Goal: Task Accomplishment & Management: Use online tool/utility

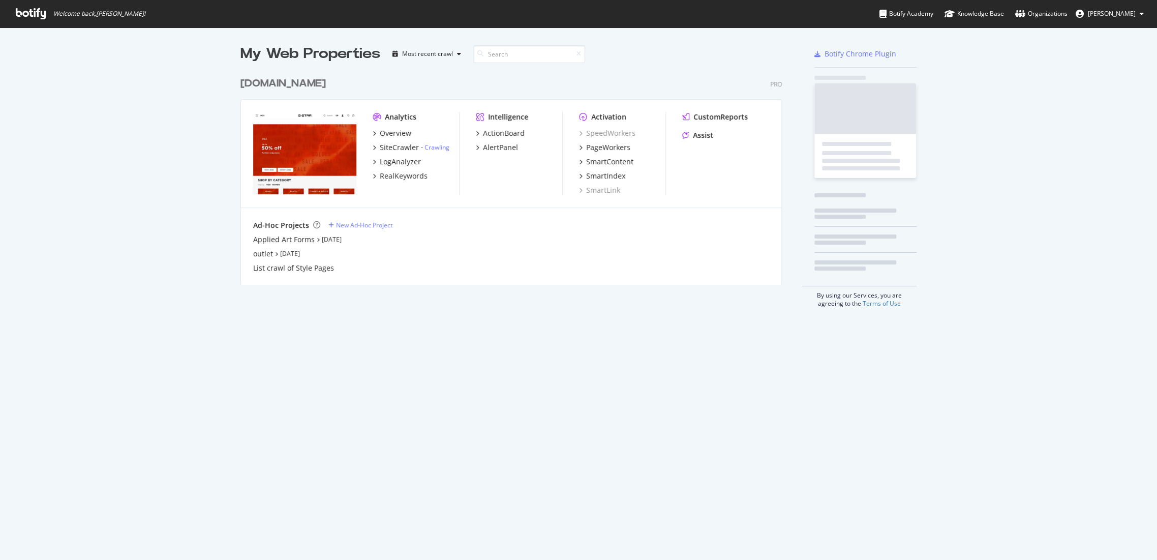
scroll to position [551, 1139]
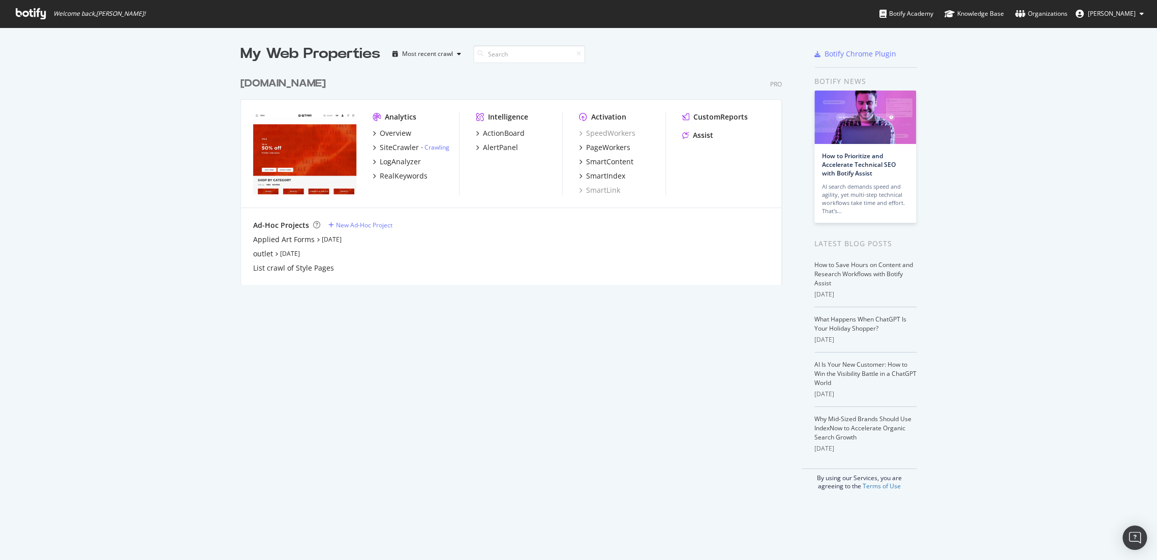
click at [323, 84] on div "[DOMAIN_NAME]" at bounding box center [282, 83] width 85 height 15
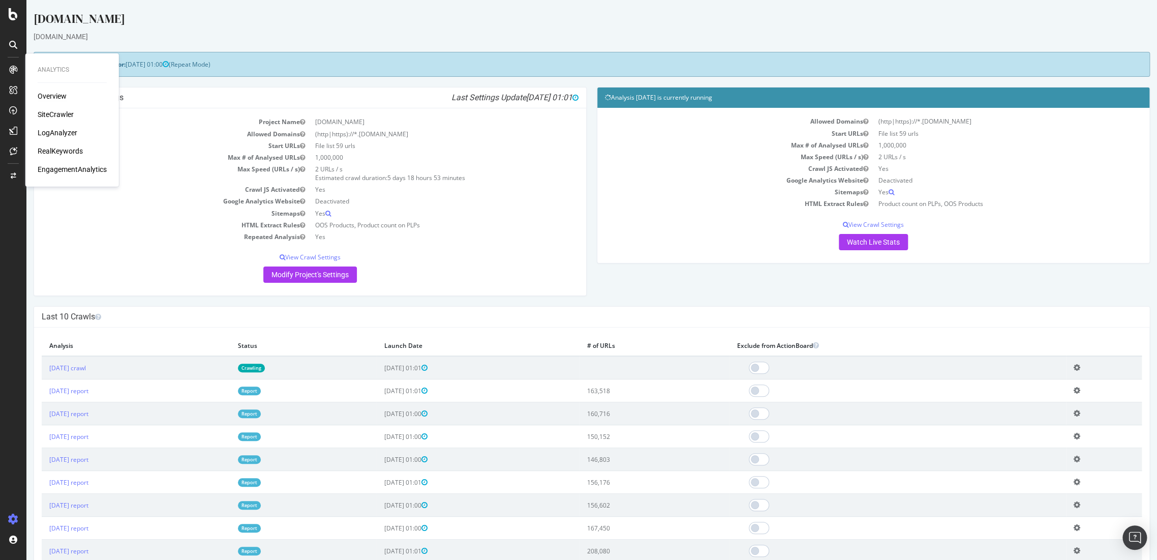
click at [49, 99] on div "Overview" at bounding box center [52, 96] width 29 height 10
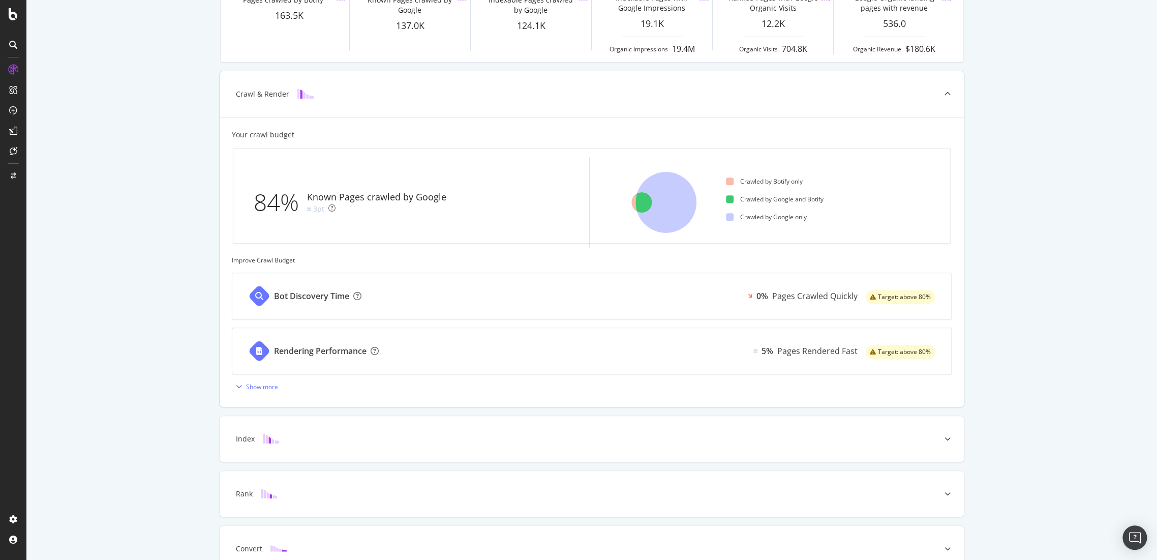
scroll to position [229, 0]
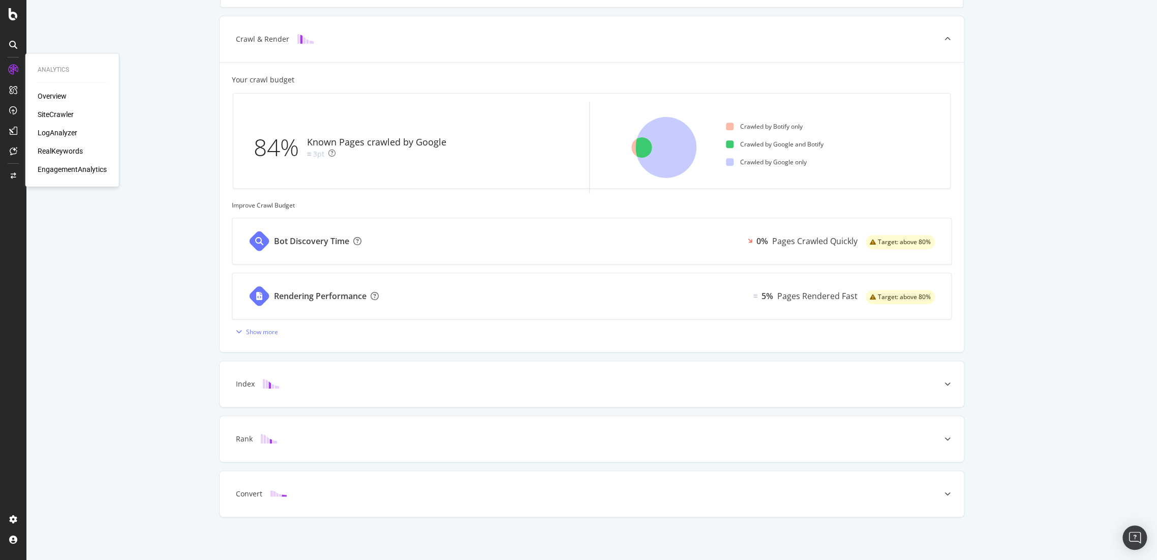
click at [64, 151] on div "RealKeywords" at bounding box center [60, 151] width 45 height 10
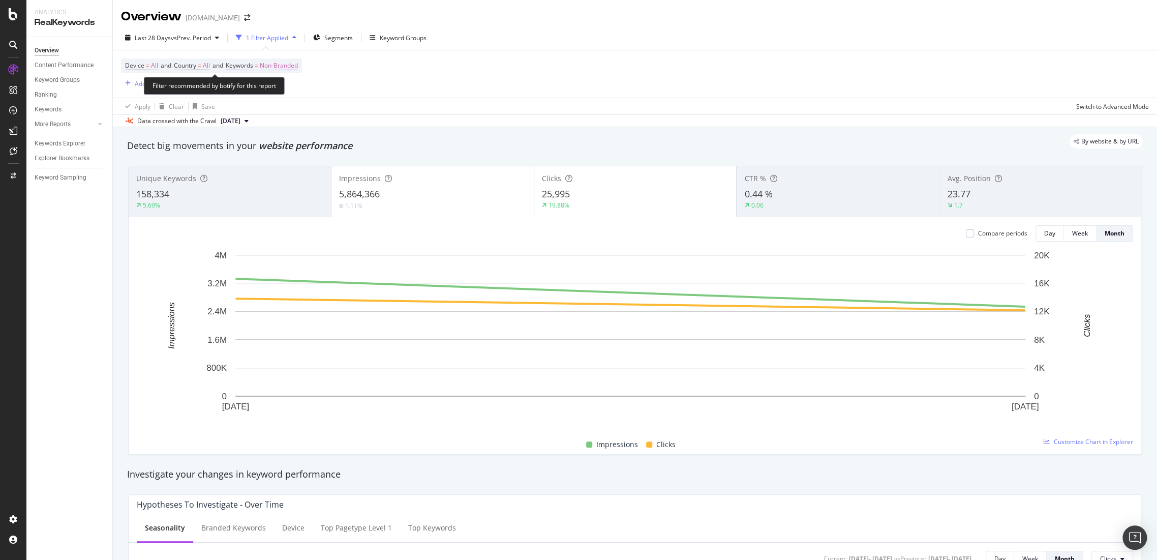
click at [298, 65] on span "Non-Branded" at bounding box center [279, 65] width 38 height 14
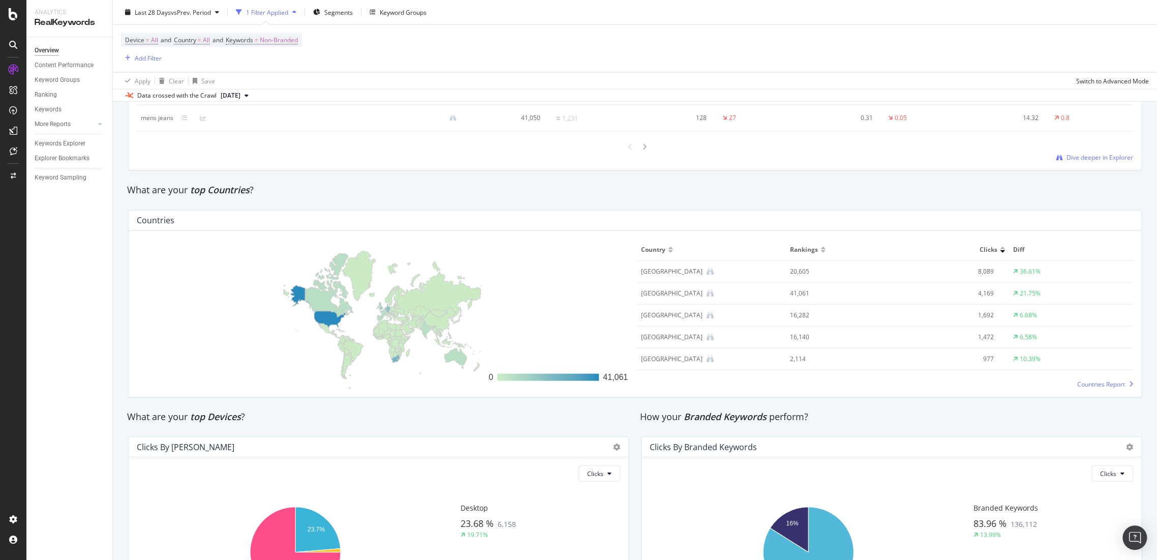
scroll to position [1503, 0]
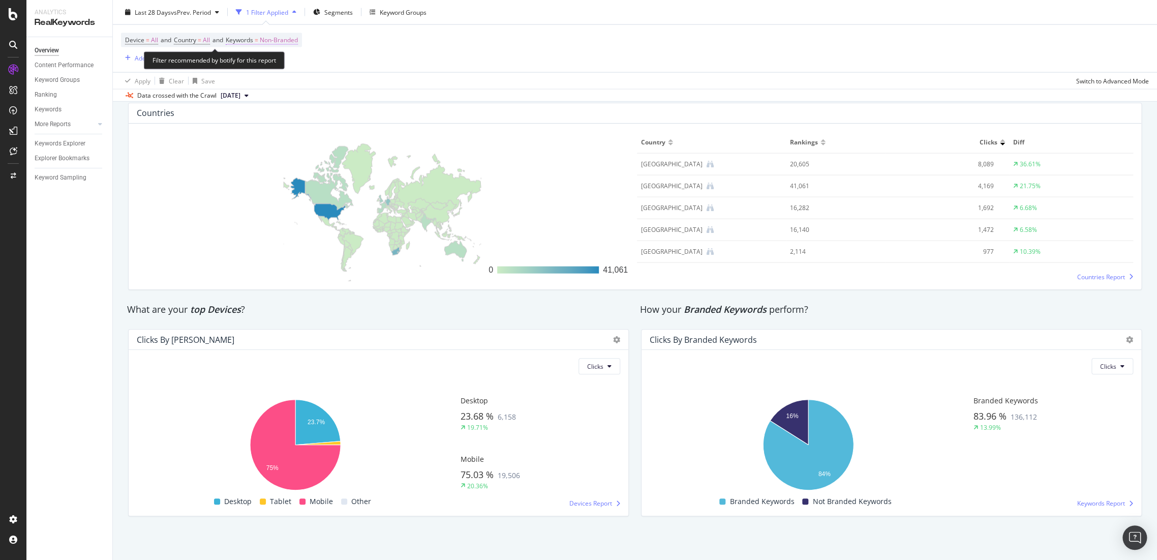
click at [279, 41] on span "Non-Branded" at bounding box center [279, 40] width 38 height 14
click at [277, 64] on span "Non-Branded" at bounding box center [261, 63] width 42 height 9
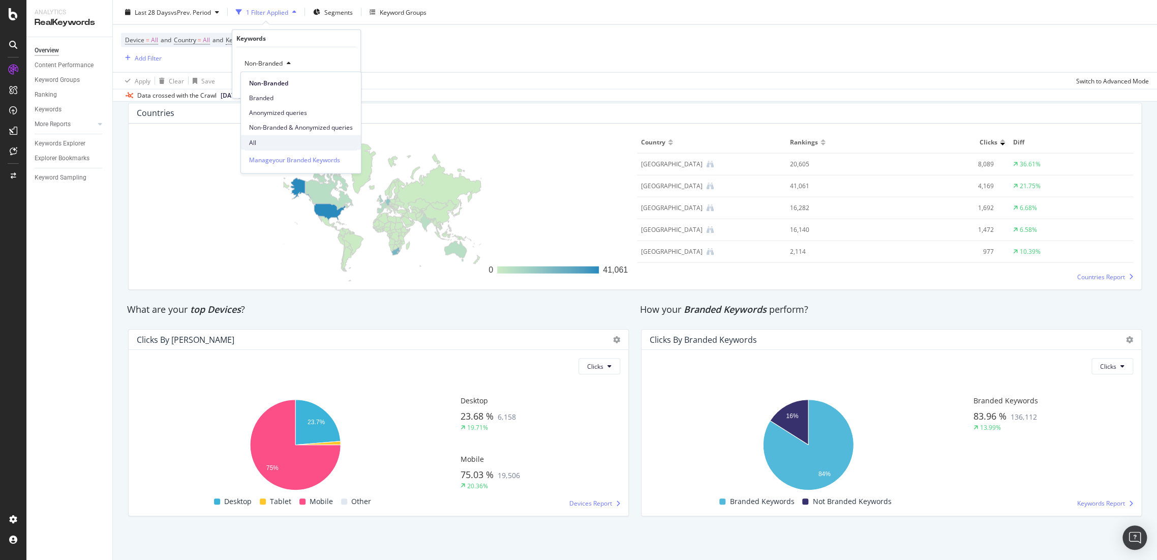
click at [261, 144] on span "All" at bounding box center [301, 142] width 104 height 9
click at [348, 93] on div "All Cancel Add filter Apply" at bounding box center [296, 72] width 128 height 51
click at [349, 87] on div "Apply" at bounding box center [345, 84] width 16 height 9
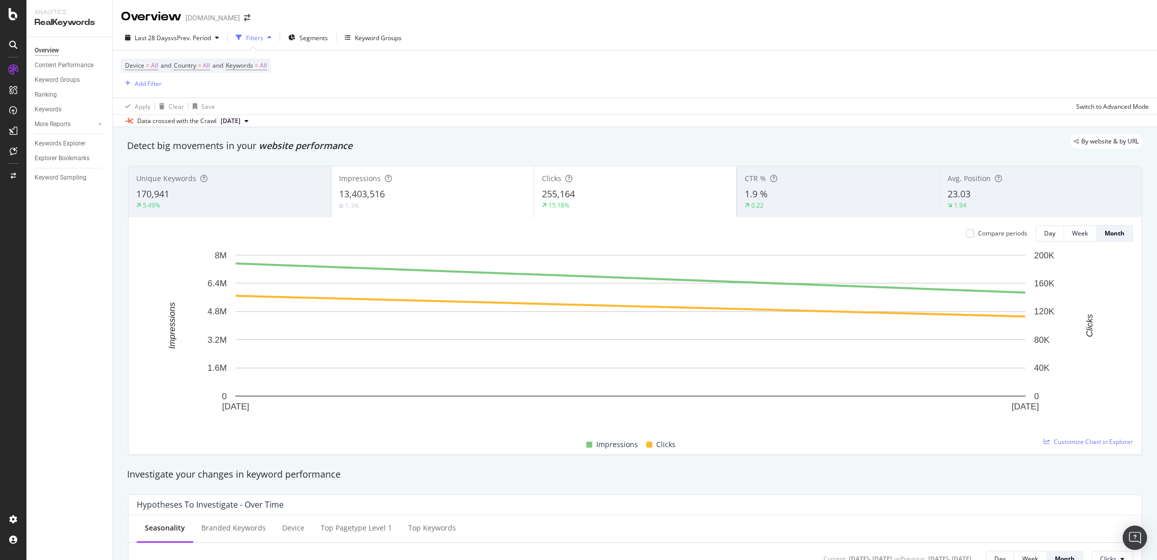
drag, startPoint x: 49, startPoint y: 128, endPoint x: 62, endPoint y: 269, distance: 142.5
click at [62, 275] on div "Overview Content Performance Keyword Groups Ranking Keywords More Reports Count…" at bounding box center [69, 298] width 86 height 523
click at [96, 122] on div at bounding box center [100, 124] width 10 height 10
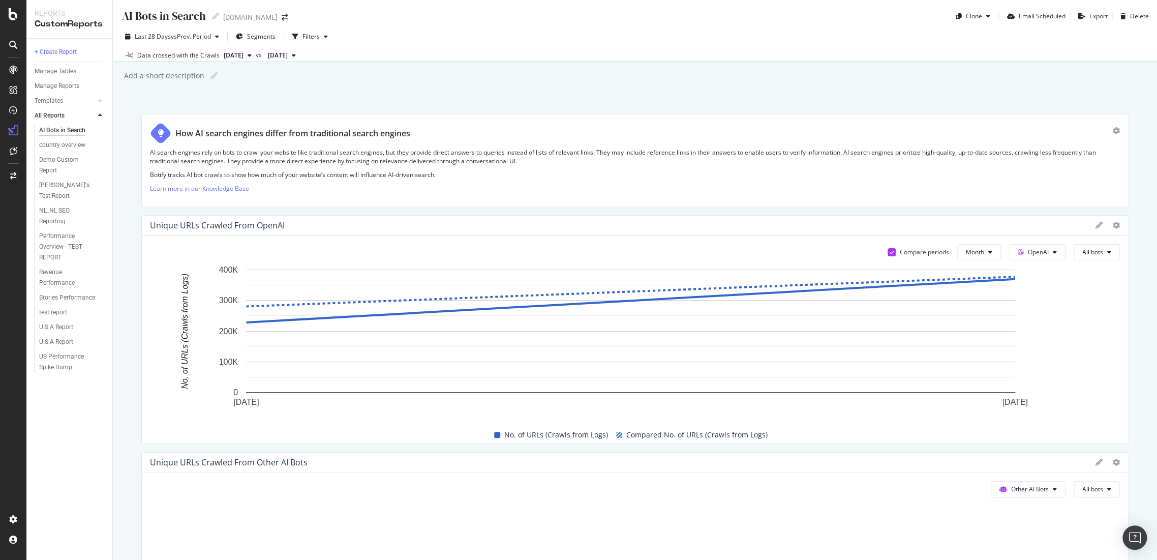
drag, startPoint x: 1156, startPoint y: 157, endPoint x: 724, endPoint y: 86, distance: 437.8
click at [724, 86] on div "AI Bots in Search AI Bots in Search [DOMAIN_NAME] Clone Email Scheduled Export …" at bounding box center [635, 280] width 1044 height 560
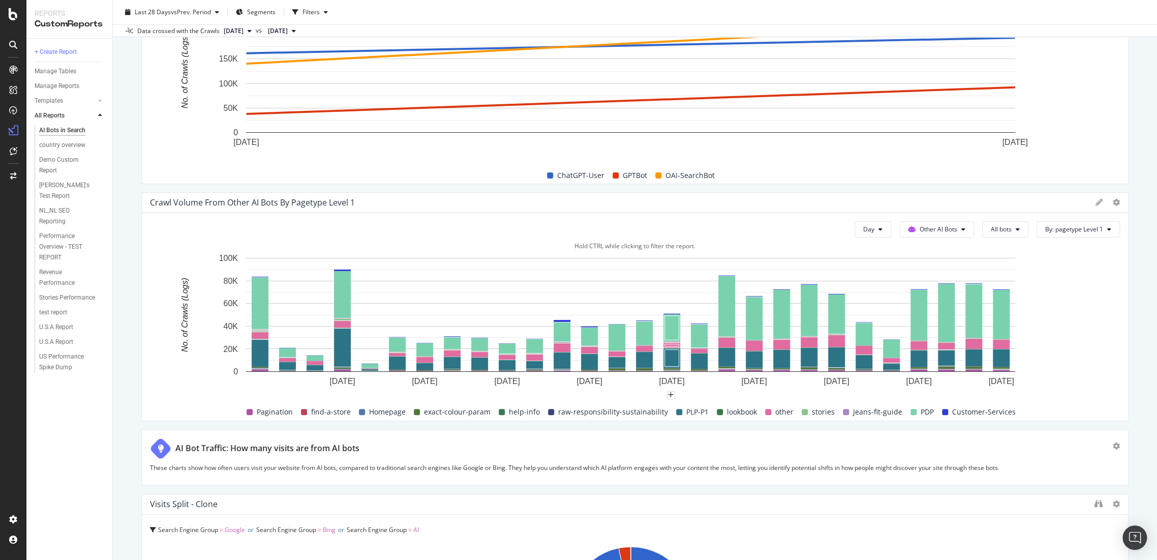
scroll to position [2377, 0]
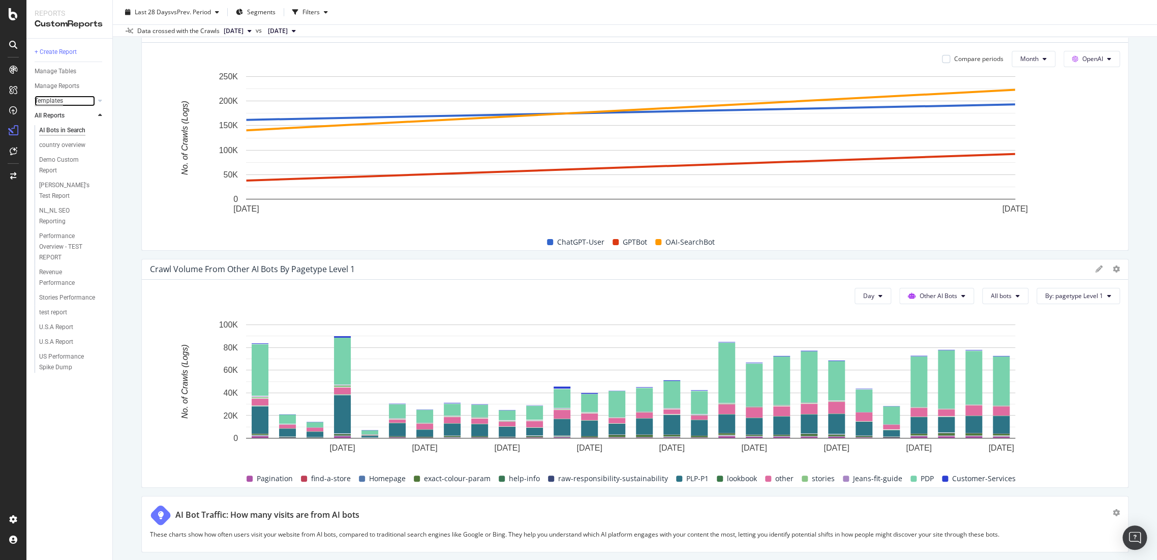
click at [51, 102] on div "Templates" at bounding box center [49, 101] width 28 height 11
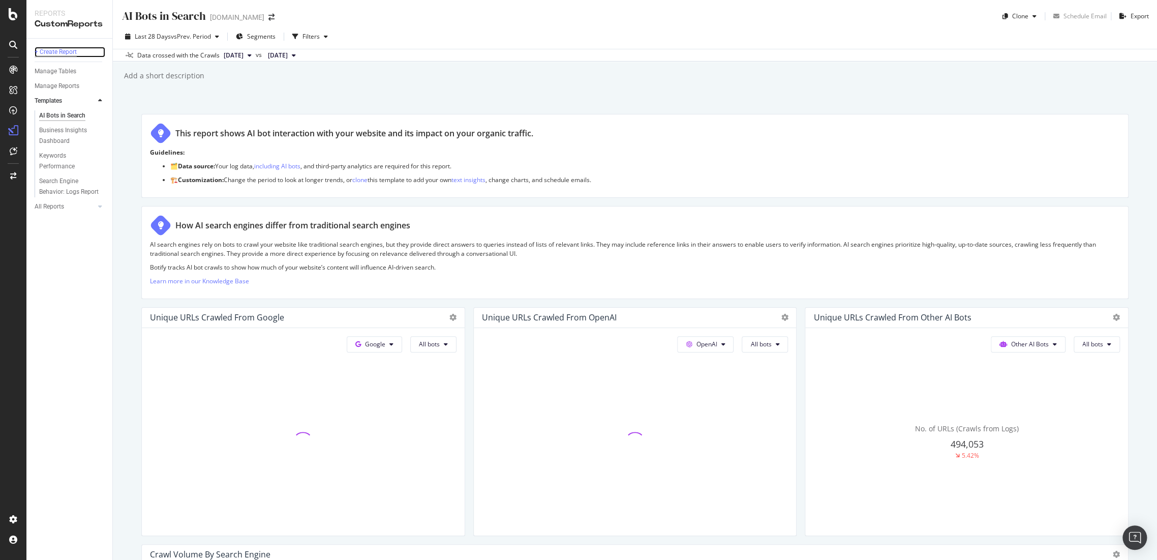
click at [56, 53] on div "+ Create Report" at bounding box center [56, 52] width 42 height 11
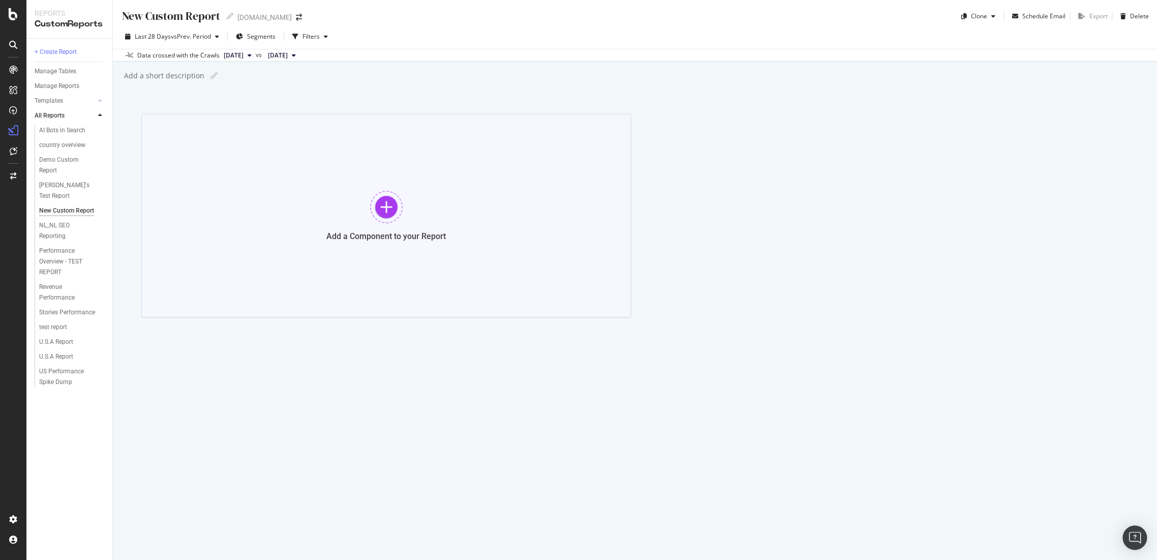
click at [378, 206] on div at bounding box center [386, 207] width 33 height 33
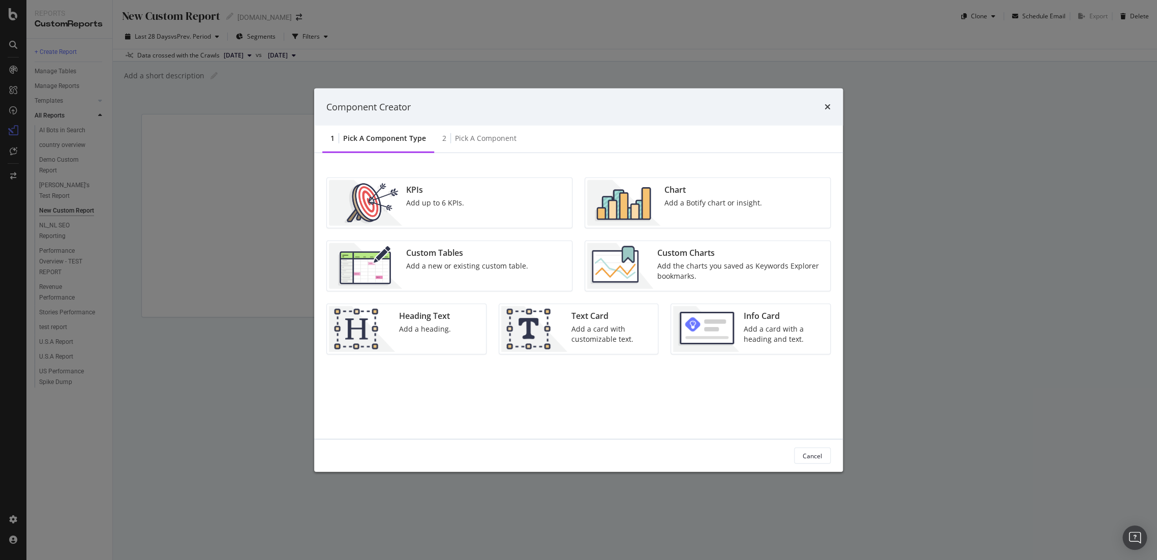
click at [503, 202] on div "KPIs Add up to 6 KPIs." at bounding box center [449, 203] width 245 height 50
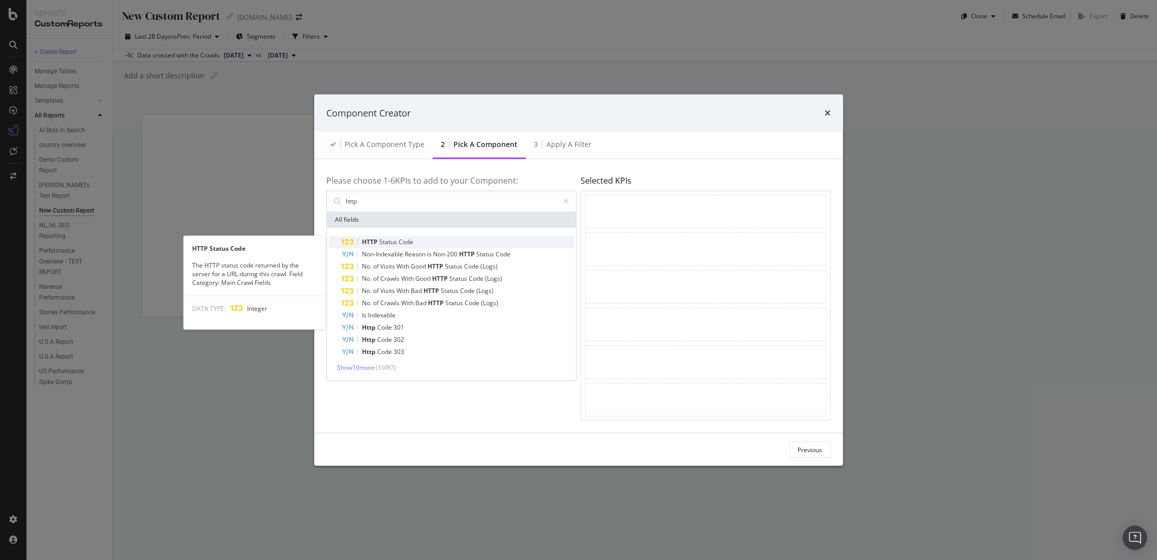
type input "http"
click at [396, 237] on span "Status" at bounding box center [388, 241] width 19 height 9
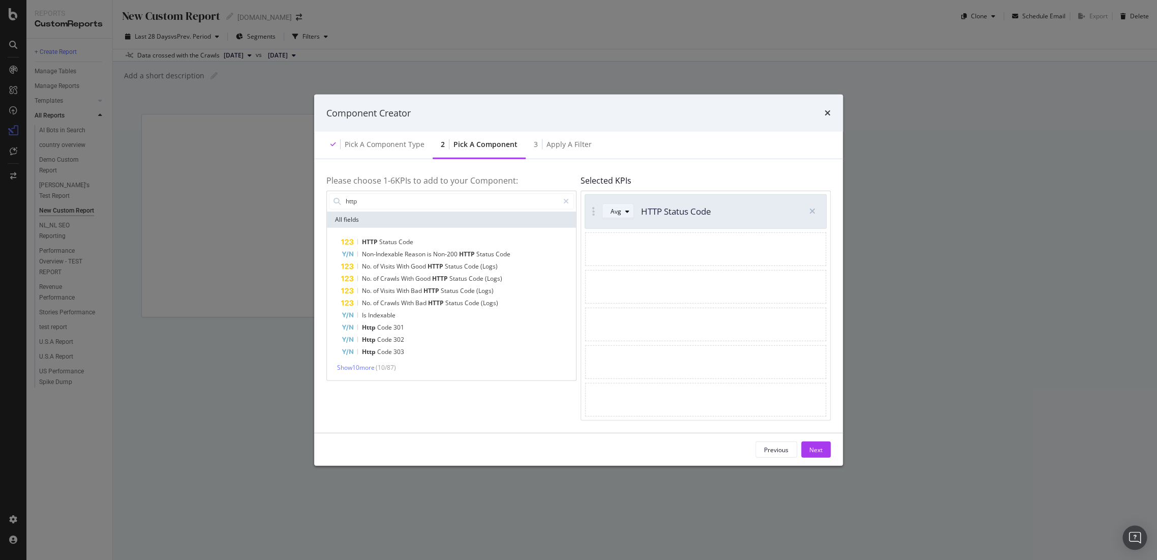
click at [628, 213] on icon "modal" at bounding box center [627, 211] width 4 height 6
click at [620, 243] on div "Sum" at bounding box center [620, 244] width 13 height 9
click at [611, 210] on div "Sum" at bounding box center [617, 211] width 13 height 6
click at [683, 240] on div "modal" at bounding box center [705, 249] width 241 height 34
click at [819, 453] on div "Next" at bounding box center [815, 449] width 13 height 9
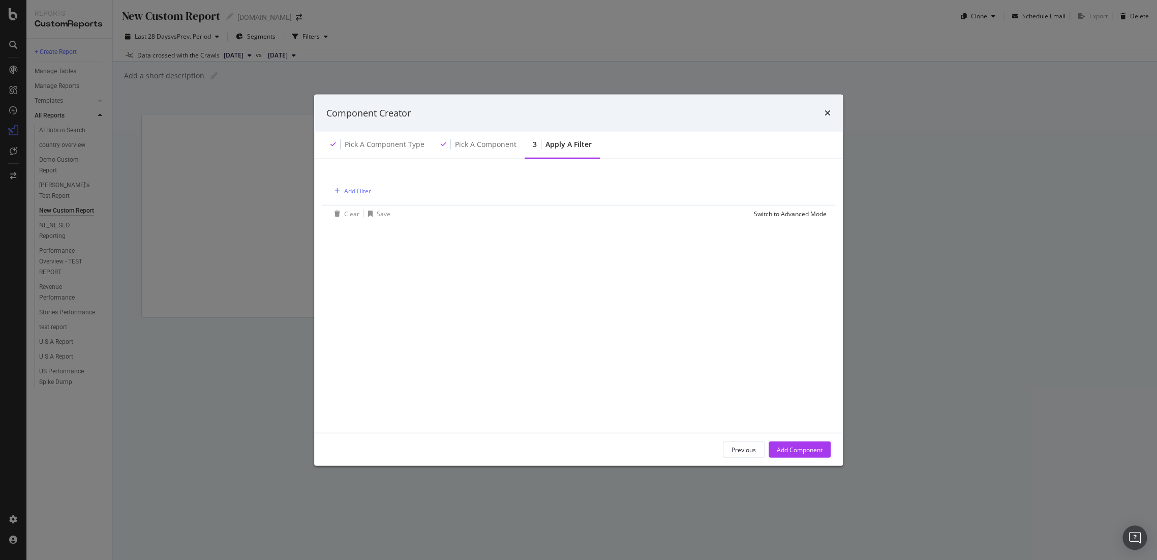
drag, startPoint x: 386, startPoint y: 183, endPoint x: 359, endPoint y: 190, distance: 27.9
click at [385, 183] on div "Add Filter" at bounding box center [578, 189] width 496 height 29
click at [356, 191] on div "Add Filter" at bounding box center [357, 190] width 27 height 9
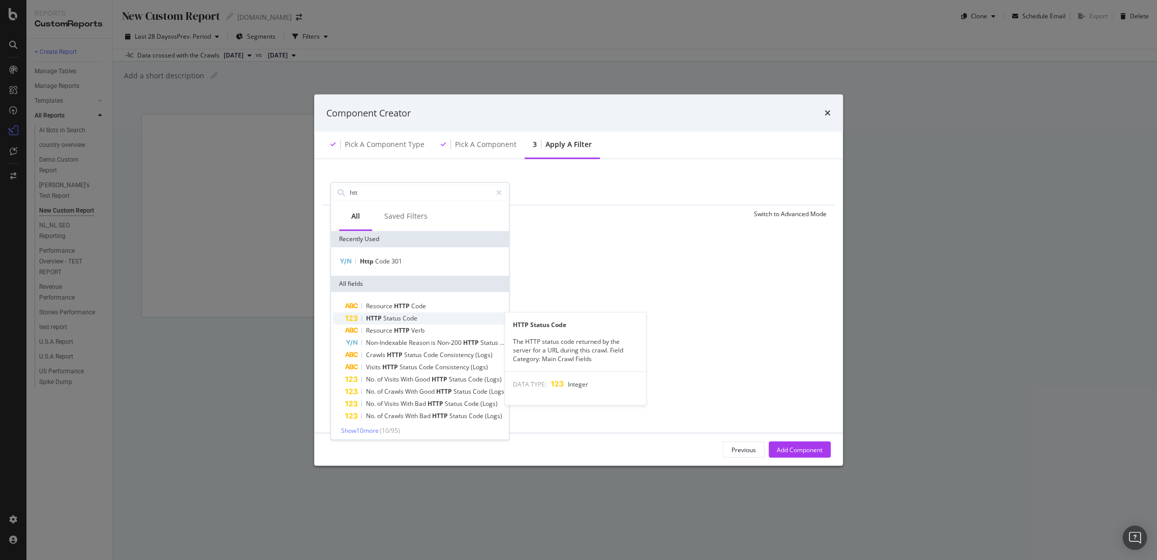
type input "htt"
click at [378, 317] on span "HTTP" at bounding box center [374, 318] width 17 height 9
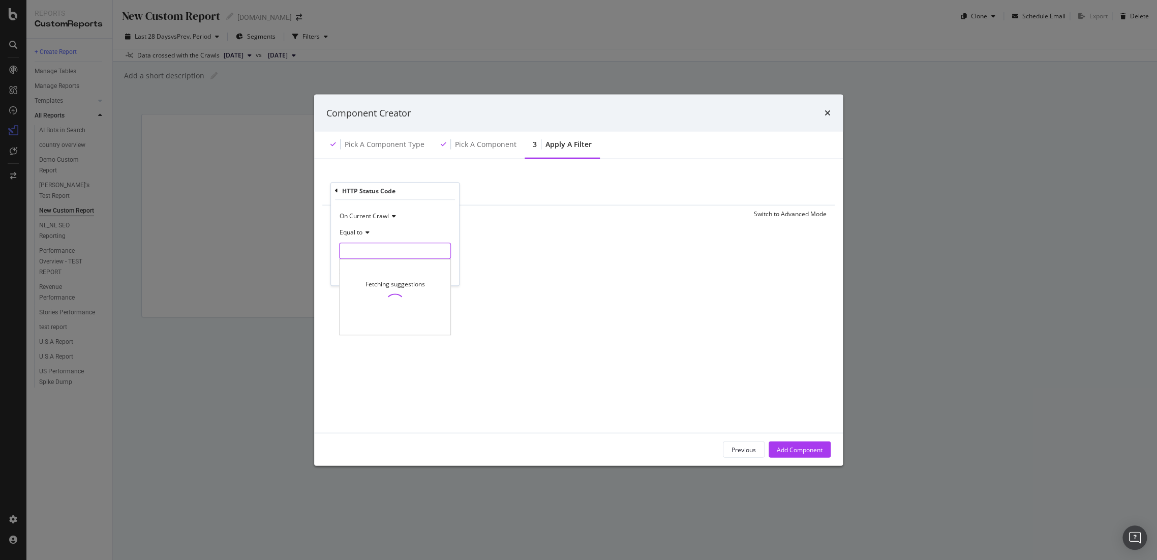
click at [359, 248] on input "modal" at bounding box center [395, 251] width 112 height 16
type input "410"
click at [443, 270] on div "Apply" at bounding box center [443, 271] width 16 height 9
click at [781, 443] on div "Add Component" at bounding box center [800, 449] width 46 height 15
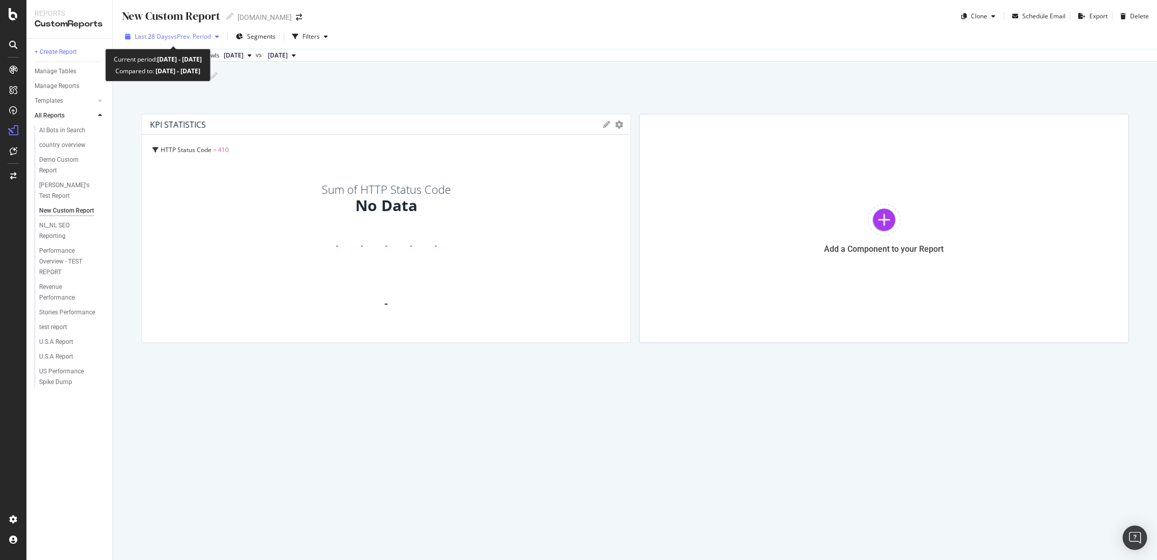
click at [175, 29] on div "Last 28 Days vs Prev. Period" at bounding box center [172, 36] width 102 height 15
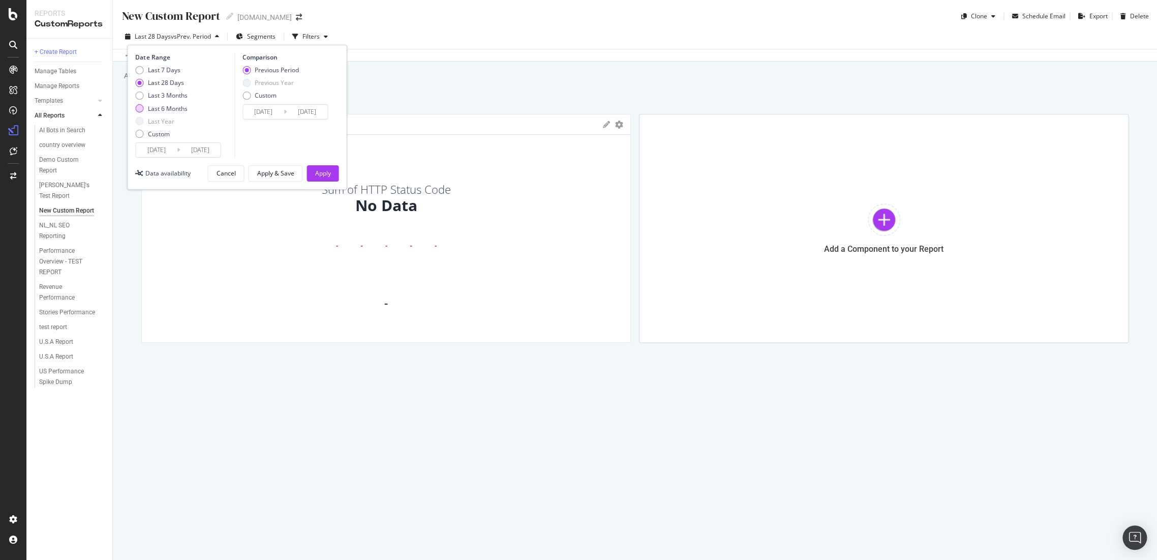
click at [144, 112] on div "Last 6 Months" at bounding box center [161, 108] width 52 height 9
type input "[DATE]"
click at [338, 175] on button "Apply" at bounding box center [323, 173] width 32 height 16
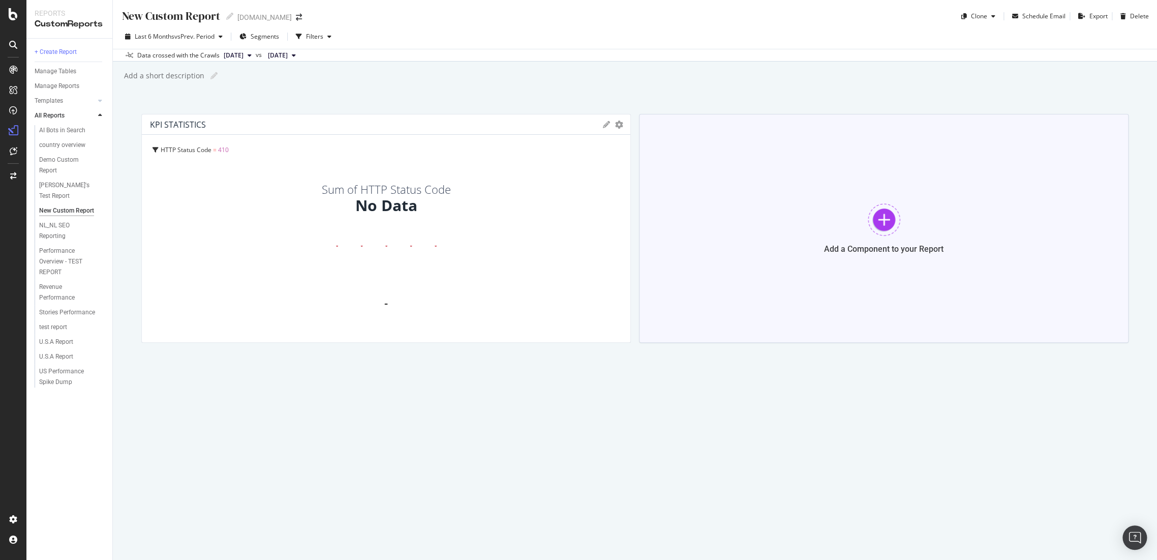
click at [883, 225] on div at bounding box center [884, 219] width 33 height 33
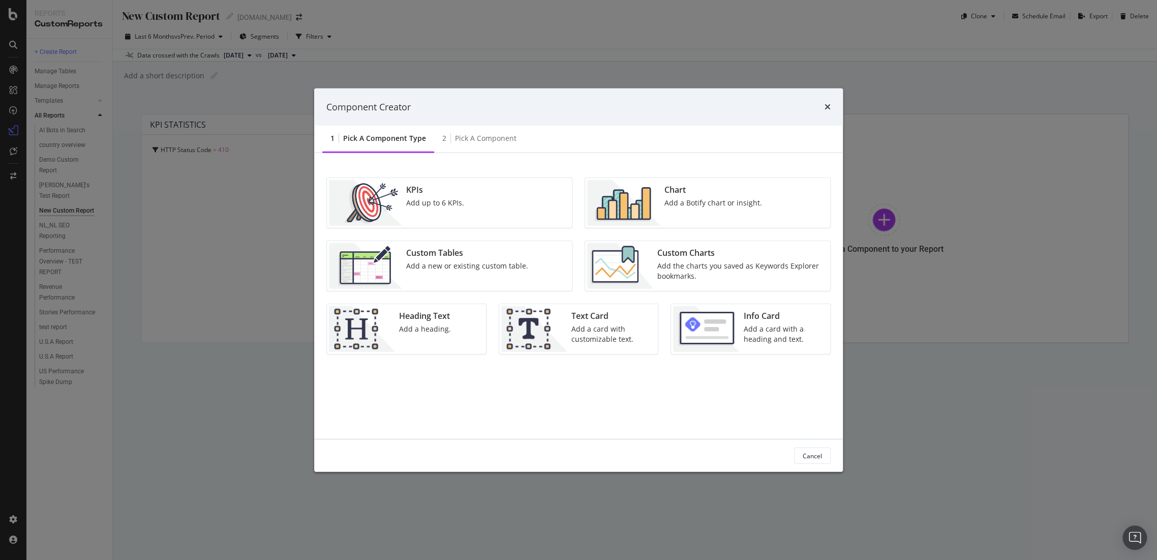
click at [456, 190] on div "KPIs" at bounding box center [435, 190] width 58 height 12
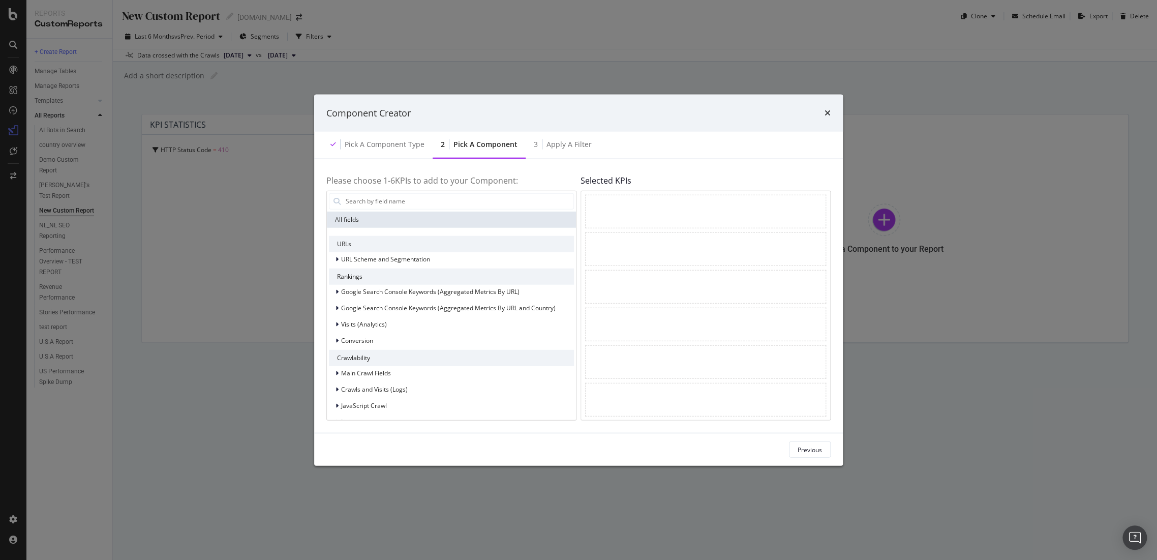
type input "s"
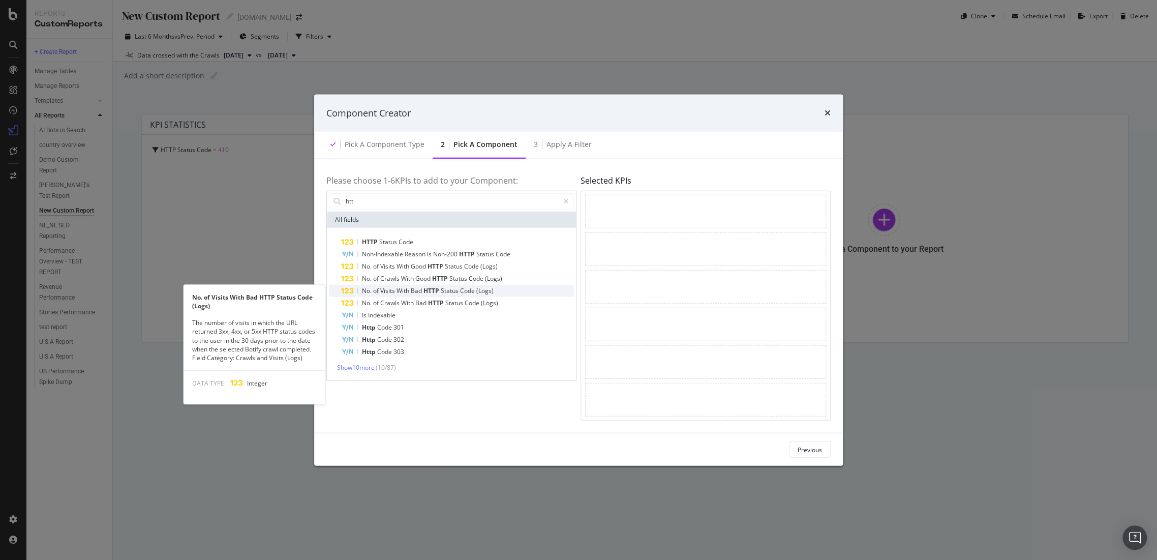
type input "htt"
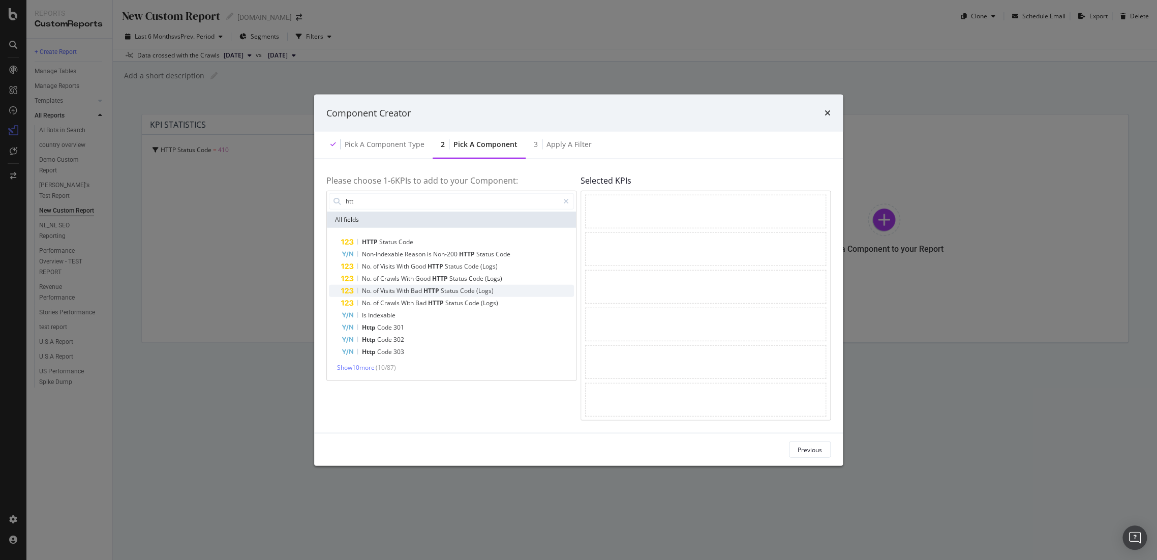
click at [395, 292] on span "Visits" at bounding box center [388, 290] width 16 height 9
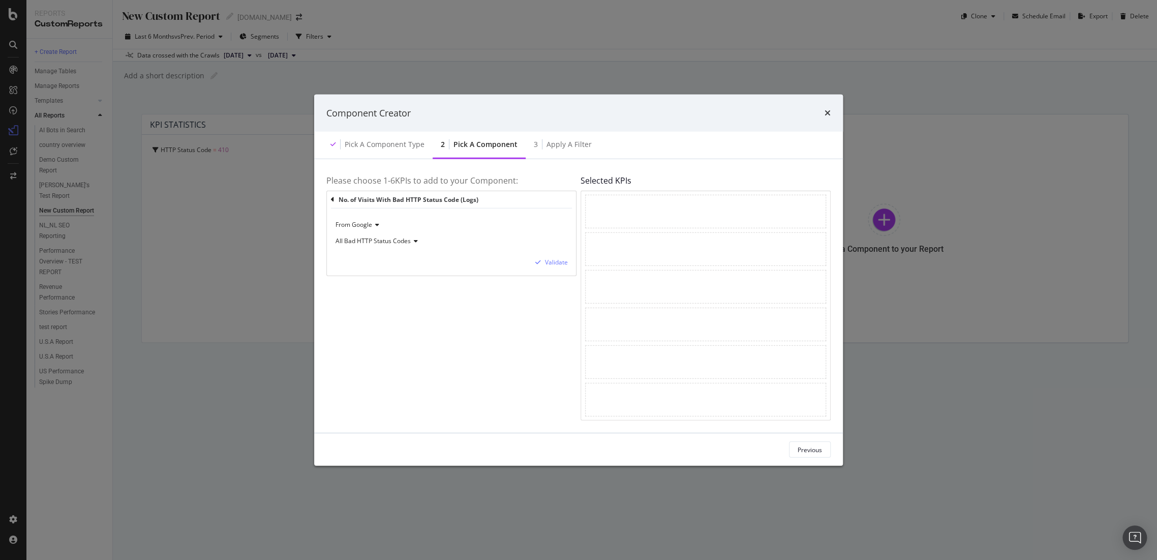
click at [350, 222] on span "From Google" at bounding box center [354, 224] width 37 height 9
click at [351, 242] on span "All Bad HTTP Status Codes" at bounding box center [373, 240] width 75 height 9
click at [351, 284] on span "4xx HTTP Status Codes" at bounding box center [372, 288] width 65 height 9
click at [550, 261] on div "Validate" at bounding box center [556, 262] width 23 height 9
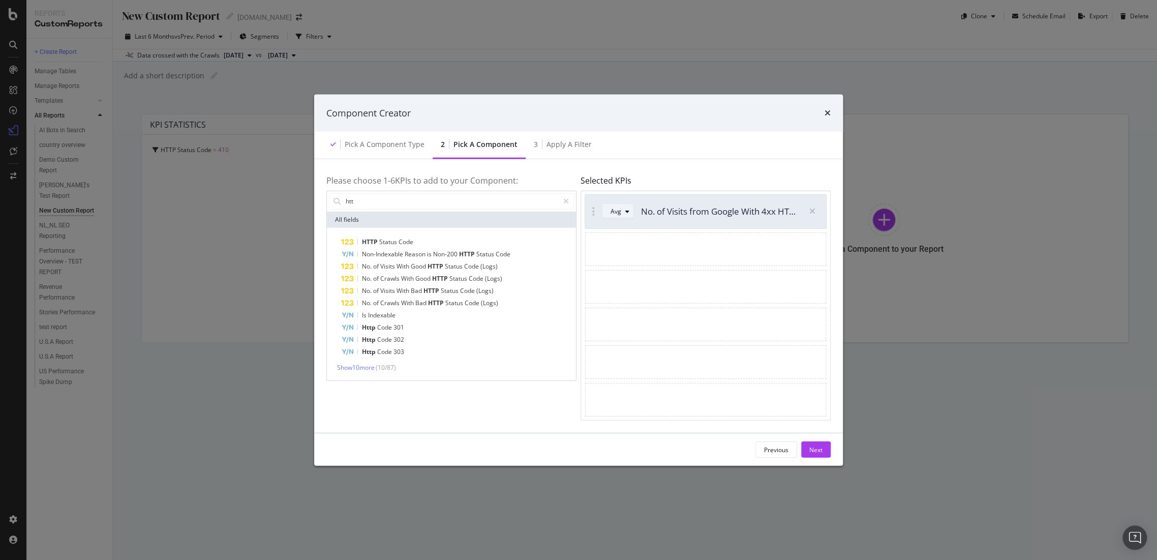
click at [615, 208] on div "Avg" at bounding box center [616, 211] width 11 height 6
click at [614, 246] on div "Sum" at bounding box center [620, 244] width 13 height 9
click at [510, 300] on div "No. of Crawls With Bad HTTP Status Code (Logs)" at bounding box center [457, 302] width 233 height 12
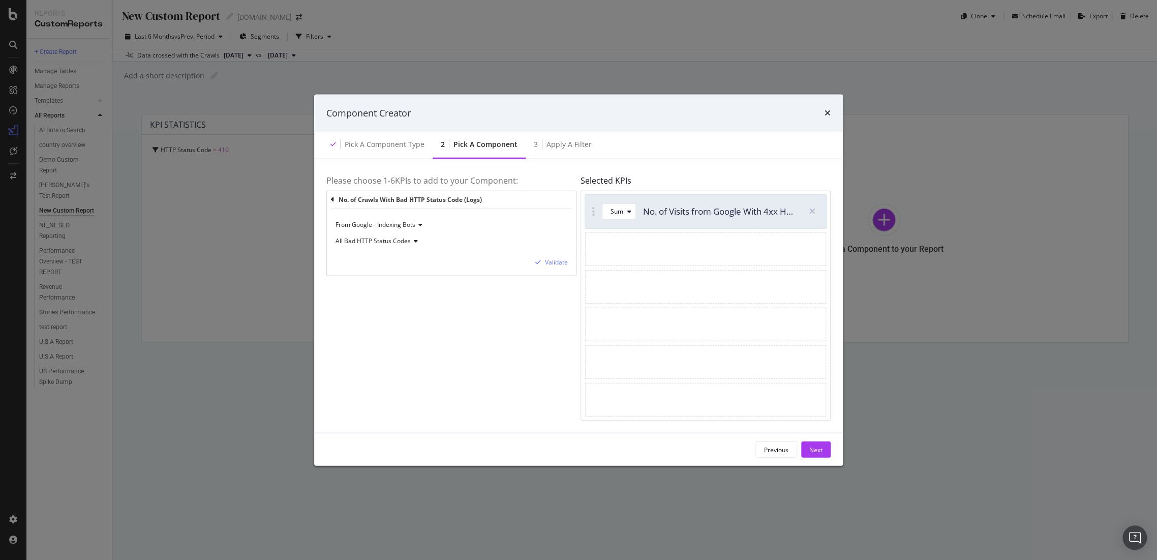
click at [366, 242] on span "All Bad HTTP Status Codes" at bounding box center [373, 240] width 75 height 9
click at [359, 286] on span "4xx HTTP Status Codes" at bounding box center [372, 288] width 65 height 9
click at [552, 261] on div "Validate" at bounding box center [556, 262] width 23 height 9
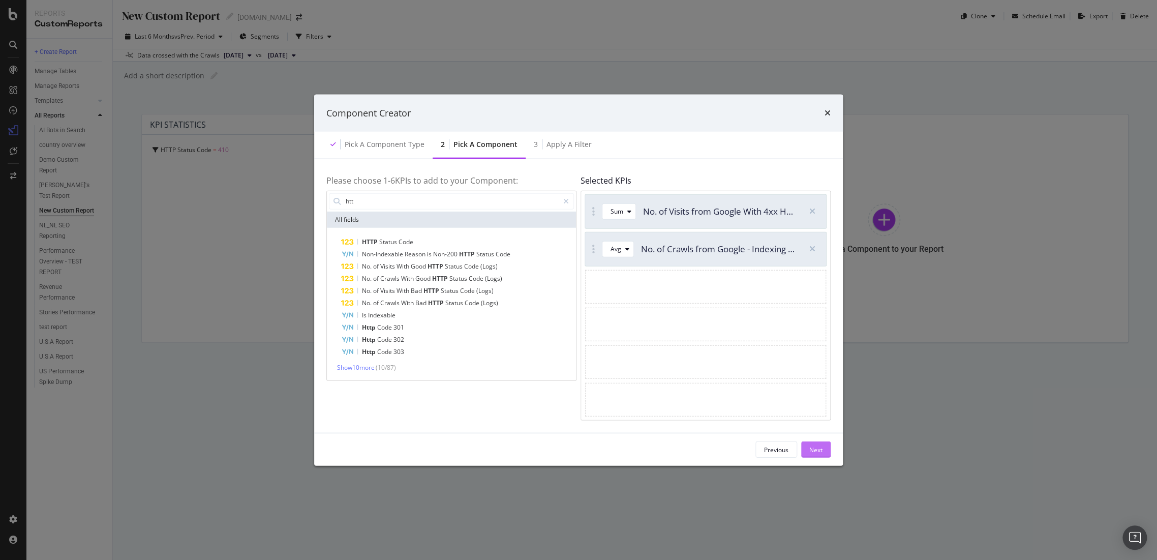
click at [820, 451] on div "Next" at bounding box center [815, 449] width 13 height 9
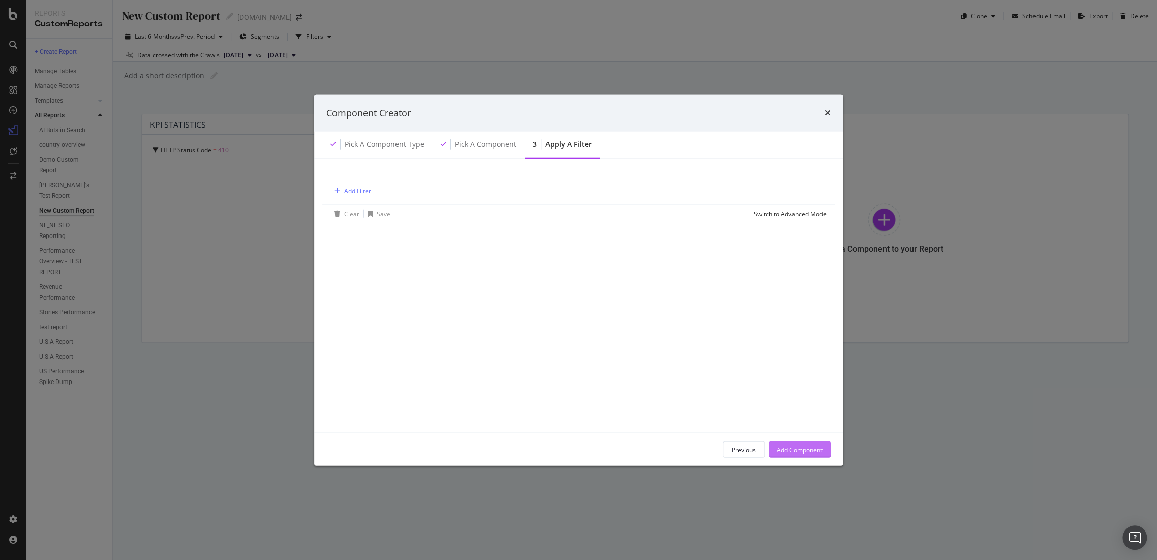
click at [803, 442] on div "Add Component" at bounding box center [800, 449] width 46 height 15
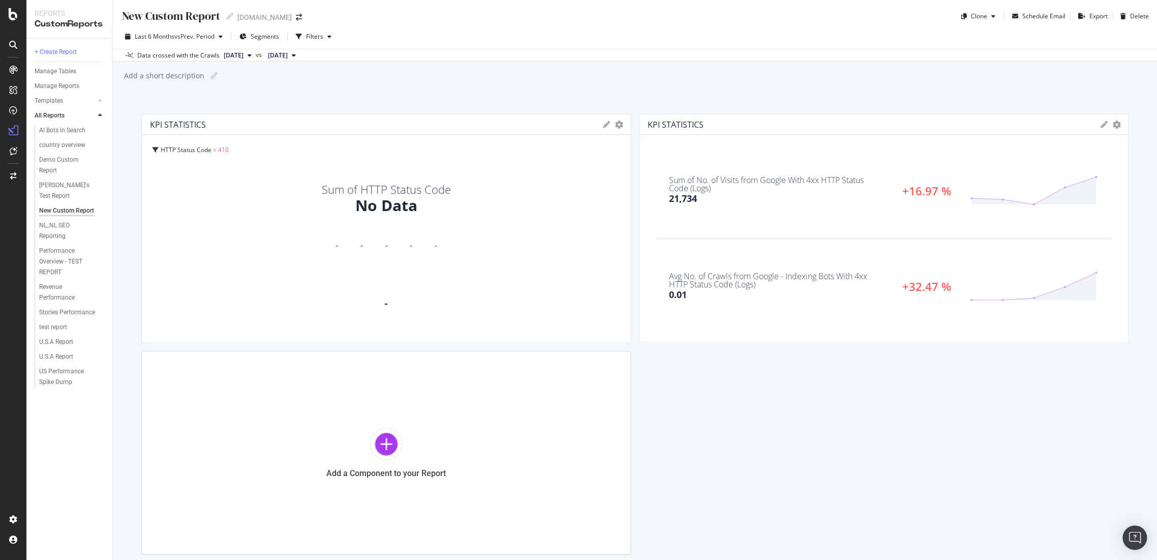
click at [603, 126] on icon at bounding box center [606, 124] width 7 height 7
click at [558, 298] on div "Cancel" at bounding box center [567, 297] width 25 height 12
click at [625, 122] on div at bounding box center [626, 228] width 2 height 221
click at [621, 121] on div at bounding box center [626, 228] width 10 height 229
click at [609, 125] on div "KPIs Table Edit KPIs Edit Filter Export as CSV Delete Add to Custom Report" at bounding box center [612, 124] width 19 height 7
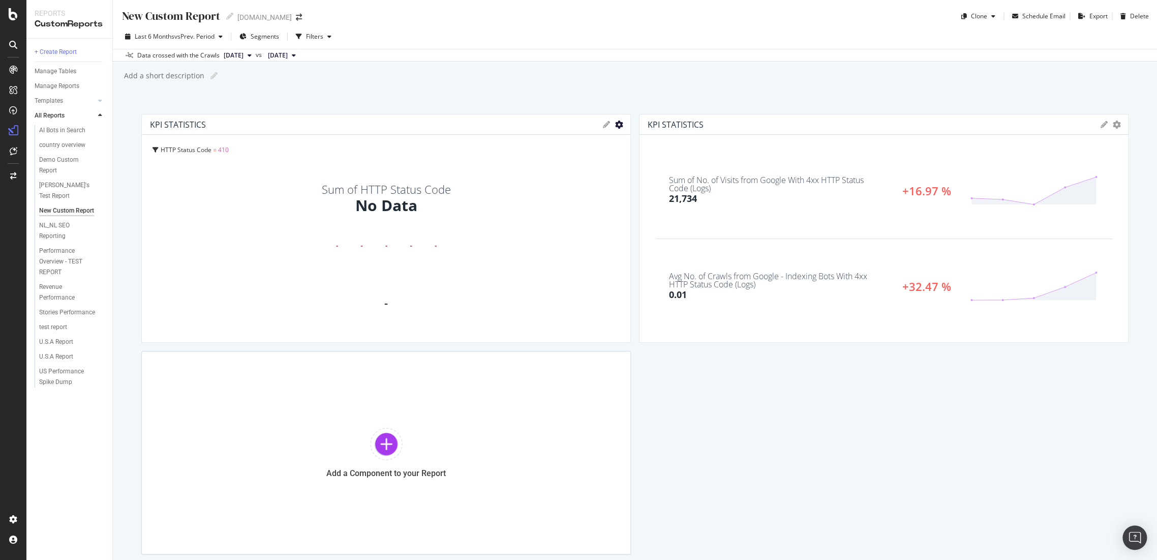
click at [615, 123] on icon "gear" at bounding box center [619, 124] width 8 height 8
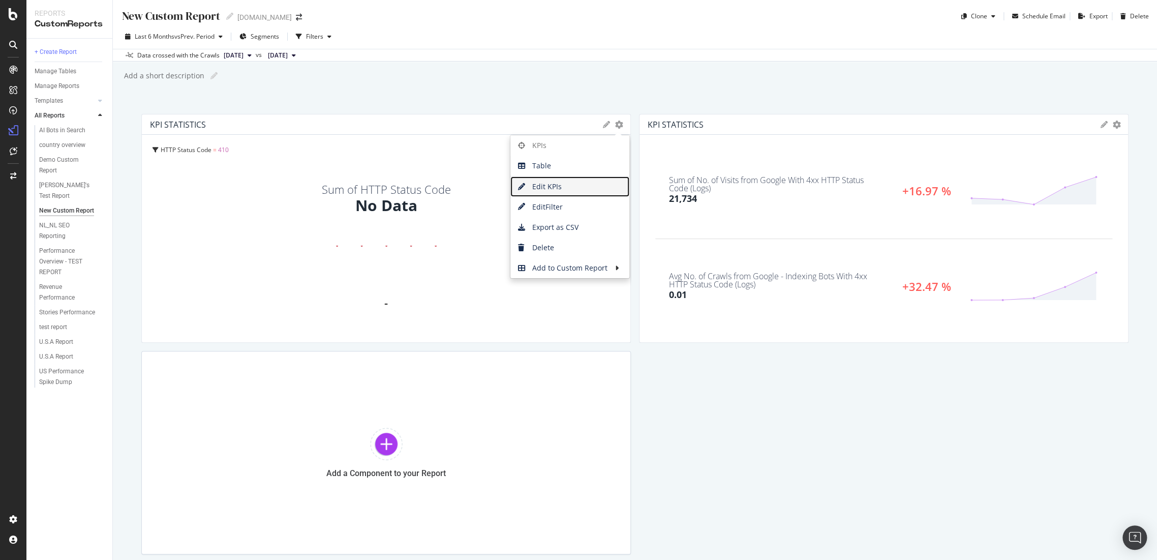
click at [566, 191] on span "Edit KPIs" at bounding box center [569, 186] width 119 height 15
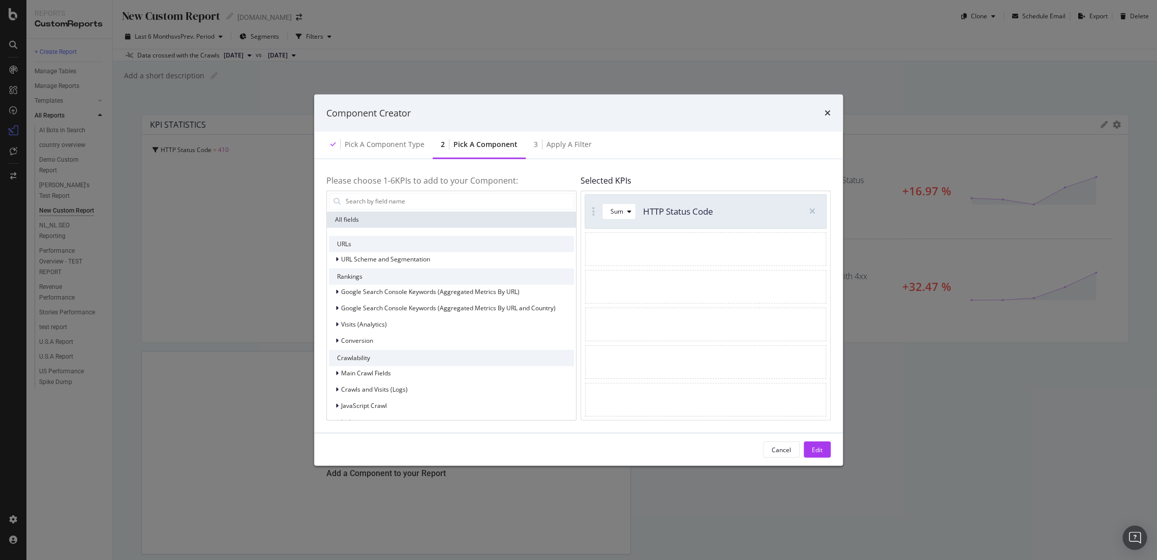
click at [663, 218] on div "Sum HTTP Status Code" at bounding box center [691, 211] width 213 height 34
click at [630, 212] on icon "modal" at bounding box center [629, 211] width 4 height 6
click at [411, 204] on input "modal" at bounding box center [459, 200] width 229 height 15
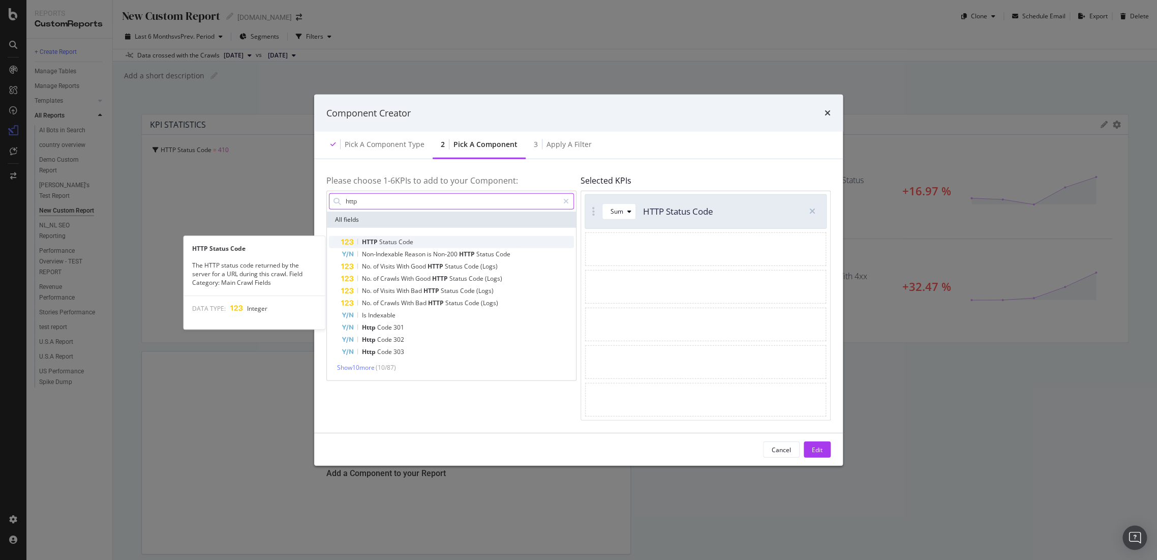
type input "http"
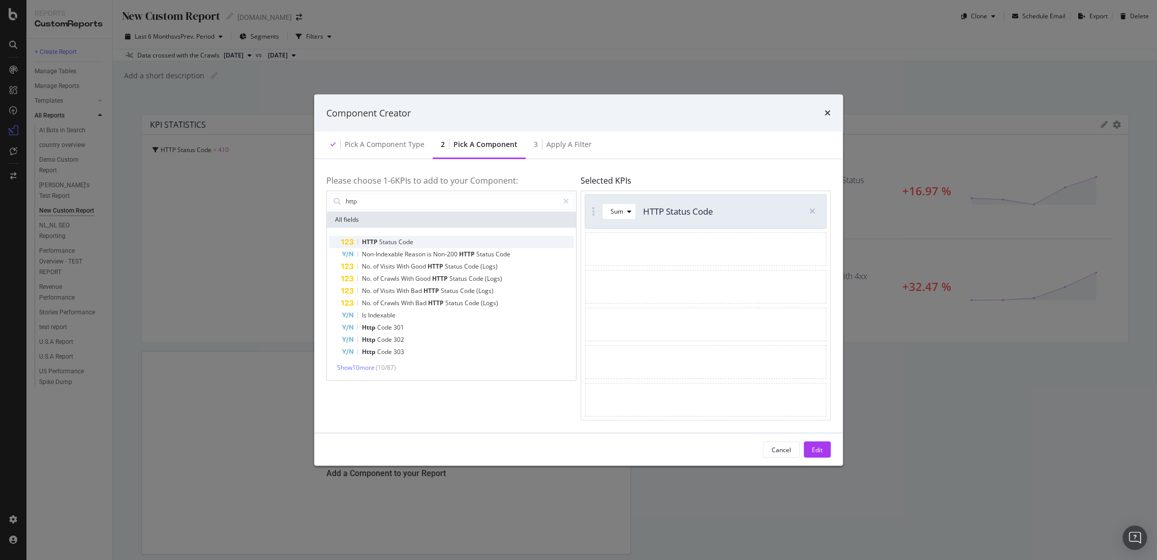
click at [401, 244] on span "Code" at bounding box center [406, 241] width 15 height 9
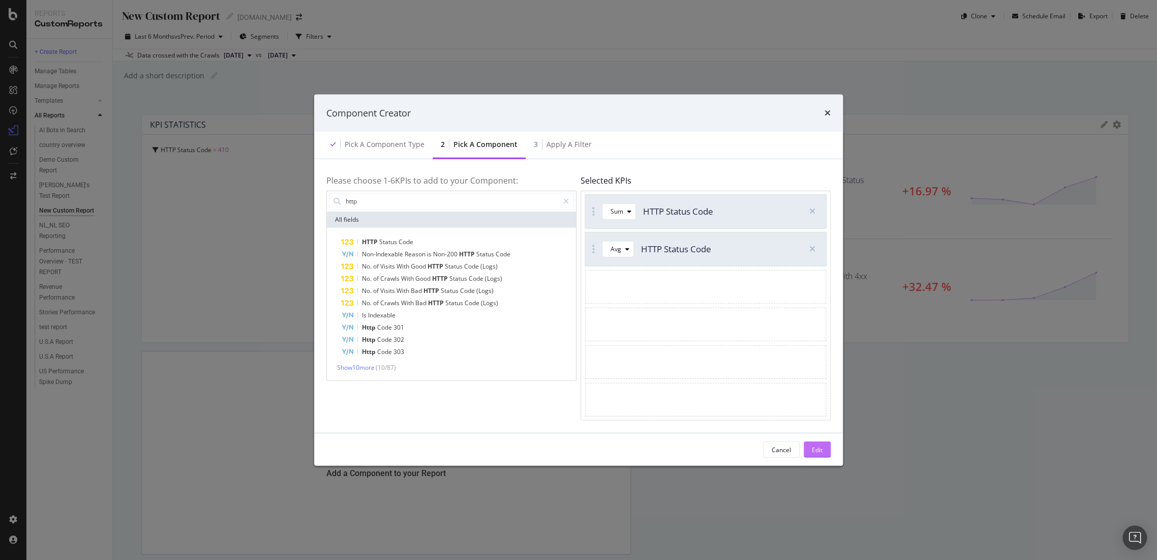
click at [815, 455] on div "Edit" at bounding box center [817, 449] width 11 height 15
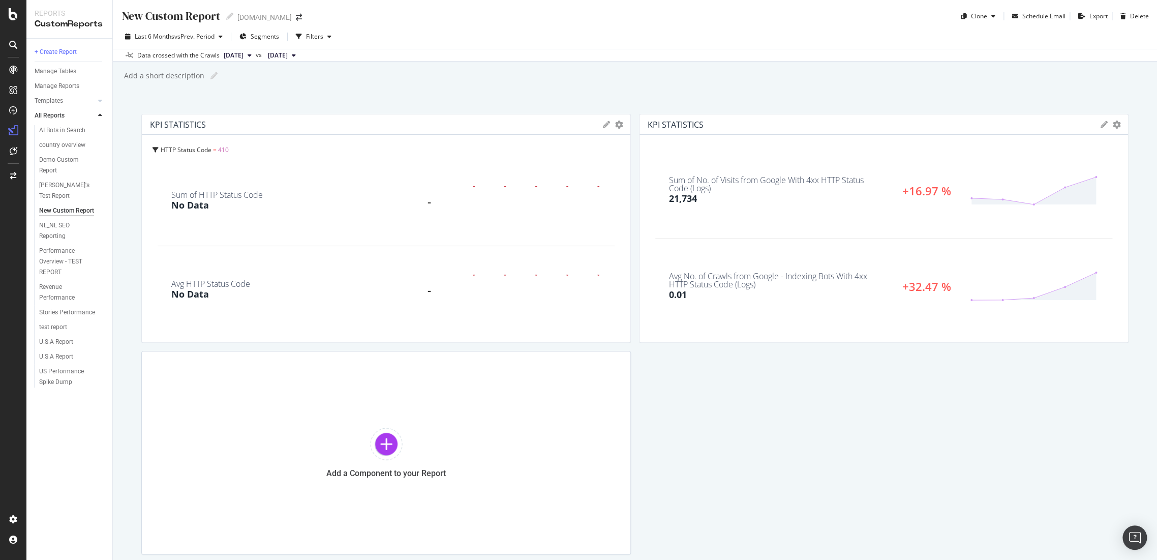
click at [202, 148] on span "HTTP Status Code" at bounding box center [186, 149] width 51 height 9
click at [156, 147] on icon at bounding box center [156, 150] width 6 height 6
click at [155, 147] on icon at bounding box center [156, 150] width 6 height 6
click at [223, 172] on span "410" at bounding box center [225, 174] width 11 height 9
click at [171, 174] on span "HTTP Status Code" at bounding box center [187, 174] width 51 height 9
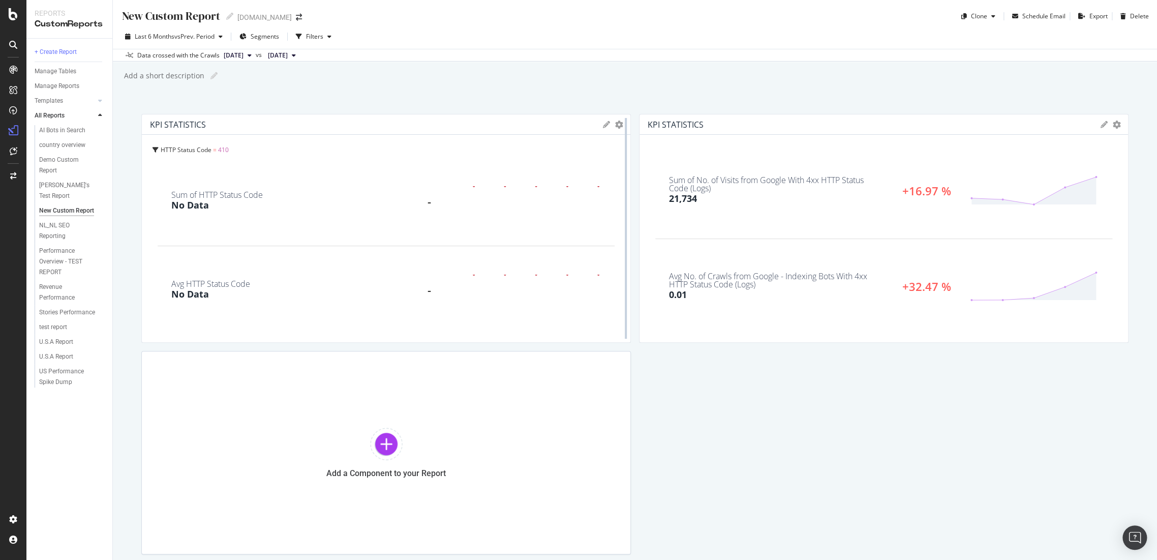
click at [621, 126] on div at bounding box center [626, 228] width 10 height 229
click at [615, 125] on icon "gear" at bounding box center [619, 124] width 8 height 8
click at [565, 202] on span "Edit Filter" at bounding box center [569, 206] width 119 height 15
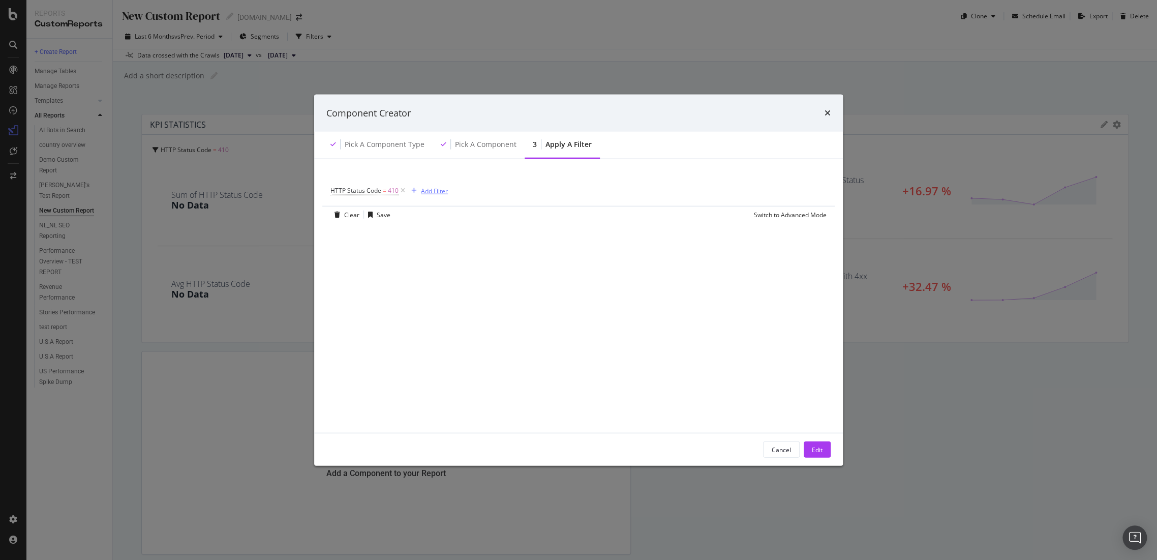
click at [444, 188] on div "Add Filter" at bounding box center [434, 190] width 27 height 9
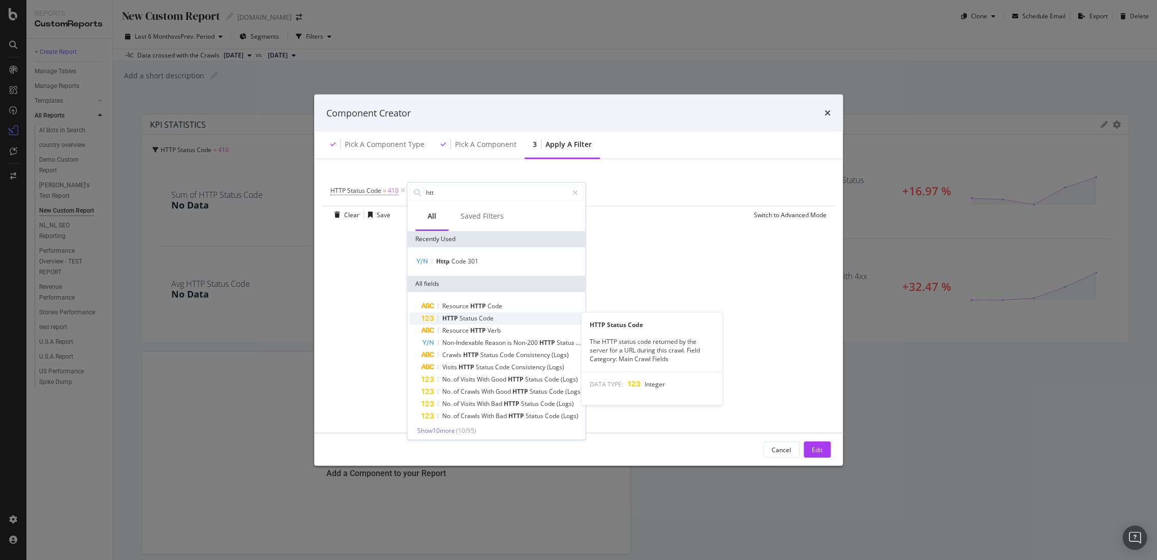
type input "htt"
click at [468, 318] on span "Status" at bounding box center [469, 318] width 19 height 9
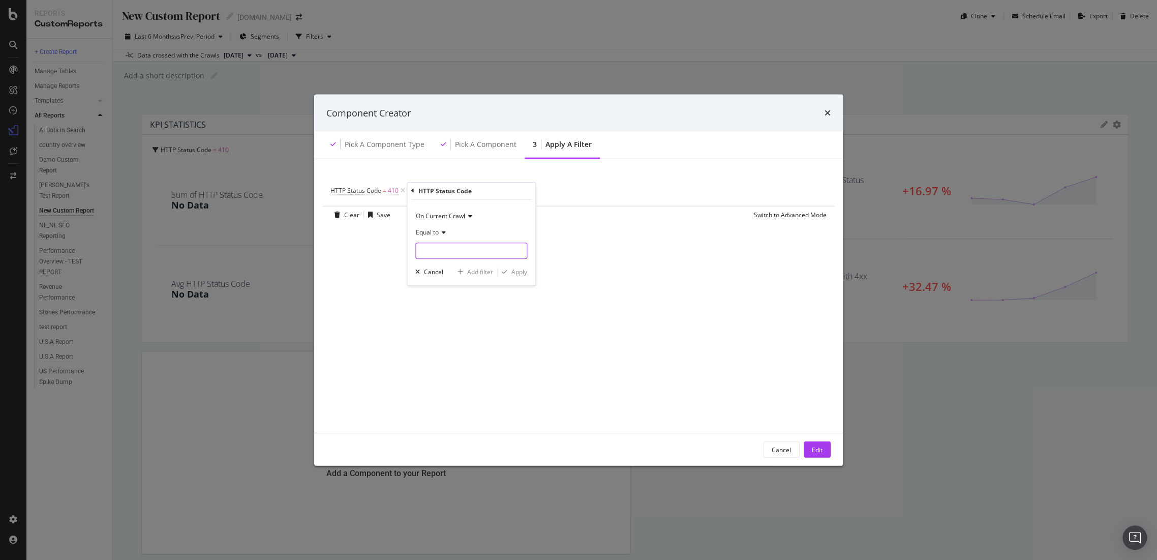
click at [427, 250] on input "modal" at bounding box center [471, 251] width 112 height 16
click at [444, 235] on icon "modal" at bounding box center [442, 232] width 7 height 6
click at [456, 327] on div "Between" at bounding box center [472, 332] width 109 height 13
click at [427, 239] on div "Between" at bounding box center [471, 232] width 112 height 16
click at [479, 230] on div "Between" at bounding box center [471, 232] width 112 height 16
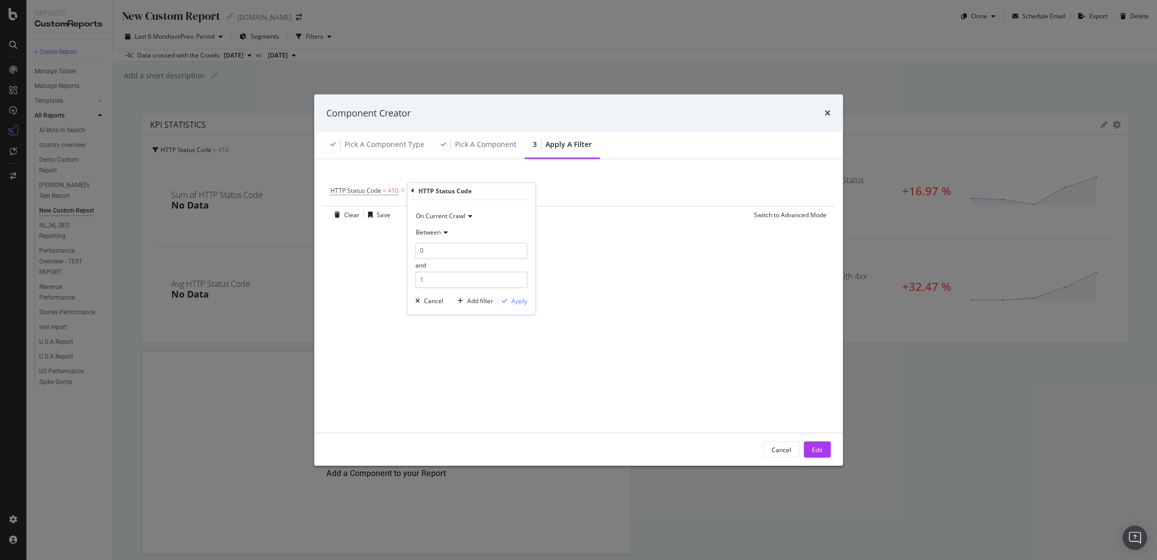
click at [411, 190] on div "HTTP Status Code On Current Crawl Between 0 and 1 Cancel Add filter Apply" at bounding box center [471, 249] width 128 height 132
click at [415, 190] on div "HTTP Status Code" at bounding box center [471, 191] width 120 height 17
click at [410, 189] on div "HTTP Status Code On Current Crawl Between 0 and 1 Cancel Add filter Apply" at bounding box center [471, 249] width 128 height 132
click at [414, 189] on div "HTTP Status Code" at bounding box center [471, 191] width 120 height 17
click at [414, 189] on icon "modal" at bounding box center [412, 191] width 3 height 6
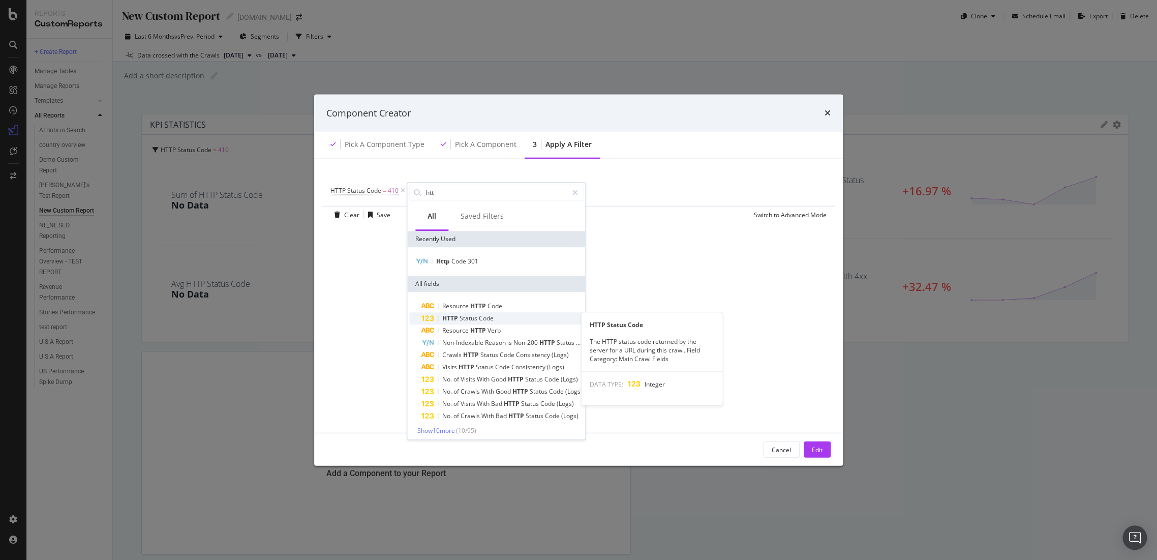
click at [481, 318] on span "Code" at bounding box center [486, 318] width 15 height 9
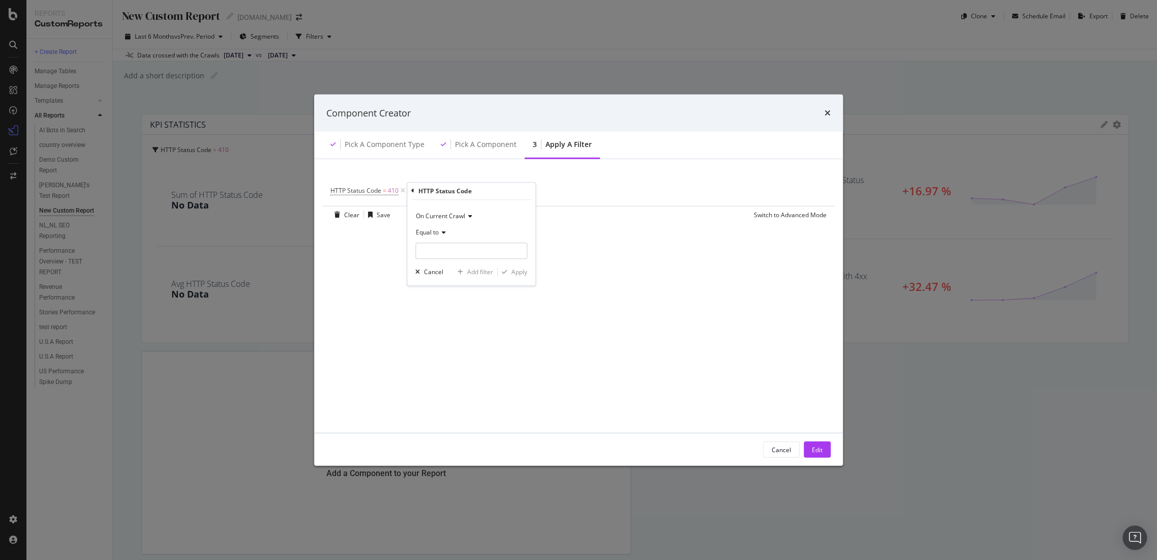
click at [455, 218] on span "On Current Crawl" at bounding box center [440, 215] width 49 height 9
click at [462, 220] on div "On Current Crawl" at bounding box center [471, 216] width 112 height 16
click at [433, 238] on div "Equal to" at bounding box center [471, 232] width 112 height 16
click at [451, 276] on div "Less than" at bounding box center [472, 279] width 109 height 13
click at [440, 235] on span "Less than" at bounding box center [429, 232] width 27 height 9
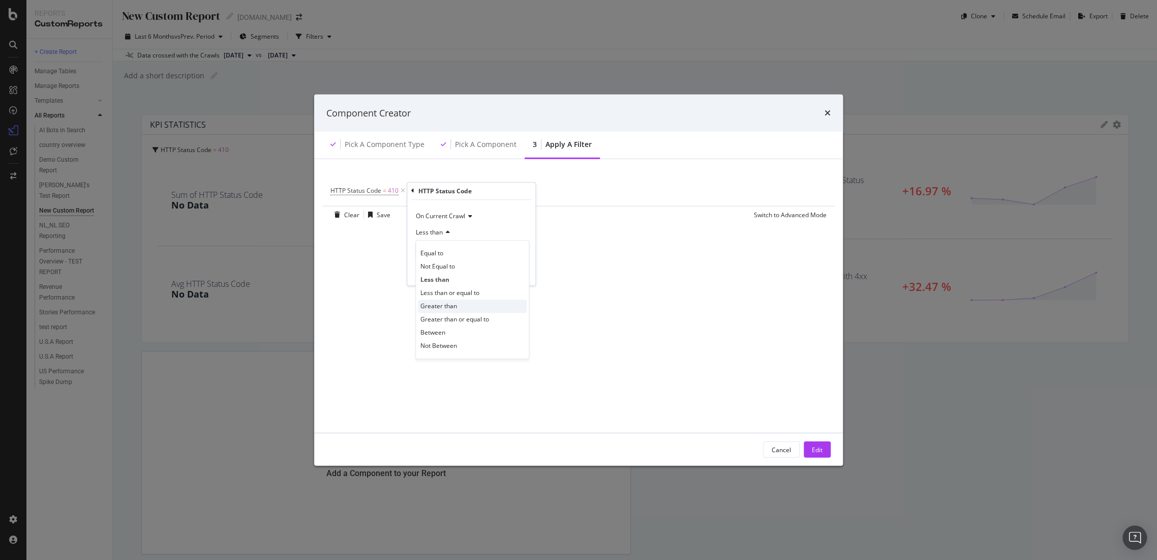
click at [464, 299] on div "Greater than" at bounding box center [472, 305] width 109 height 13
click at [476, 248] on input "modal" at bounding box center [471, 251] width 112 height 16
click at [392, 271] on div "HTTP Status Code = 410 and HTTP Status Code = missing value Add Filter Clear Sa…" at bounding box center [578, 295] width 504 height 249
click at [529, 190] on icon "modal" at bounding box center [532, 191] width 9 height 10
click at [399, 191] on icon "modal" at bounding box center [403, 191] width 9 height 10
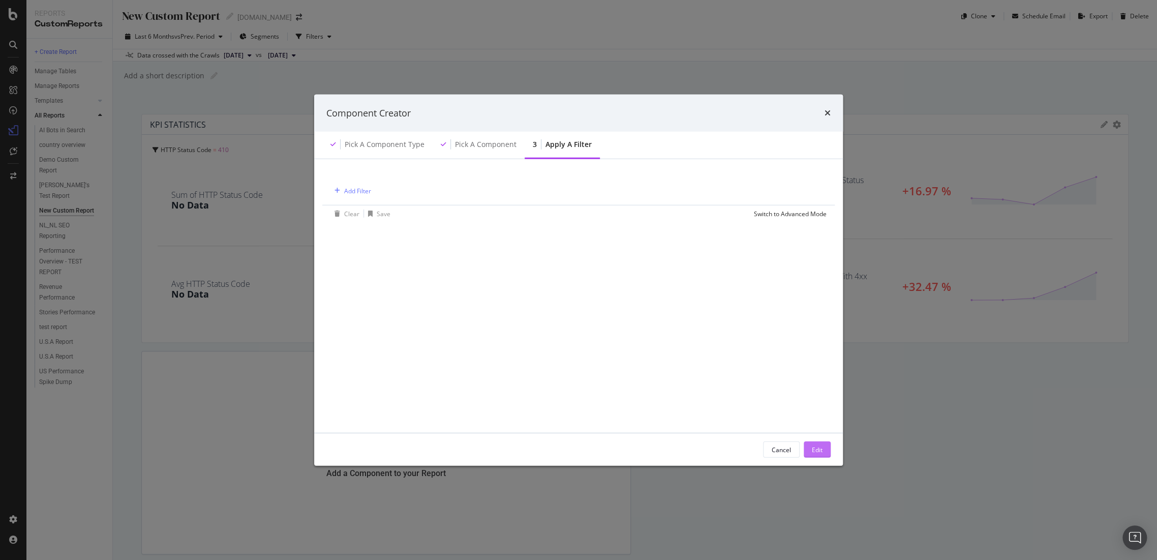
click at [809, 444] on button "Edit" at bounding box center [817, 449] width 27 height 16
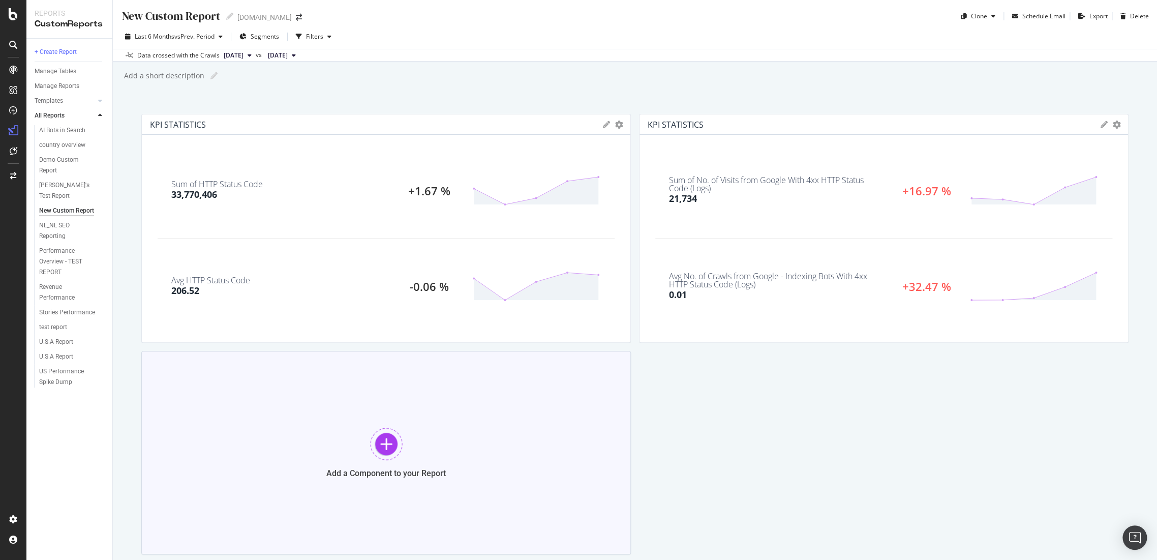
click at [385, 444] on div at bounding box center [386, 444] width 33 height 33
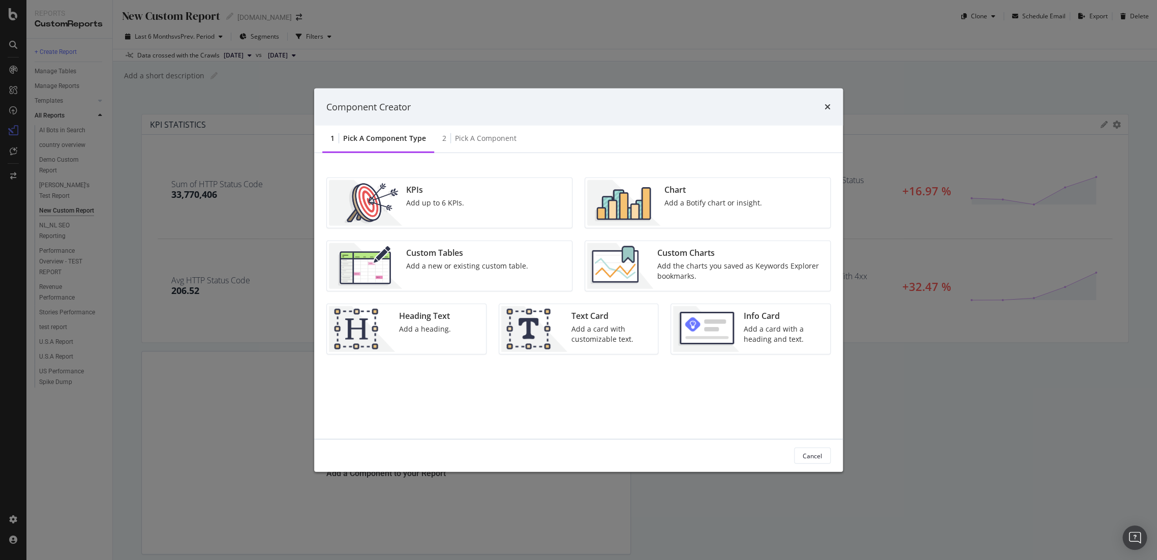
click at [464, 212] on div "KPIs Add up to 6 KPIs." at bounding box center [435, 203] width 66 height 46
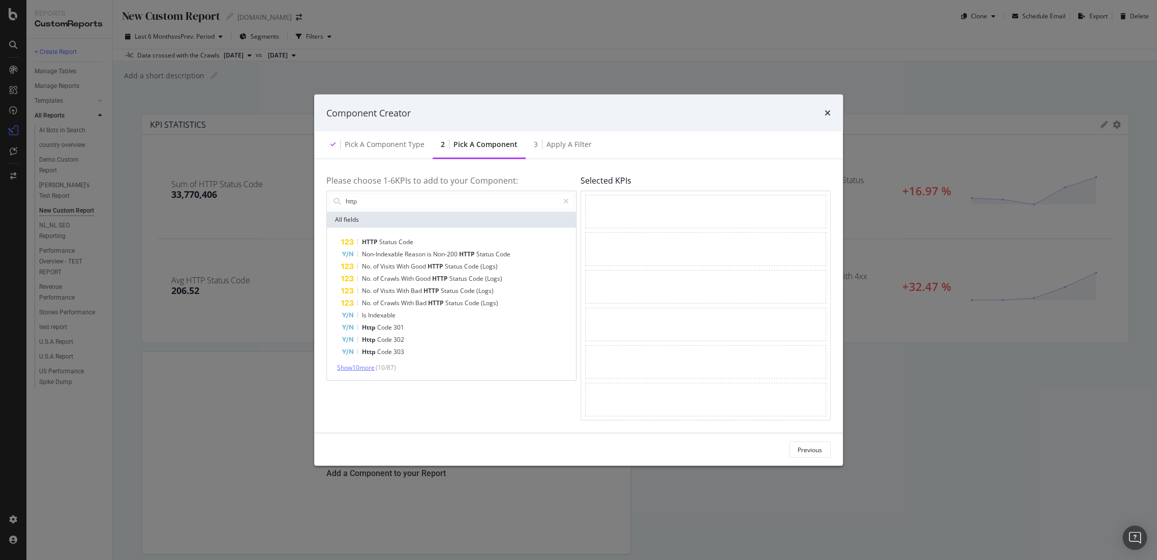
type input "http"
click at [374, 365] on span "Show 10 more" at bounding box center [356, 366] width 38 height 9
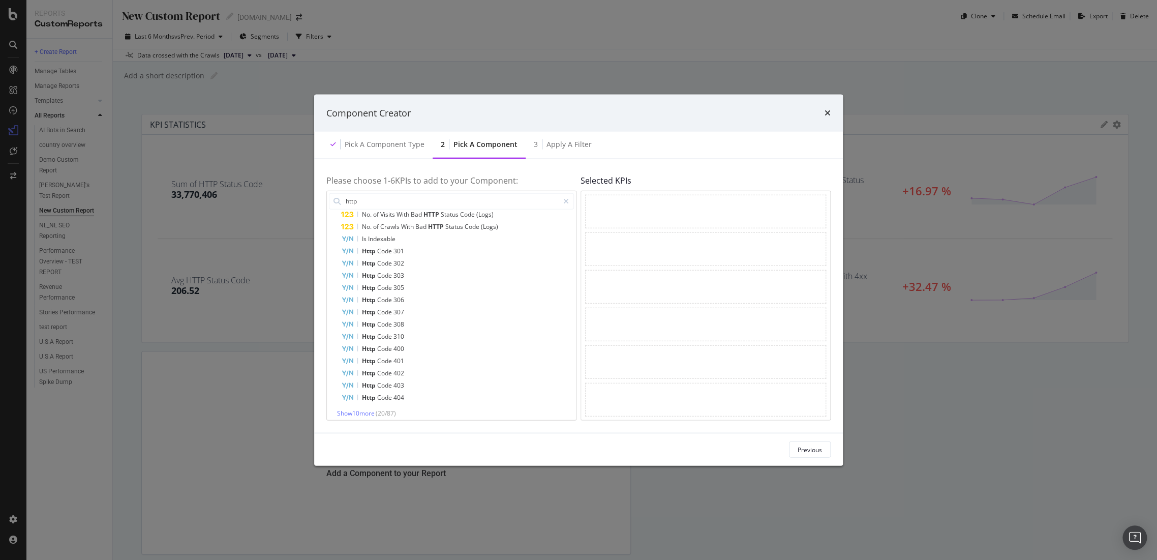
scroll to position [82, 0]
click at [353, 405] on span "Show 10 more" at bounding box center [356, 407] width 38 height 9
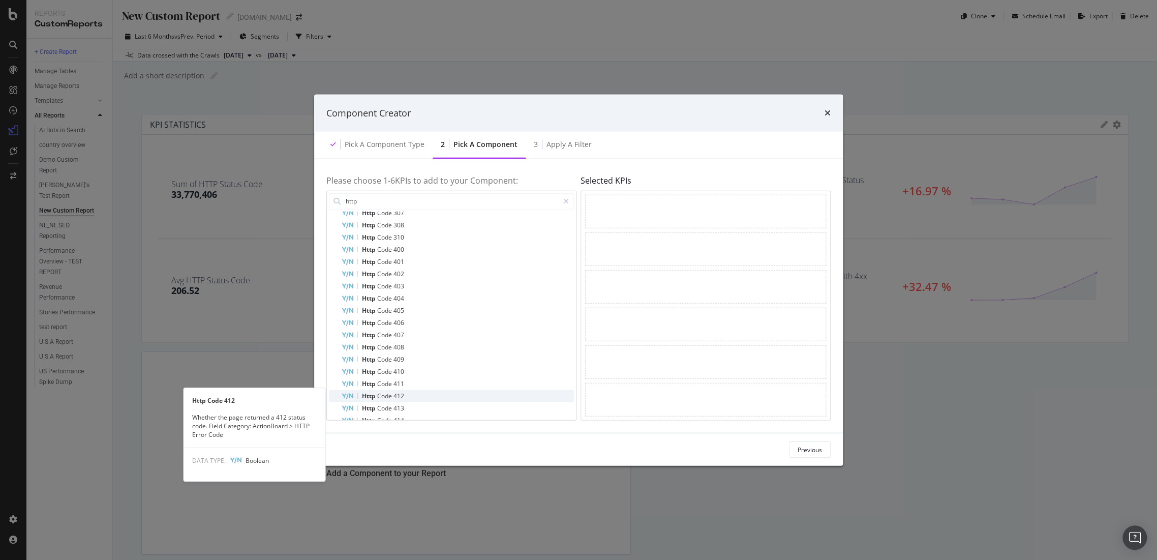
scroll to position [177, 0]
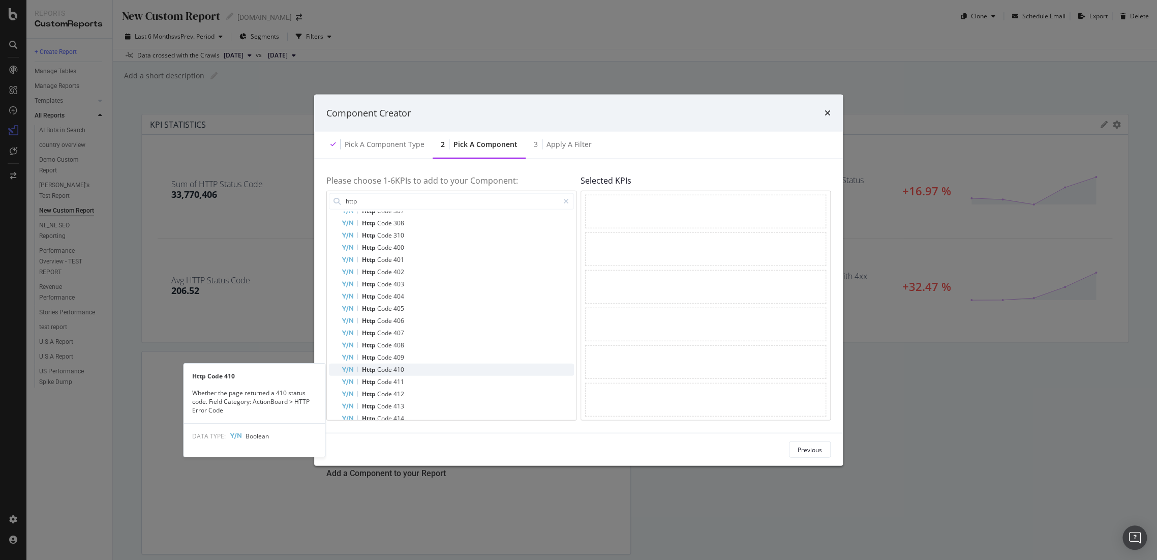
click at [468, 370] on div "Http Code 410" at bounding box center [457, 369] width 233 height 12
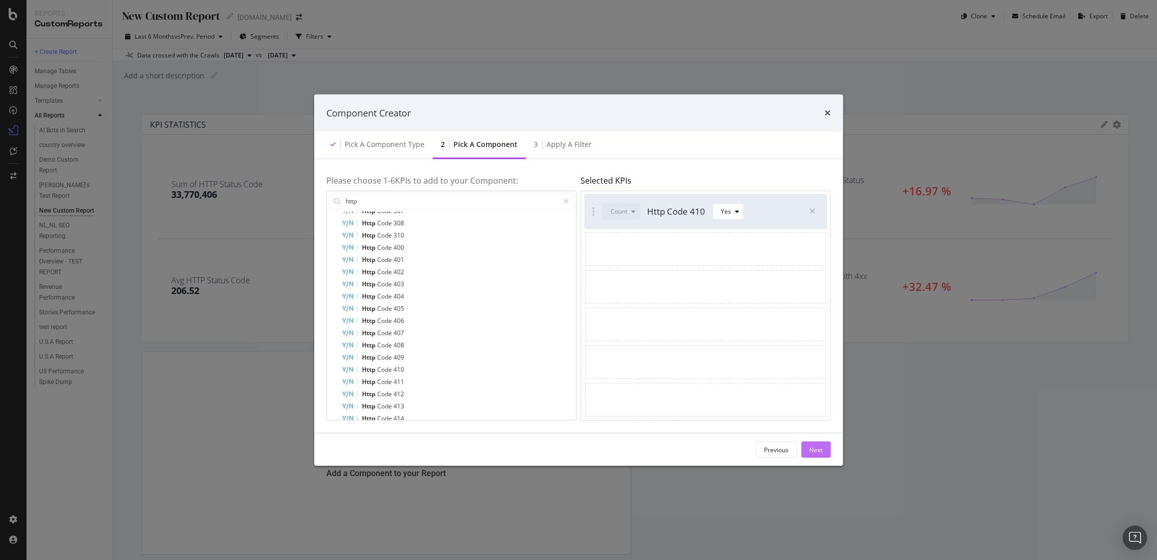
click at [819, 451] on div "Next" at bounding box center [815, 449] width 13 height 9
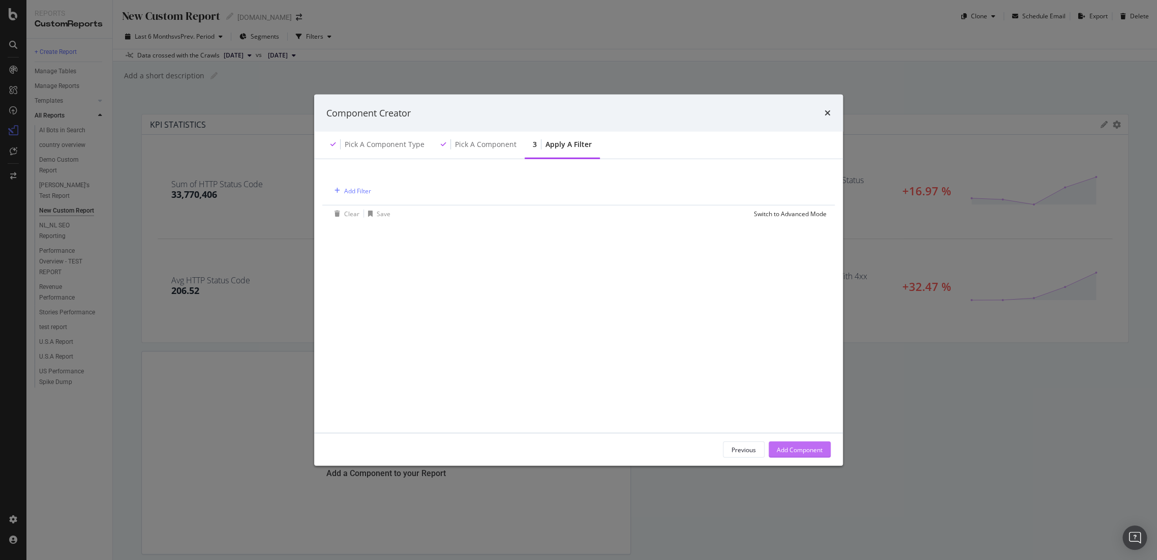
click at [810, 448] on div "Add Component" at bounding box center [800, 449] width 46 height 9
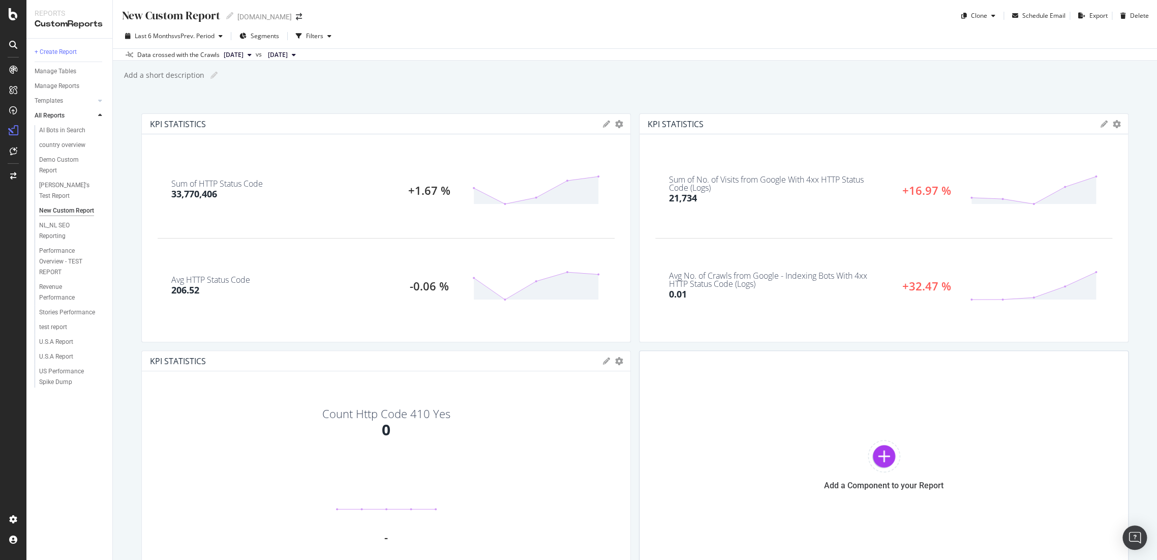
scroll to position [0, 0]
click at [163, 36] on span "Last 6 Months" at bounding box center [155, 36] width 40 height 9
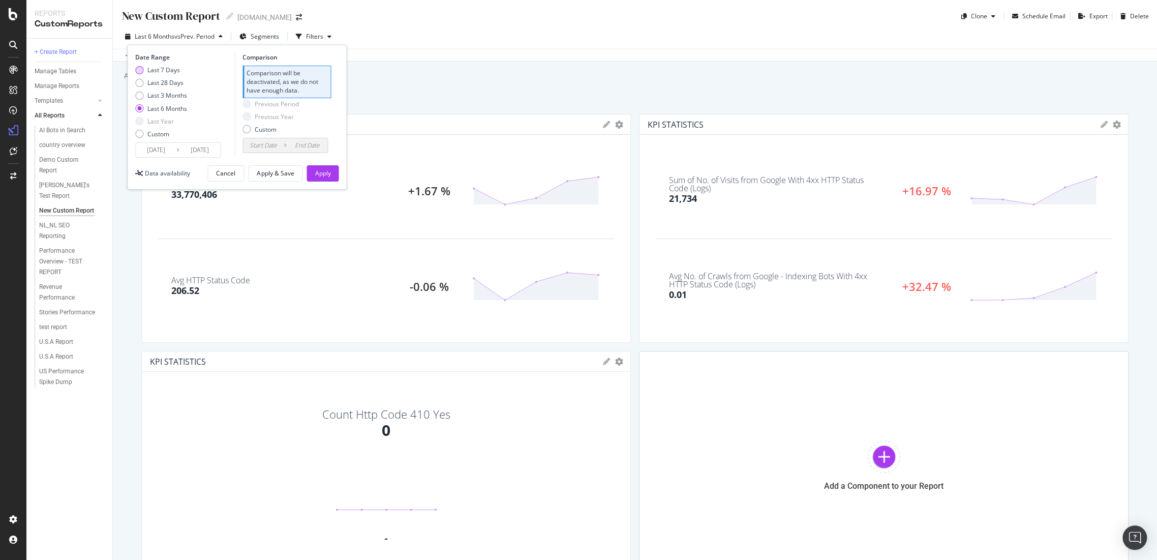
click at [148, 66] on div "Last 7 Days" at bounding box center [163, 70] width 33 height 9
type input "[DATE]"
click at [325, 169] on div "Apply" at bounding box center [323, 173] width 16 height 9
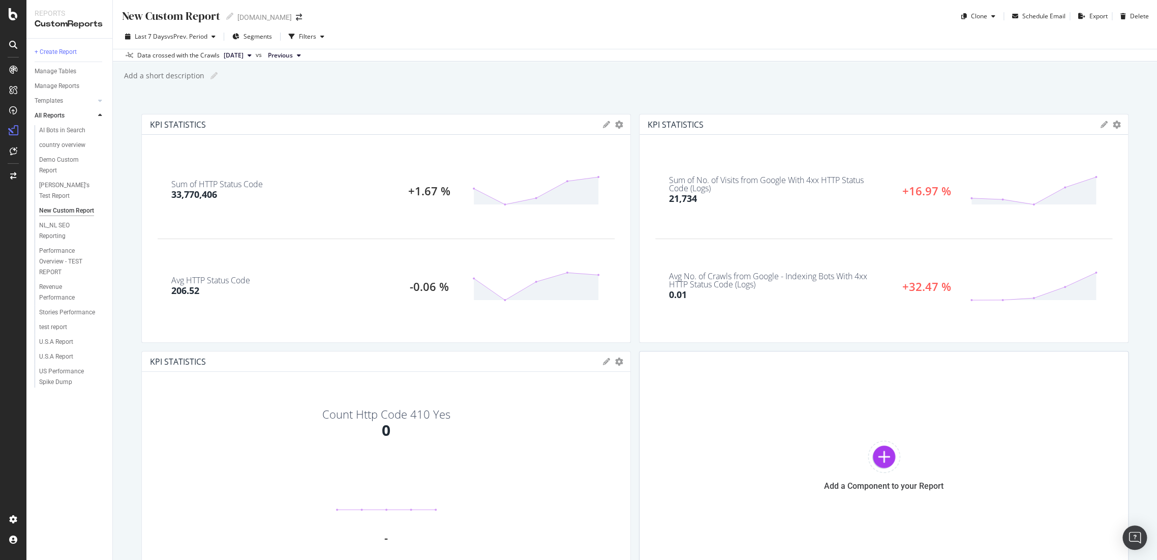
click at [603, 124] on icon at bounding box center [606, 124] width 7 height 7
click at [567, 294] on div "Cancel" at bounding box center [567, 297] width 25 height 12
click at [621, 124] on div at bounding box center [626, 228] width 10 height 229
click at [615, 123] on icon "gear" at bounding box center [619, 124] width 8 height 8
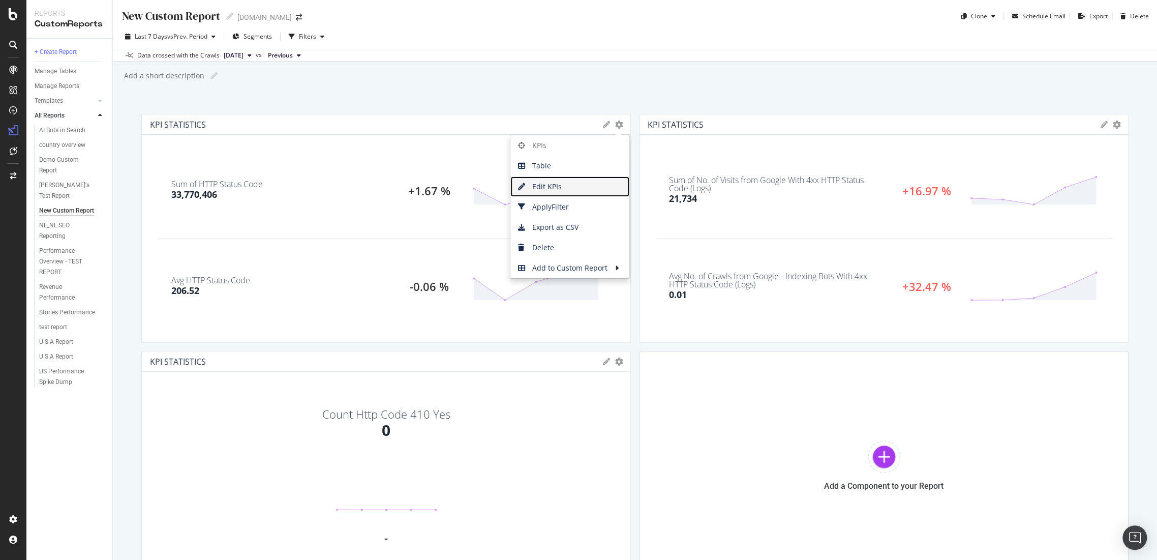
click at [574, 186] on span "Edit KPIs" at bounding box center [569, 186] width 119 height 15
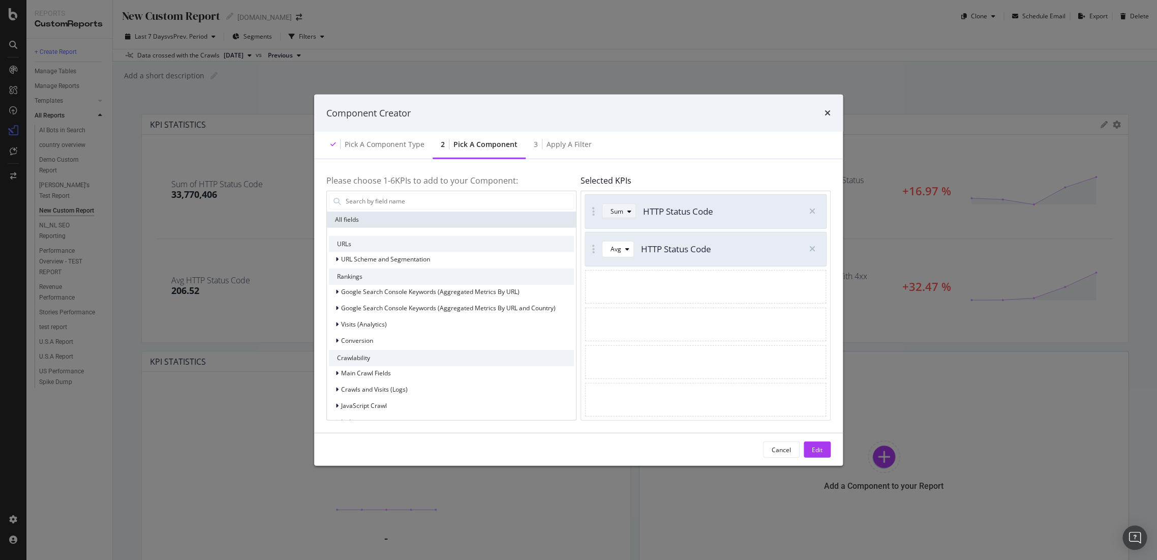
click at [624, 209] on div "modal" at bounding box center [629, 211] width 12 height 6
click at [680, 305] on div "Sum HTTP Status Code Avg HTTP Status Code" at bounding box center [706, 305] width 250 height 230
click at [808, 249] on div "modal" at bounding box center [812, 249] width 18 height 18
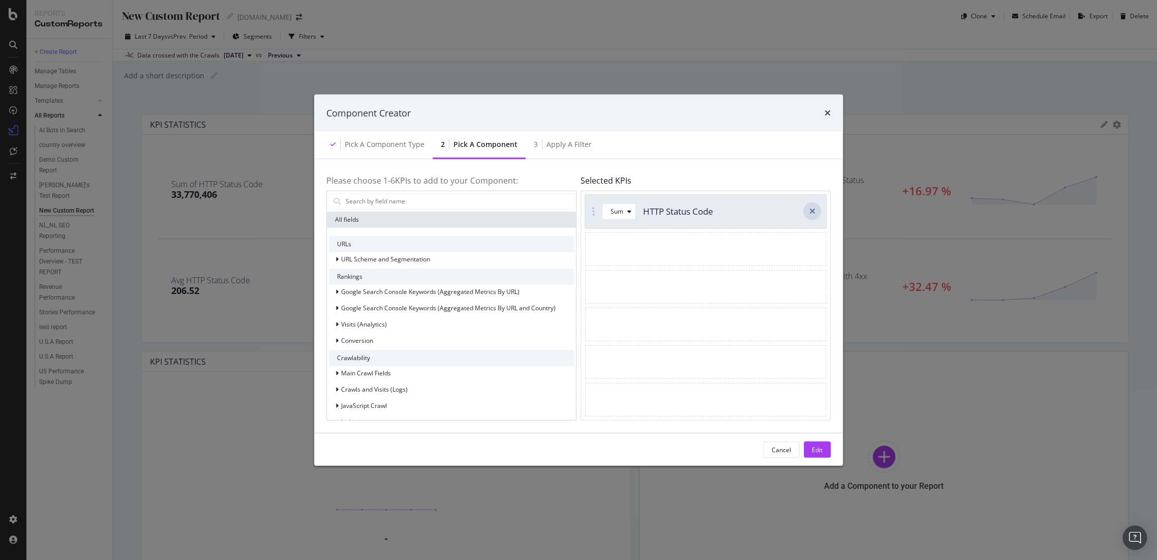
click at [808, 214] on div "modal" at bounding box center [812, 211] width 18 height 18
click at [379, 200] on input "modal" at bounding box center [459, 200] width 229 height 15
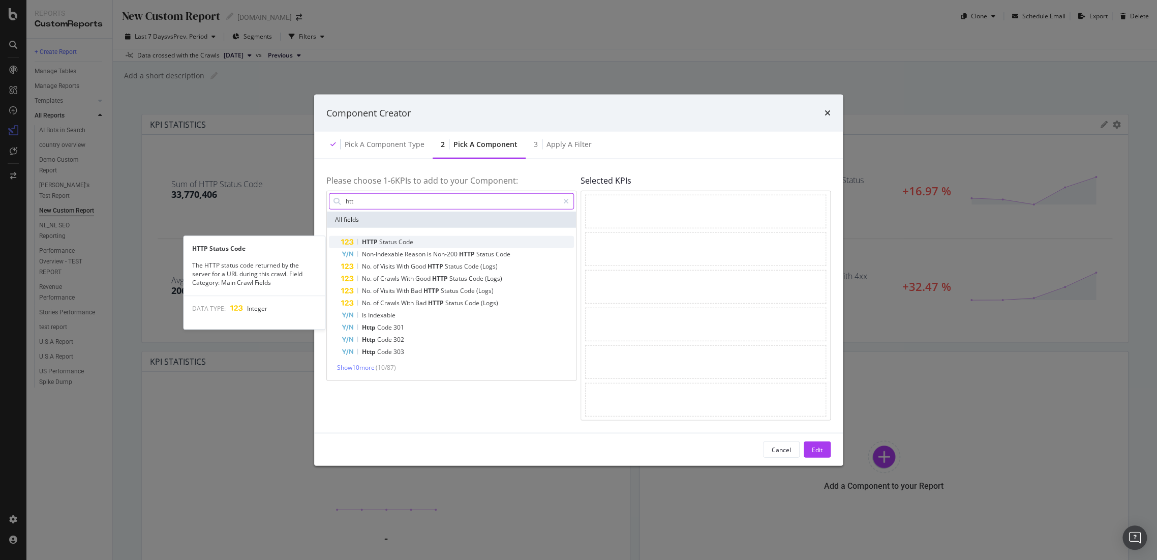
type input "htt"
click at [390, 241] on span "Status" at bounding box center [388, 241] width 19 height 9
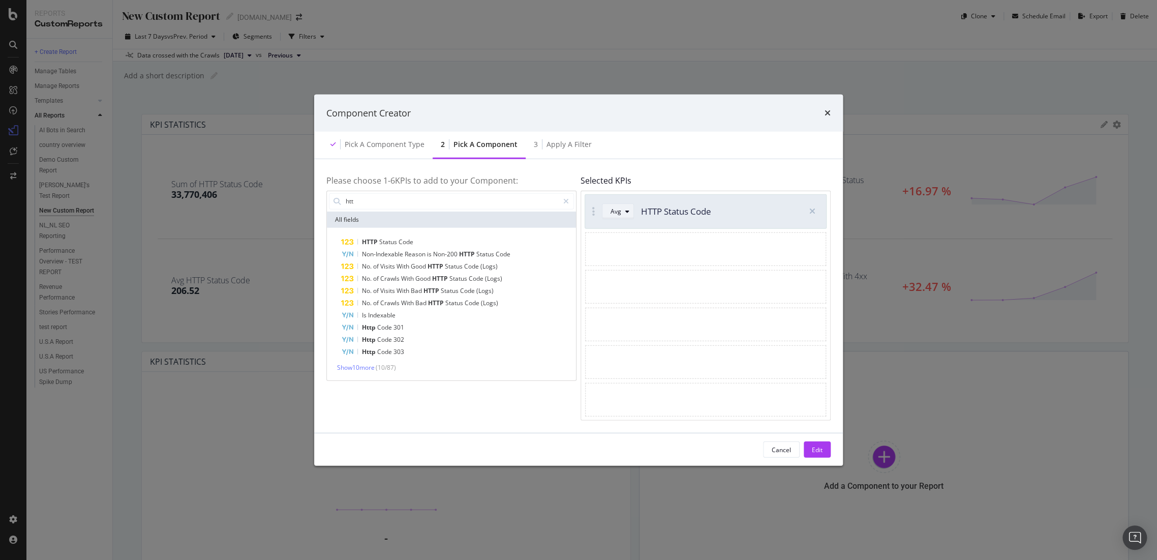
click at [612, 208] on div "Avg" at bounding box center [616, 211] width 11 height 6
click at [680, 244] on div "modal" at bounding box center [705, 249] width 241 height 34
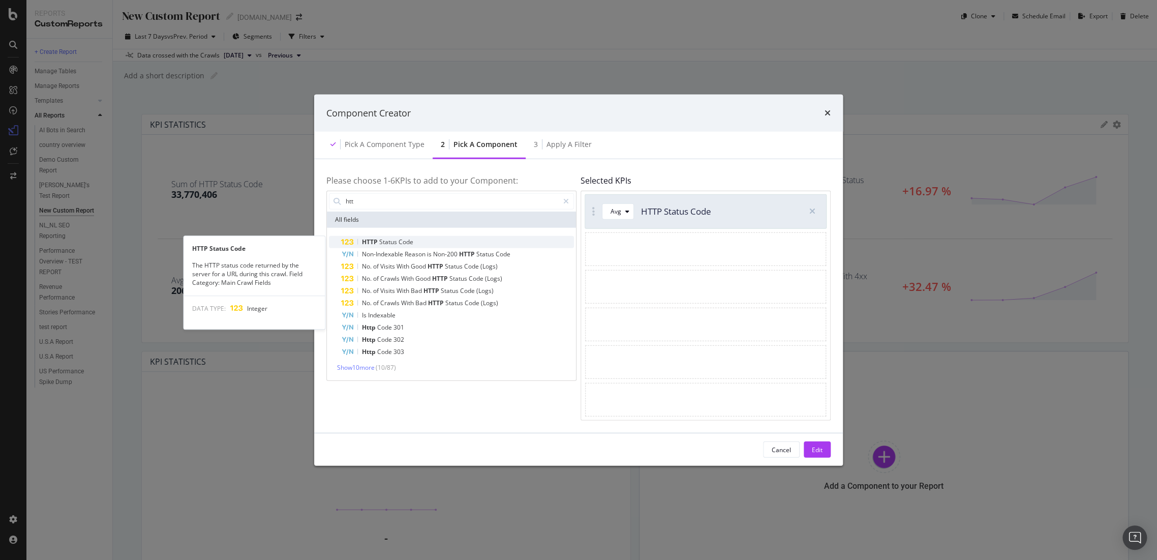
click at [391, 239] on span "Status" at bounding box center [388, 241] width 19 height 9
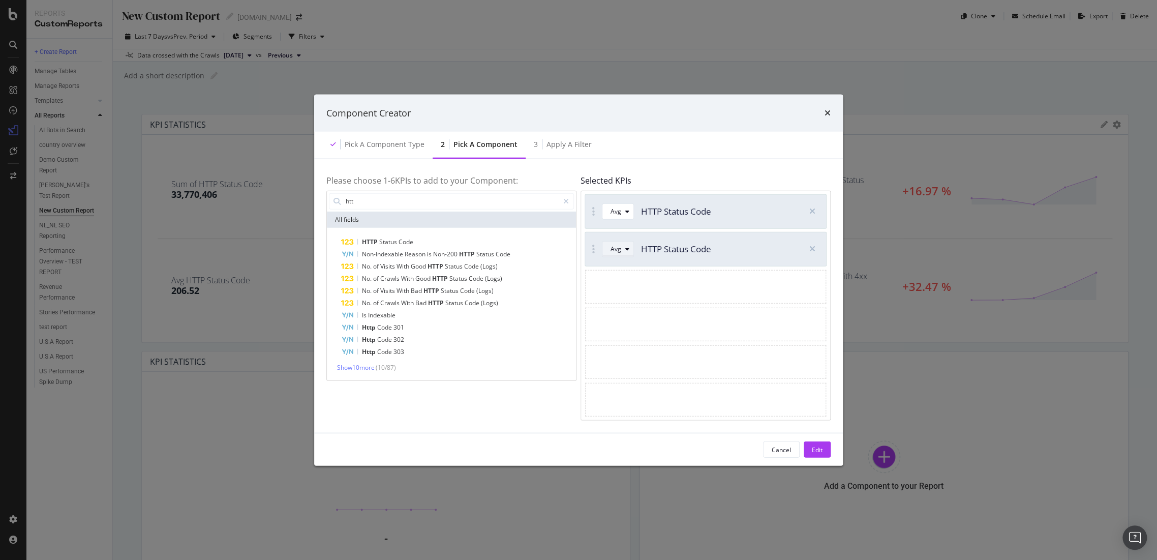
click at [625, 246] on icon "modal" at bounding box center [627, 249] width 4 height 6
click at [624, 284] on div "Sum" at bounding box center [620, 283] width 13 height 9
click at [812, 446] on div "Edit" at bounding box center [817, 449] width 11 height 9
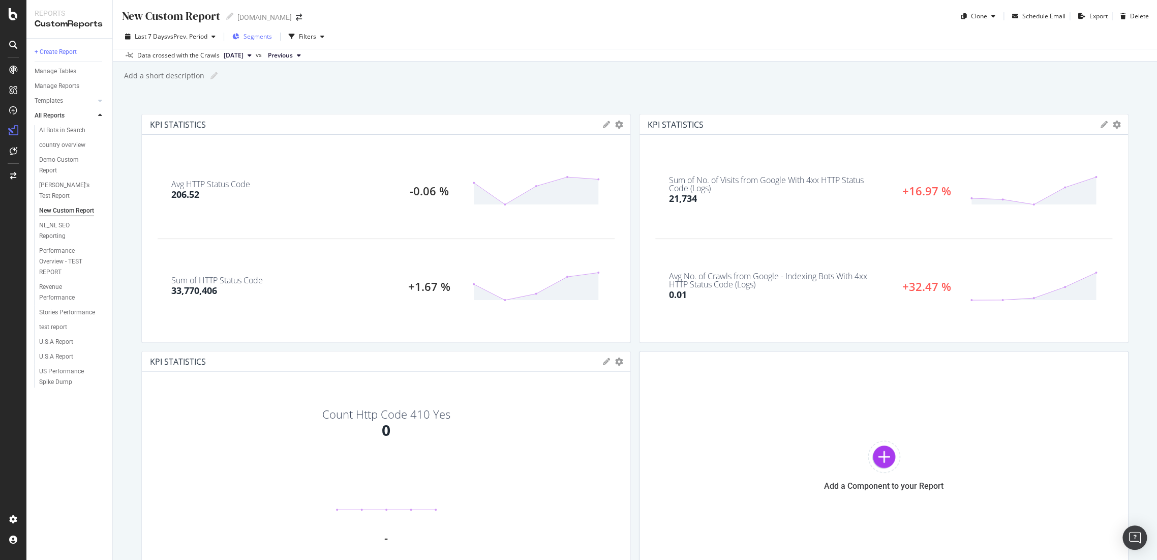
click at [260, 42] on div "Segments" at bounding box center [252, 36] width 40 height 15
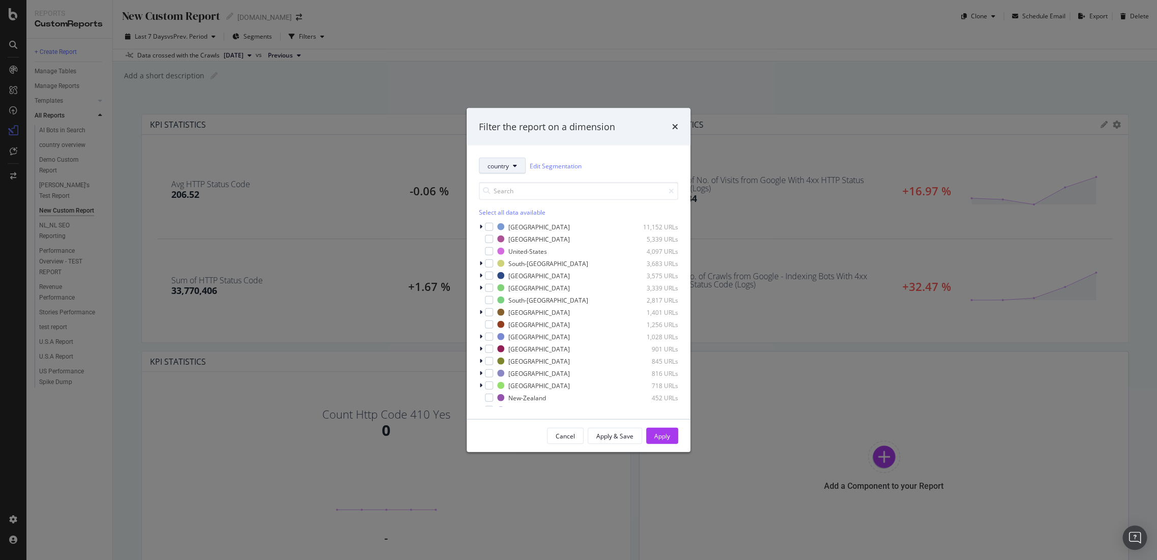
click at [501, 163] on span "country" at bounding box center [498, 165] width 21 height 9
click at [503, 199] on span "pagetype" at bounding box center [505, 202] width 37 height 9
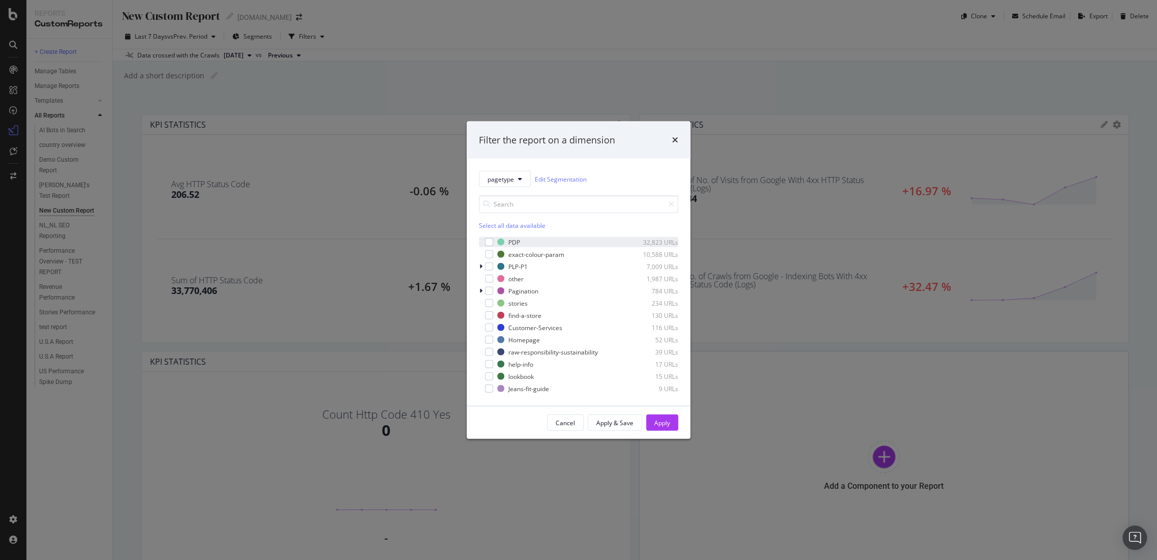
click at [493, 239] on div "PDP 32,823 URLs" at bounding box center [578, 242] width 199 height 10
click at [661, 418] on div "Apply" at bounding box center [662, 422] width 16 height 9
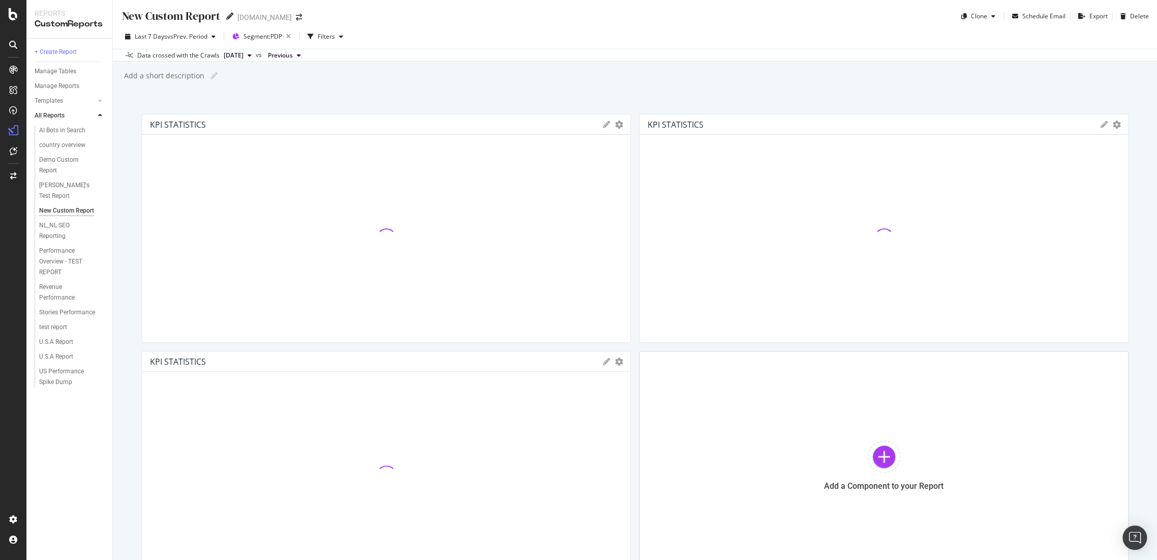
click at [227, 15] on icon at bounding box center [229, 16] width 7 height 7
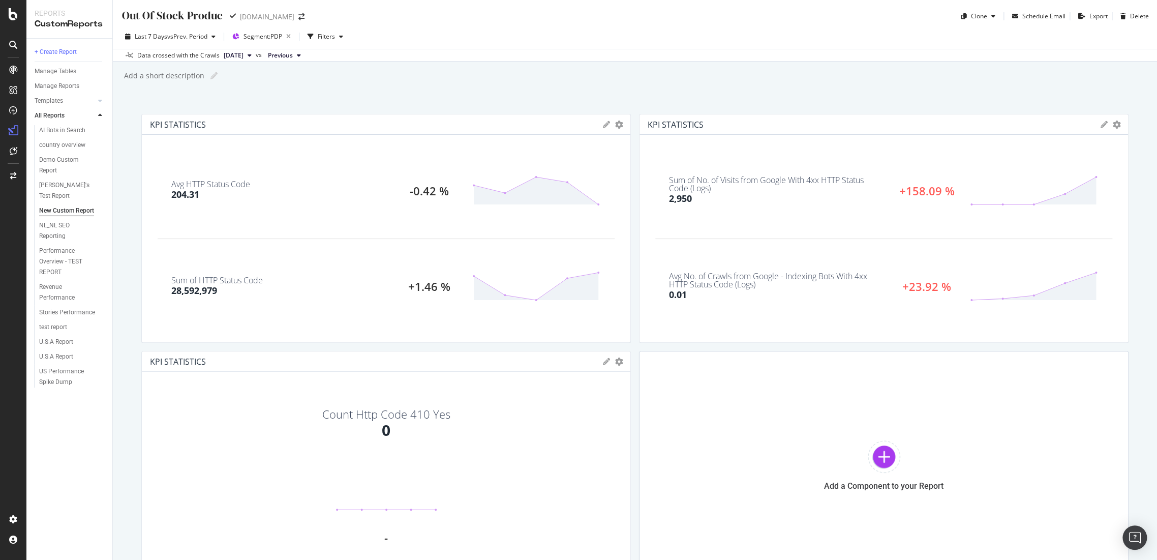
type input "Out Of Stock Products"
click at [883, 457] on div at bounding box center [884, 456] width 33 height 33
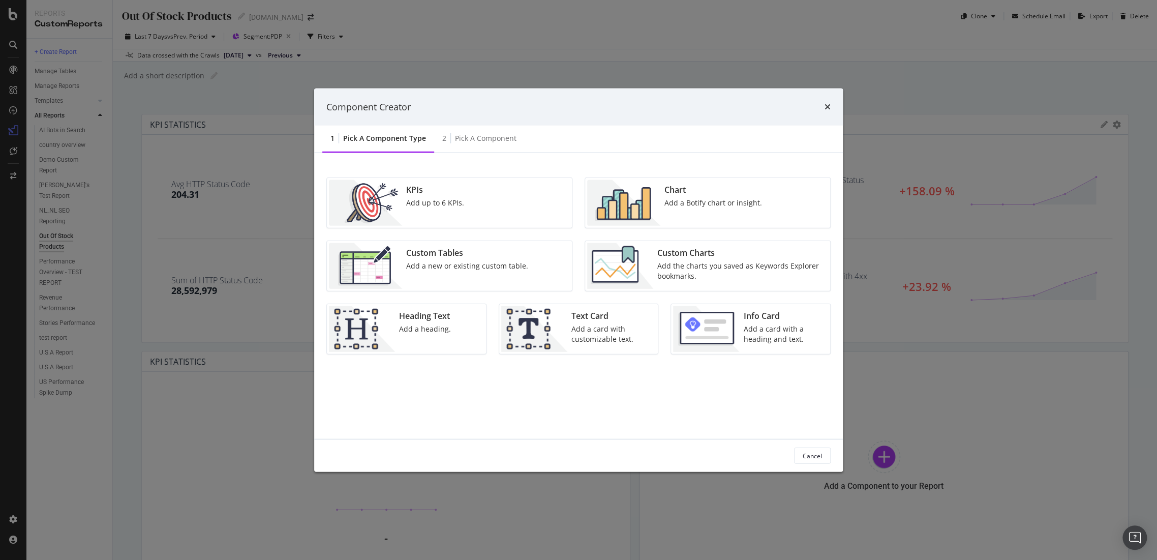
click at [691, 215] on div "Chart Add a Botify chart or insight." at bounding box center [713, 203] width 106 height 46
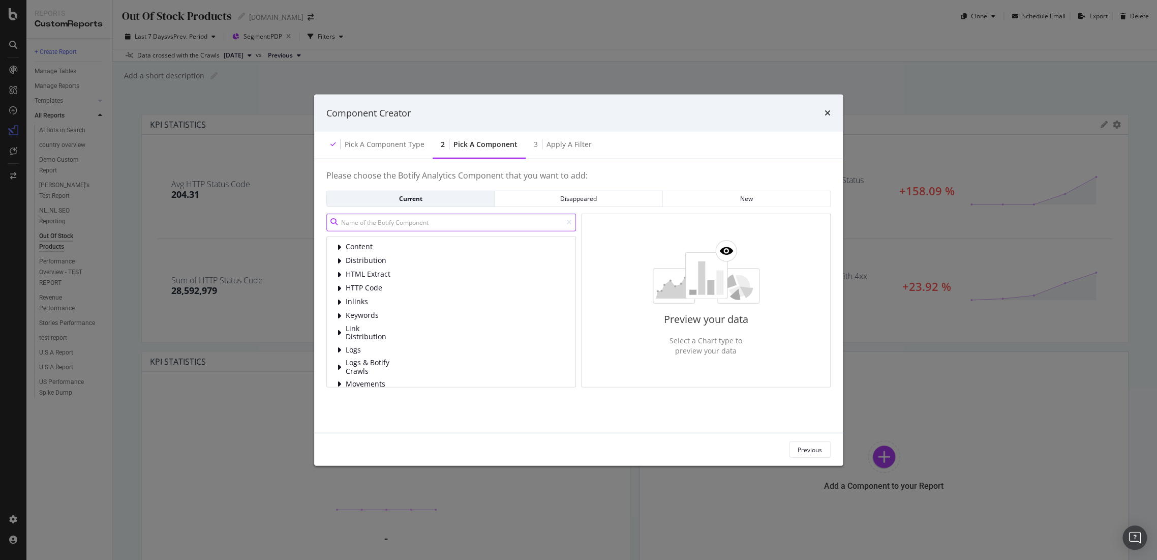
click at [395, 218] on input "modal" at bounding box center [451, 222] width 250 height 18
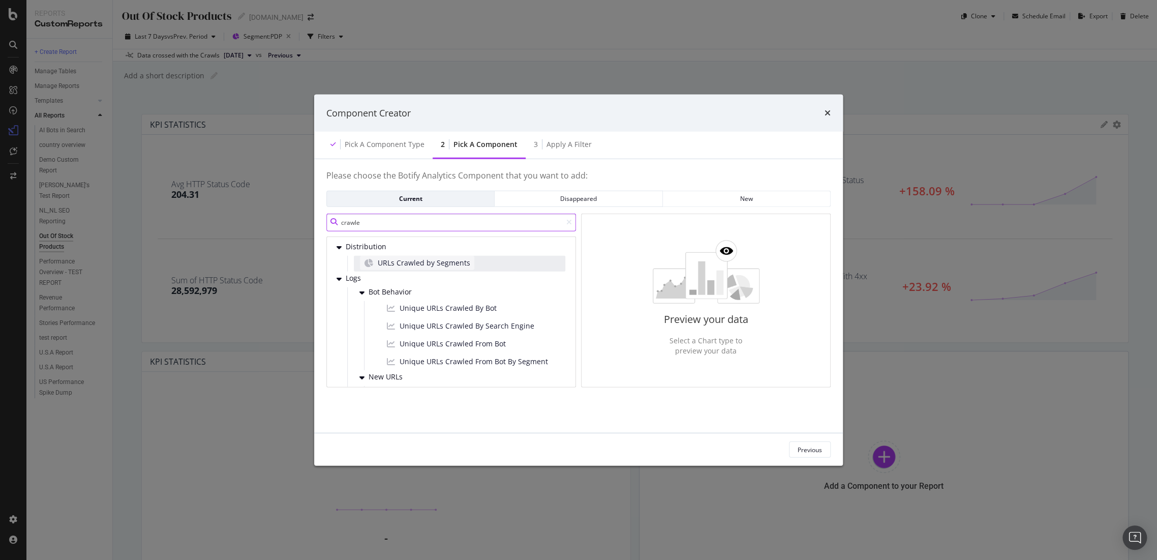
type input "crawle"
click at [422, 268] on div "URLs Crawled by Segments" at bounding box center [417, 262] width 114 height 14
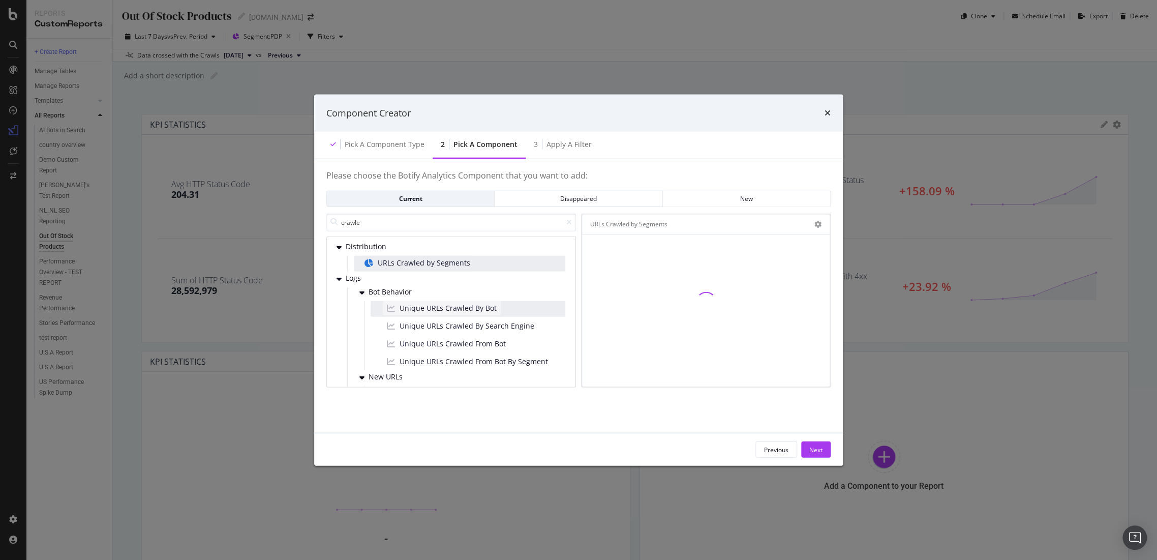
click at [449, 310] on span "Unique URLs Crawled By Bot" at bounding box center [448, 307] width 97 height 10
click at [457, 328] on span "Unique URLs Crawled By Search Engine" at bounding box center [467, 325] width 135 height 10
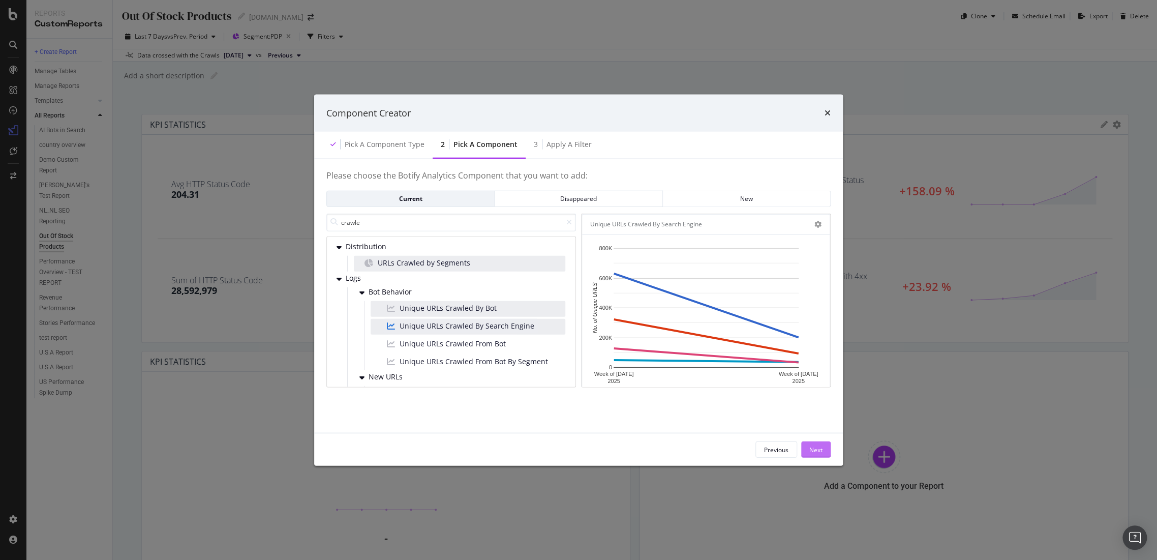
click at [816, 445] on div "Next" at bounding box center [815, 449] width 13 height 9
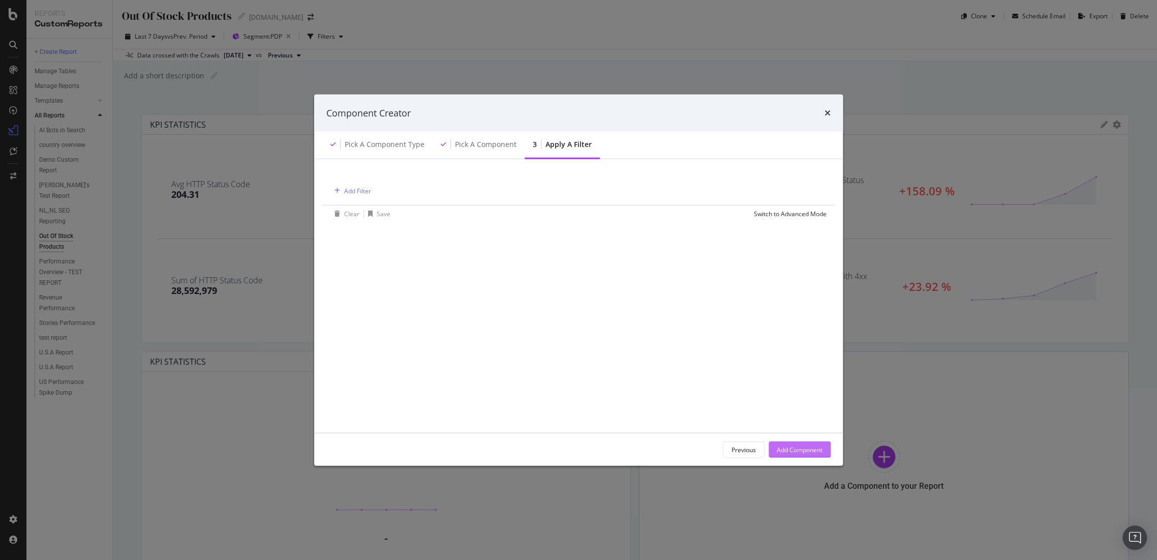
click at [816, 445] on div "Add Component" at bounding box center [800, 449] width 46 height 9
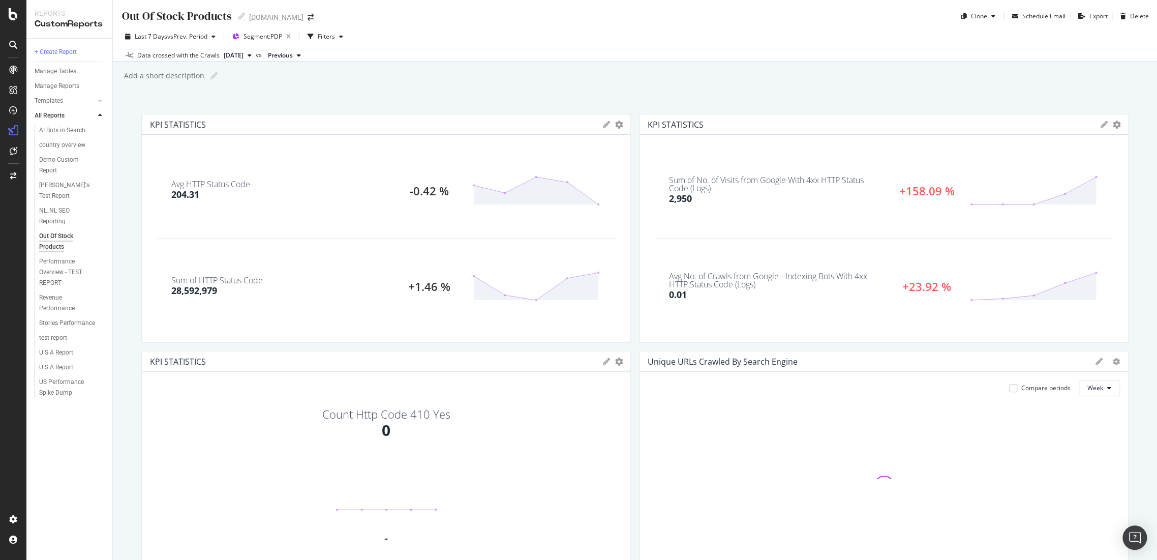
scroll to position [113, 0]
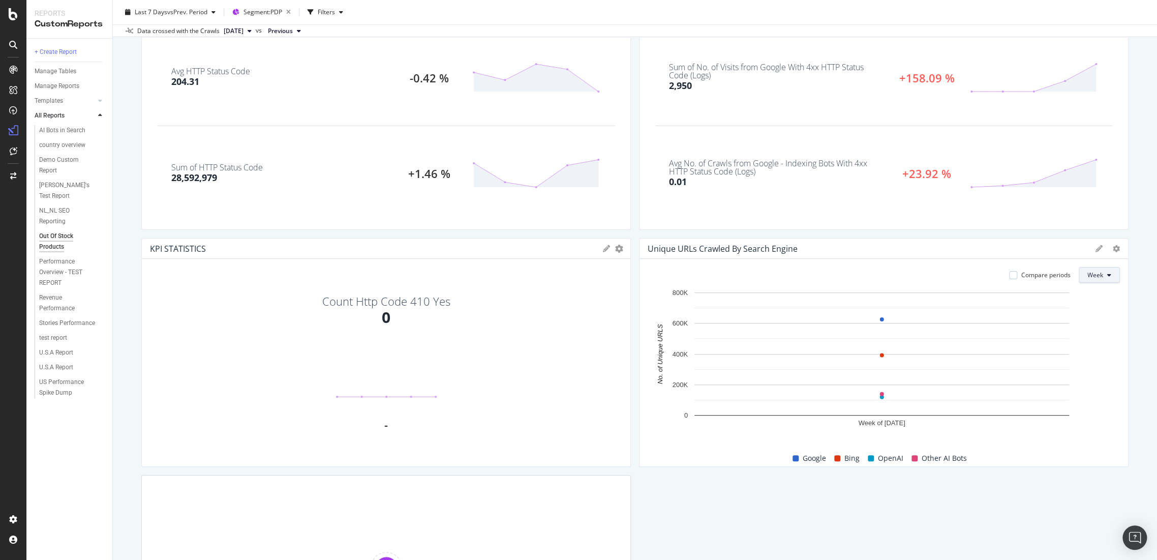
click at [1095, 275] on button "Week" at bounding box center [1099, 275] width 41 height 16
click at [1092, 332] on span "Month" at bounding box center [1088, 332] width 18 height 9
click at [1028, 271] on div "Compare periods" at bounding box center [1043, 274] width 49 height 9
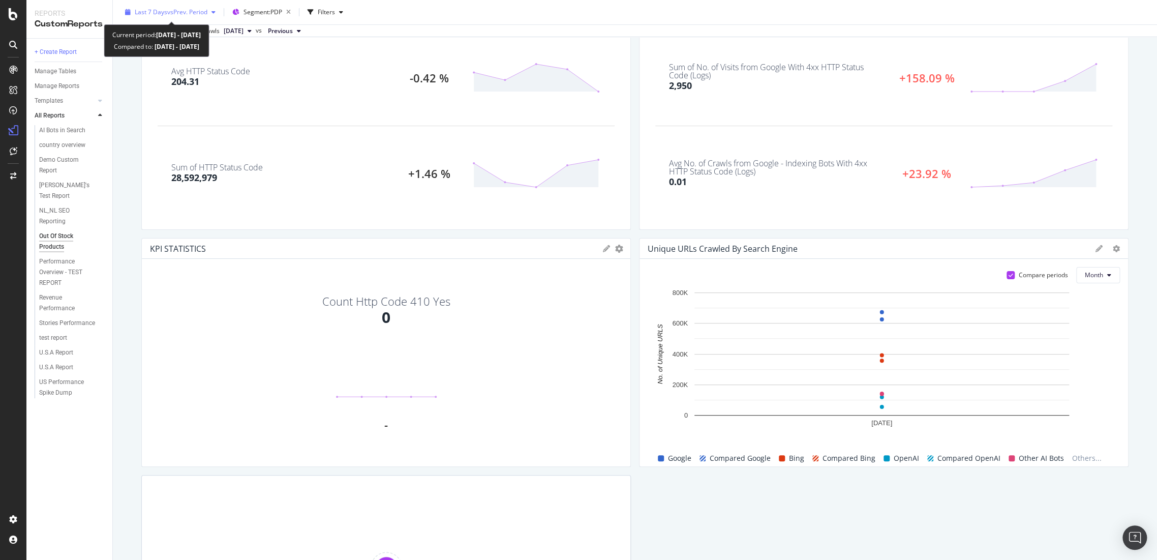
click at [209, 20] on button "Last 7 Days vs Prev. Period" at bounding box center [170, 12] width 99 height 16
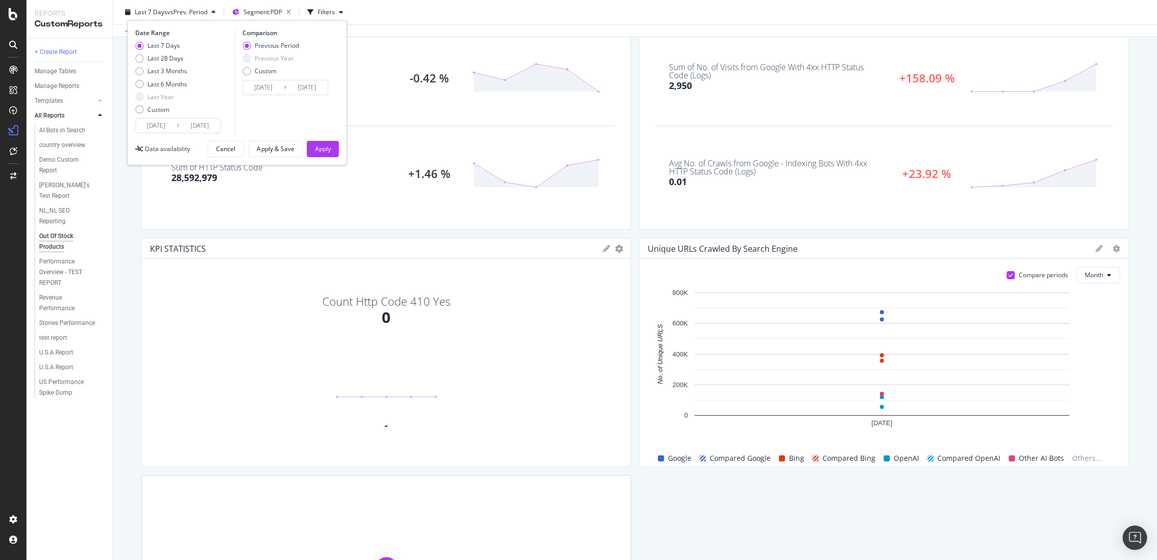
click at [161, 65] on div "Last 7 Days Last 28 Days Last 3 Months Last 6 Months Last Year Custom" at bounding box center [161, 79] width 52 height 77
click at [149, 67] on div "Last 3 Months" at bounding box center [167, 71] width 40 height 9
type input "[DATE]"
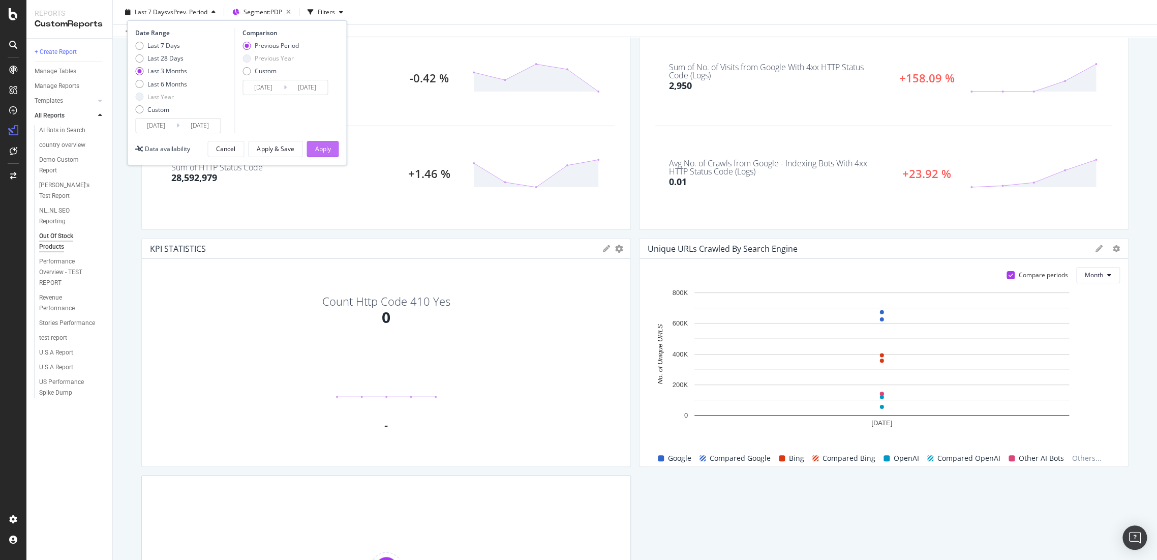
click at [315, 147] on div "Apply" at bounding box center [323, 148] width 16 height 9
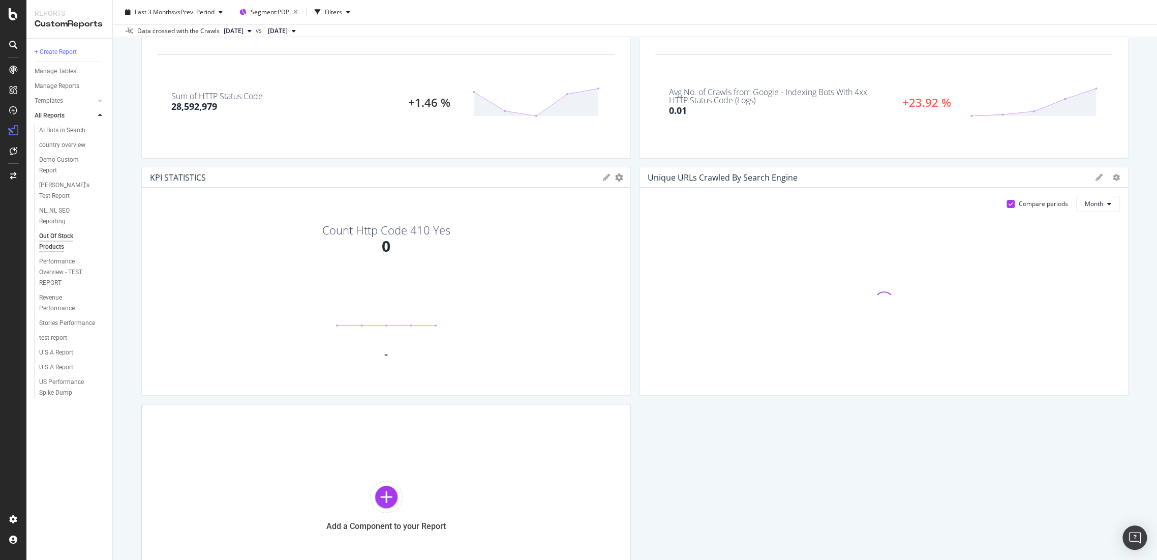
scroll to position [182, 0]
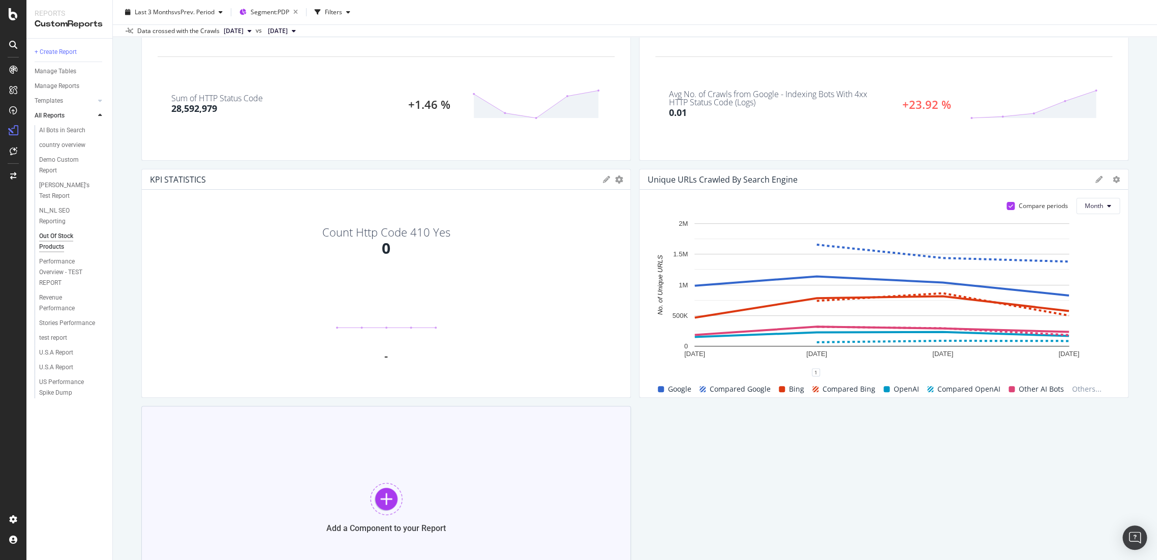
click at [385, 497] on div at bounding box center [386, 498] width 33 height 33
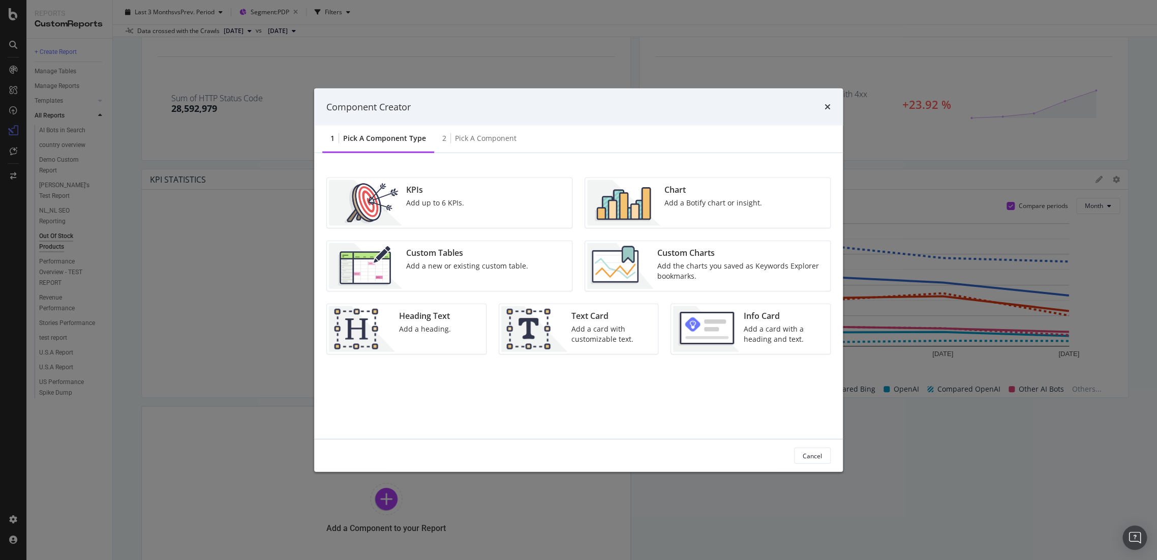
click at [700, 194] on div "Chart" at bounding box center [713, 190] width 98 height 12
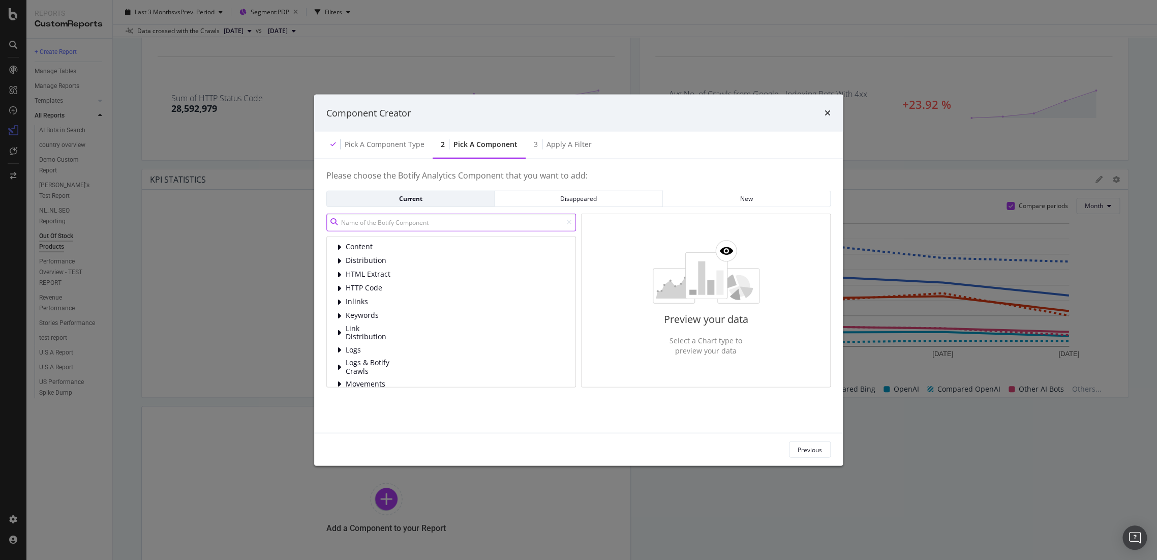
click at [354, 227] on input "modal" at bounding box center [451, 222] width 250 height 18
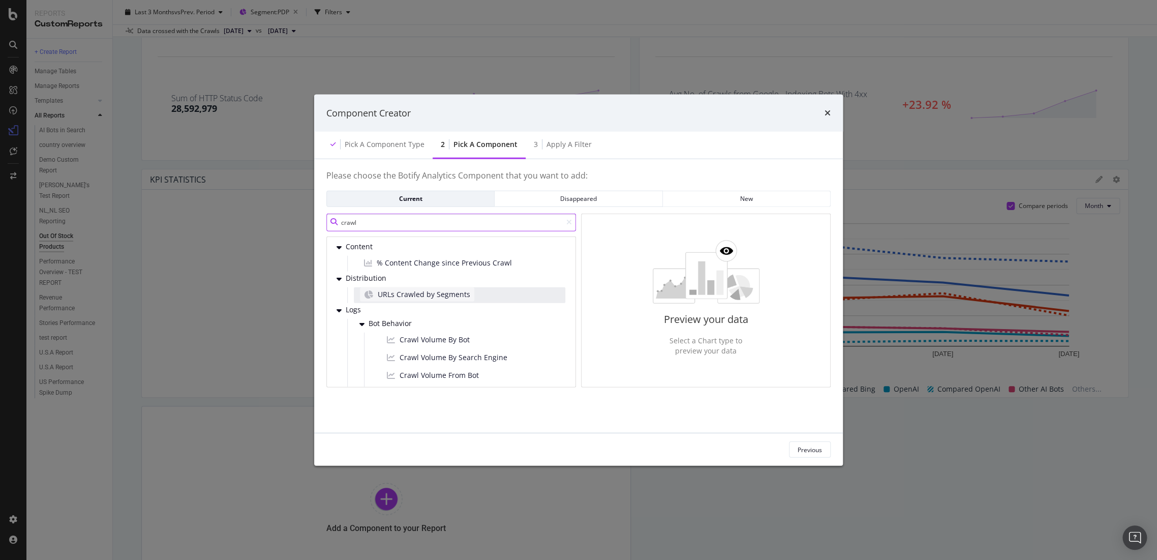
type input "crawl"
click at [442, 299] on span "URLs Crawled by Segments" at bounding box center [424, 294] width 93 height 10
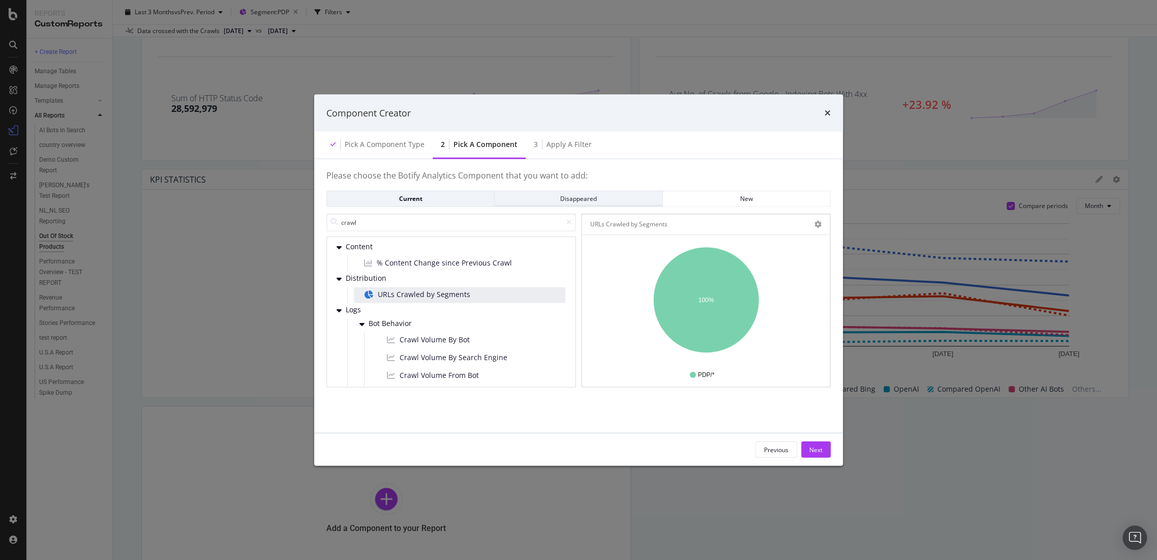
click at [557, 202] on div "Disappeared" at bounding box center [578, 198] width 151 height 9
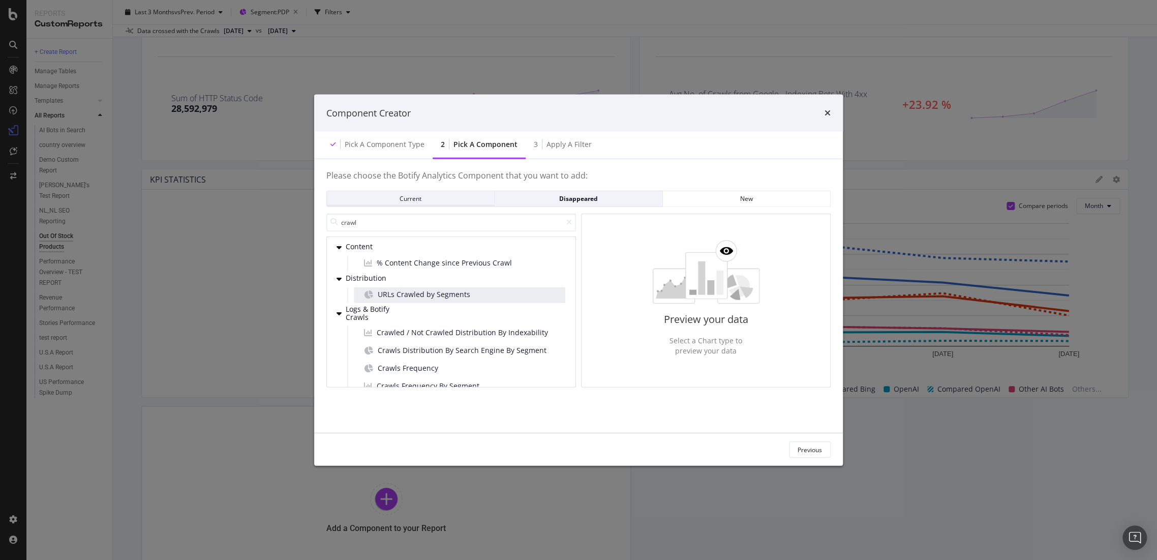
click at [469, 196] on div "Current" at bounding box center [410, 198] width 151 height 9
click at [462, 293] on span "URLs Crawled by Segments" at bounding box center [424, 294] width 93 height 10
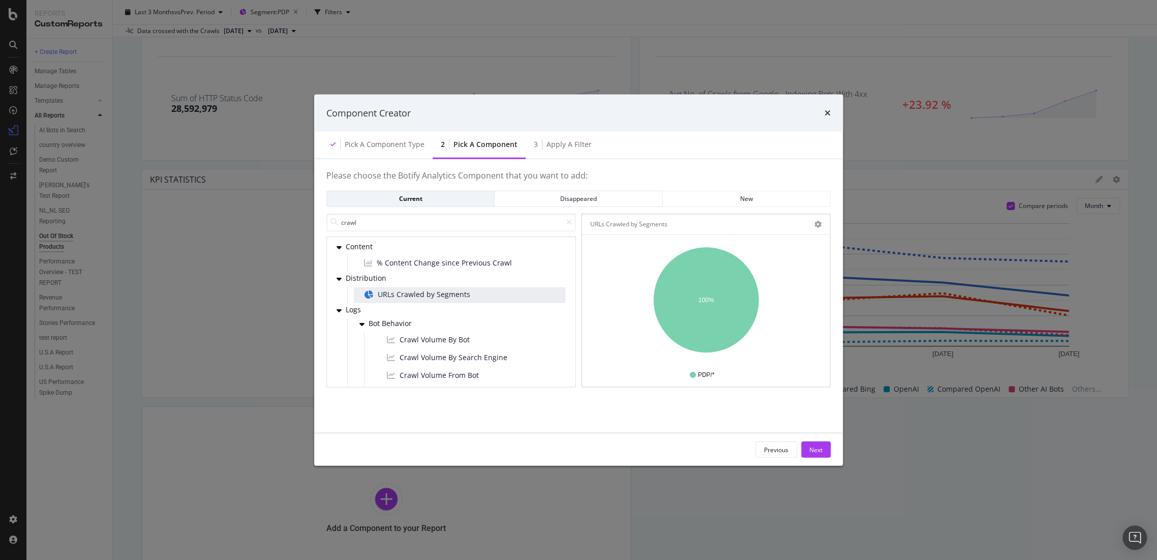
click at [836, 459] on div "Previous Next" at bounding box center [578, 449] width 529 height 33
click at [817, 450] on div "Next" at bounding box center [815, 449] width 13 height 9
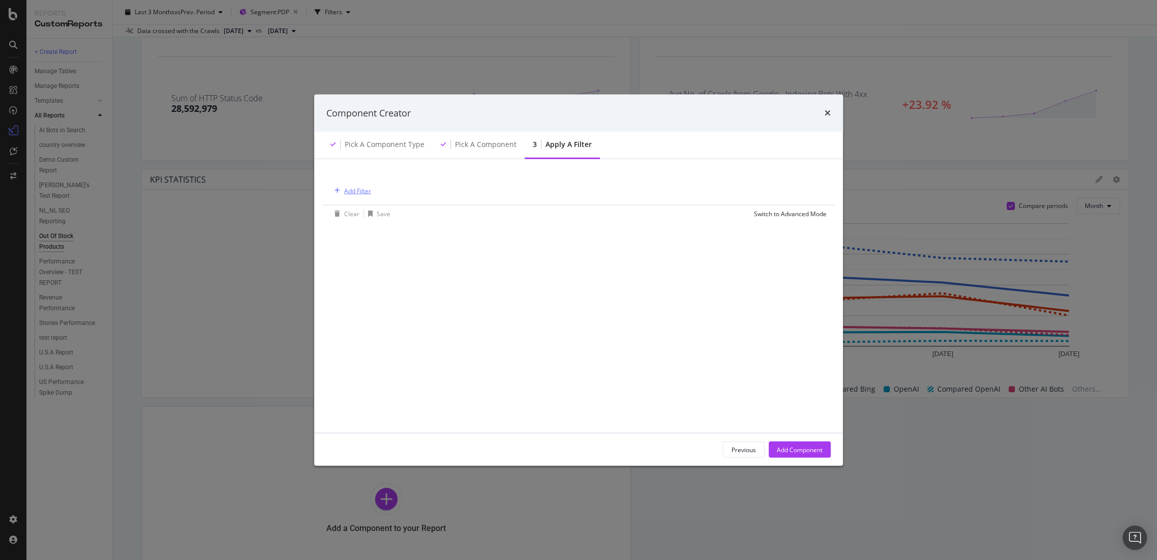
click at [362, 196] on button "Add Filter" at bounding box center [350, 191] width 41 height 12
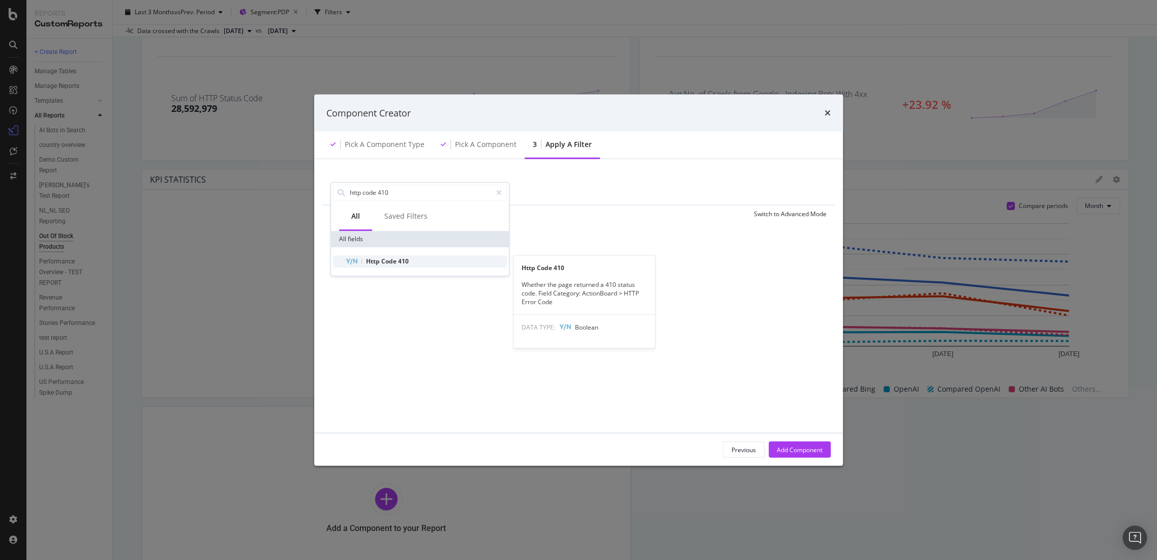
type input "http code 410"
click at [409, 256] on div "Http Code 410" at bounding box center [426, 261] width 162 height 12
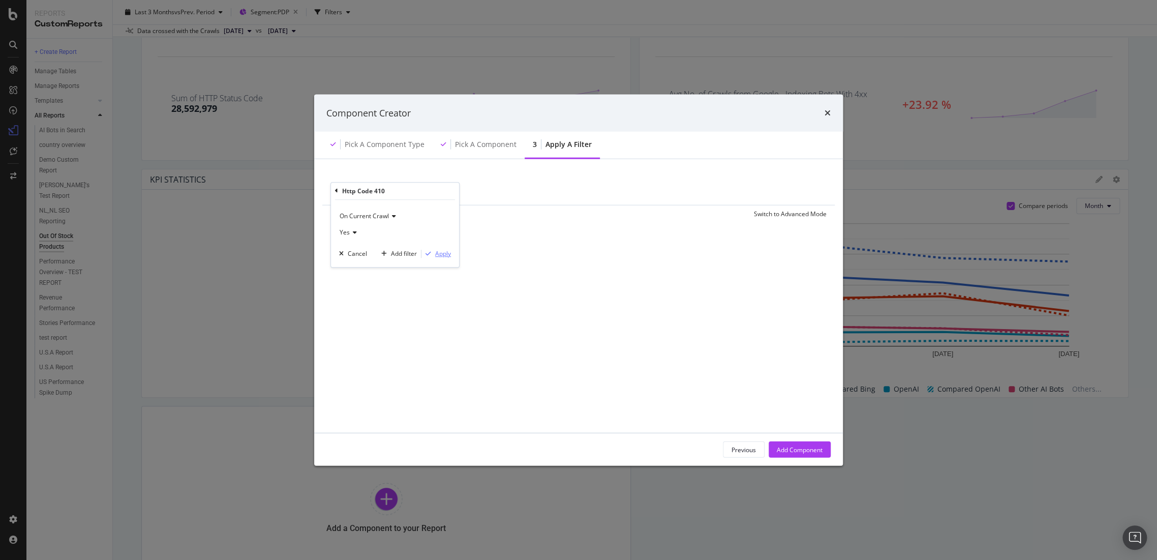
click at [442, 251] on div "Apply" at bounding box center [443, 253] width 16 height 9
click at [816, 444] on div "Add Component" at bounding box center [800, 449] width 46 height 15
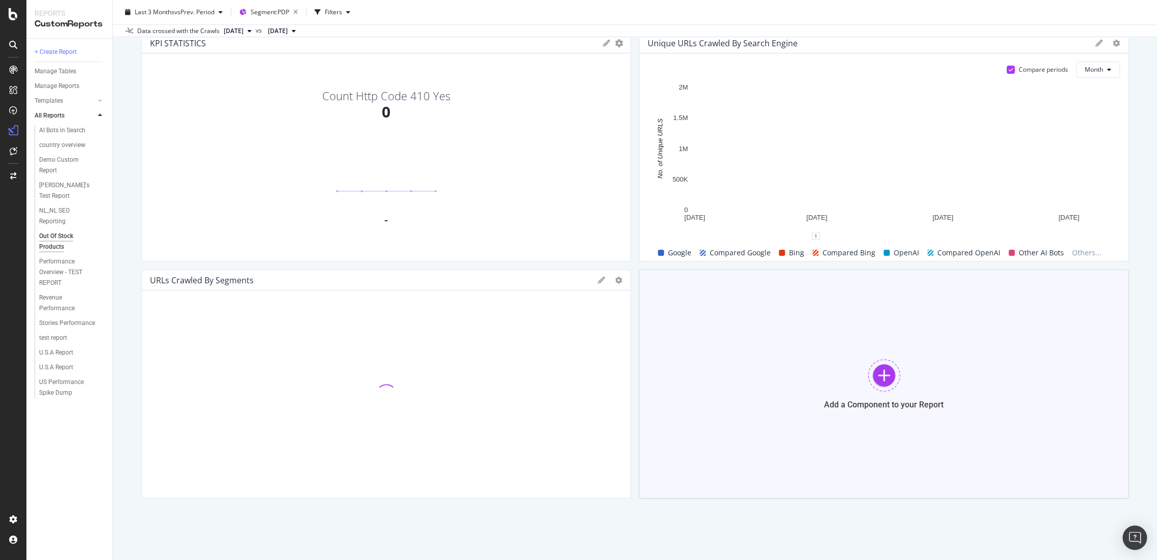
scroll to position [320, 0]
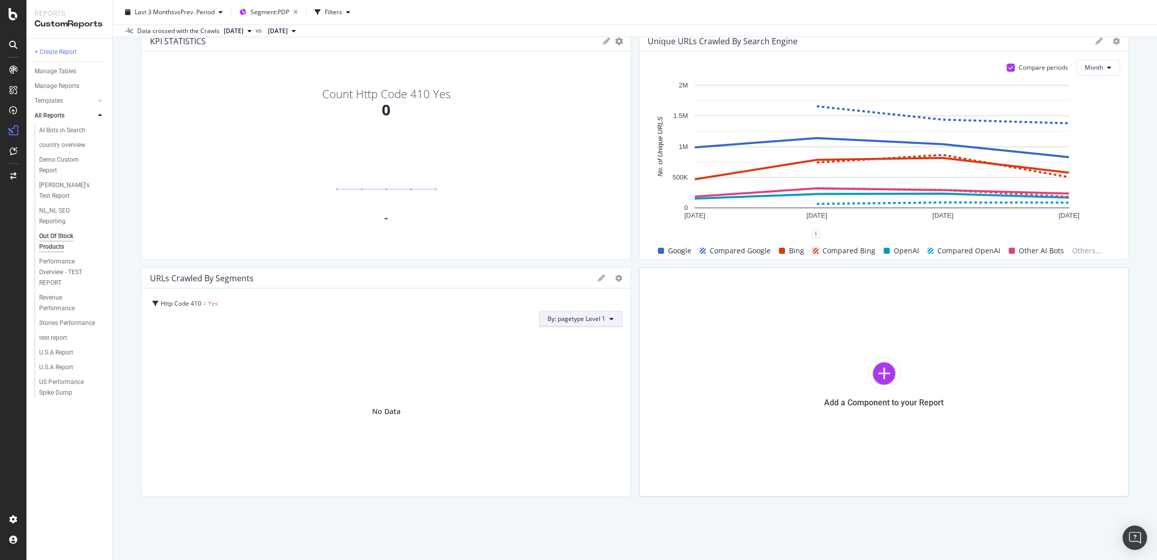
click at [607, 322] on button "By: pagetype Level 1" at bounding box center [580, 319] width 83 height 16
click at [654, 371] on icon at bounding box center [653, 372] width 3 height 6
click at [624, 376] on div "pagetype Level" at bounding box center [600, 373] width 100 height 12
click at [576, 370] on div "Level 1 Validate" at bounding box center [593, 370] width 116 height 51
click at [571, 375] on div "Level 1 Validate" at bounding box center [593, 370] width 116 height 51
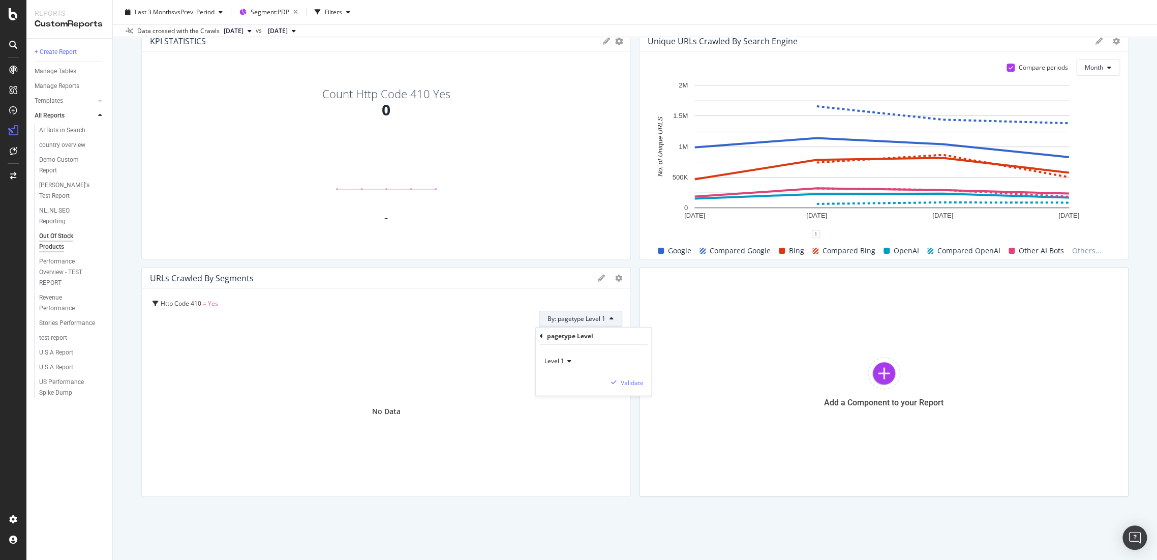
click at [564, 385] on div "Validate" at bounding box center [591, 382] width 104 height 10
click at [541, 335] on icon at bounding box center [540, 335] width 3 height 6
click at [576, 536] on div "Out Of Stock Products Out Of Stock Products [DOMAIN_NAME] Clone Schedule Email …" at bounding box center [635, 280] width 1044 height 560
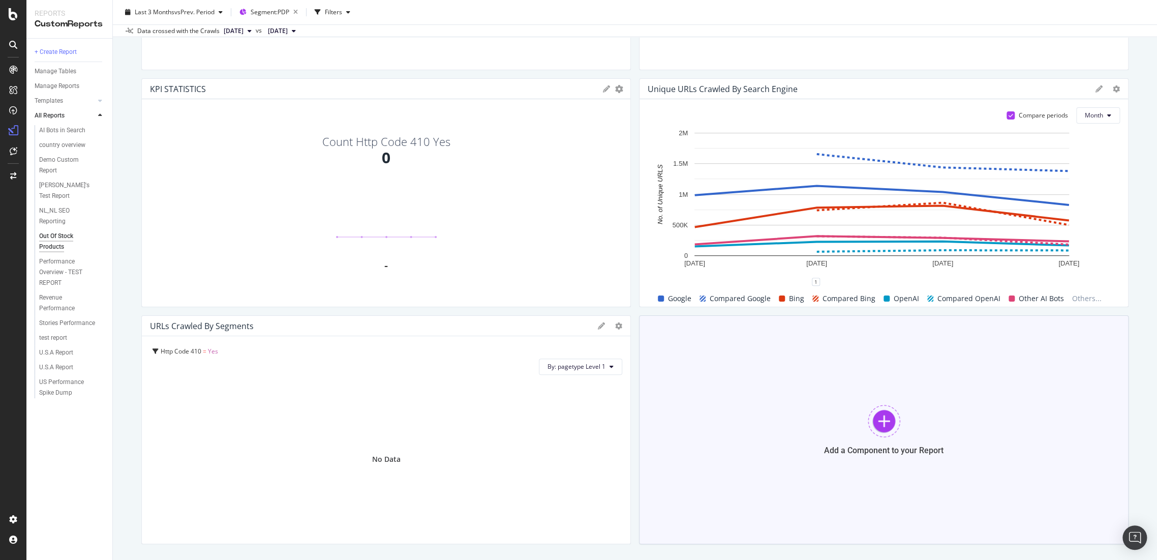
scroll to position [207, 0]
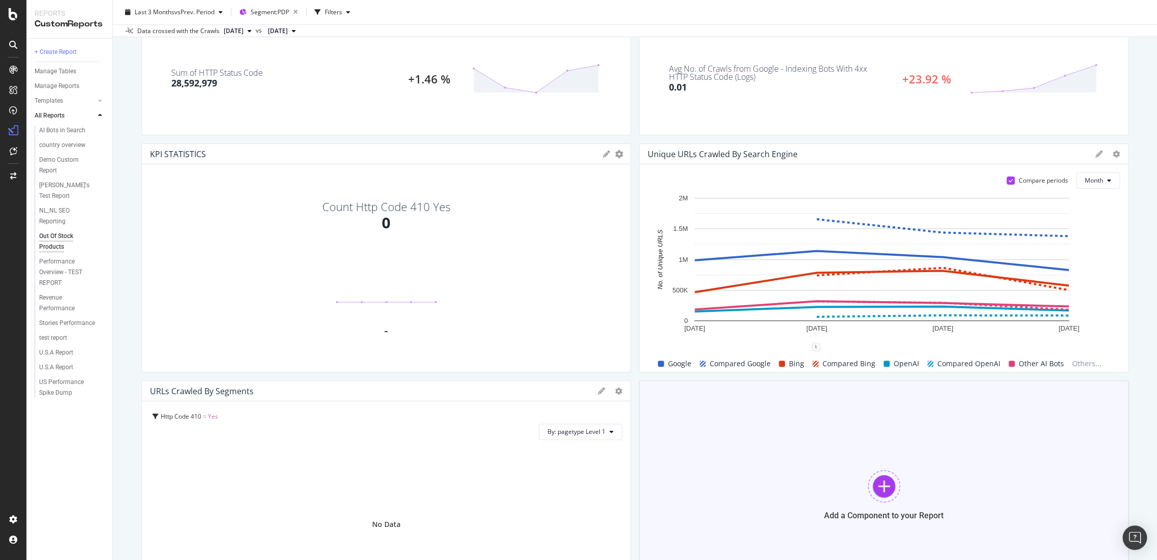
click at [879, 487] on div at bounding box center [884, 486] width 33 height 33
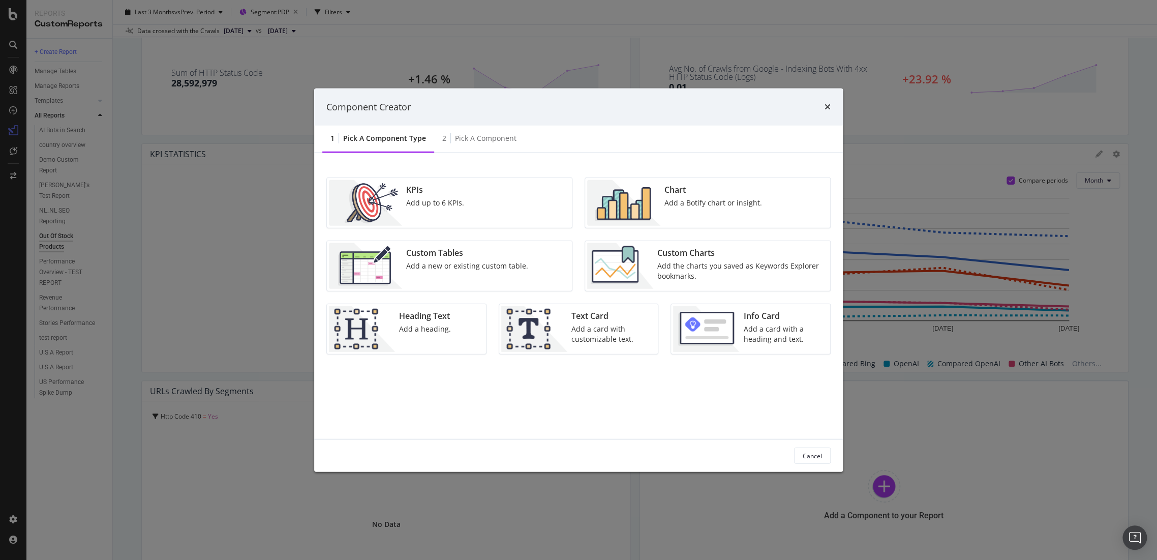
click at [630, 197] on img "modal" at bounding box center [623, 203] width 73 height 46
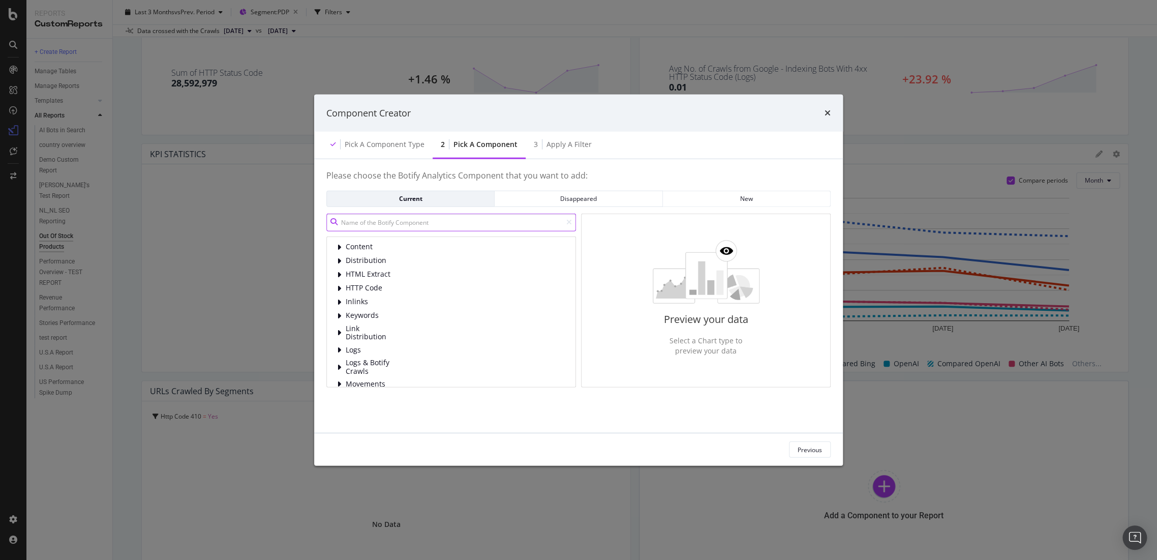
click at [397, 223] on input "modal" at bounding box center [451, 222] width 250 height 18
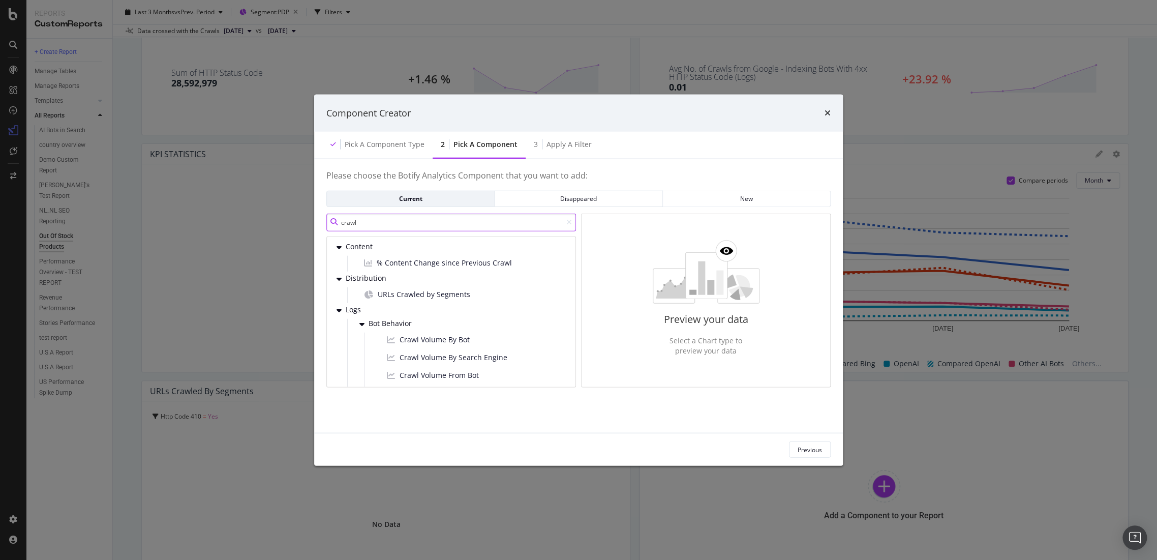
type input "crawl"
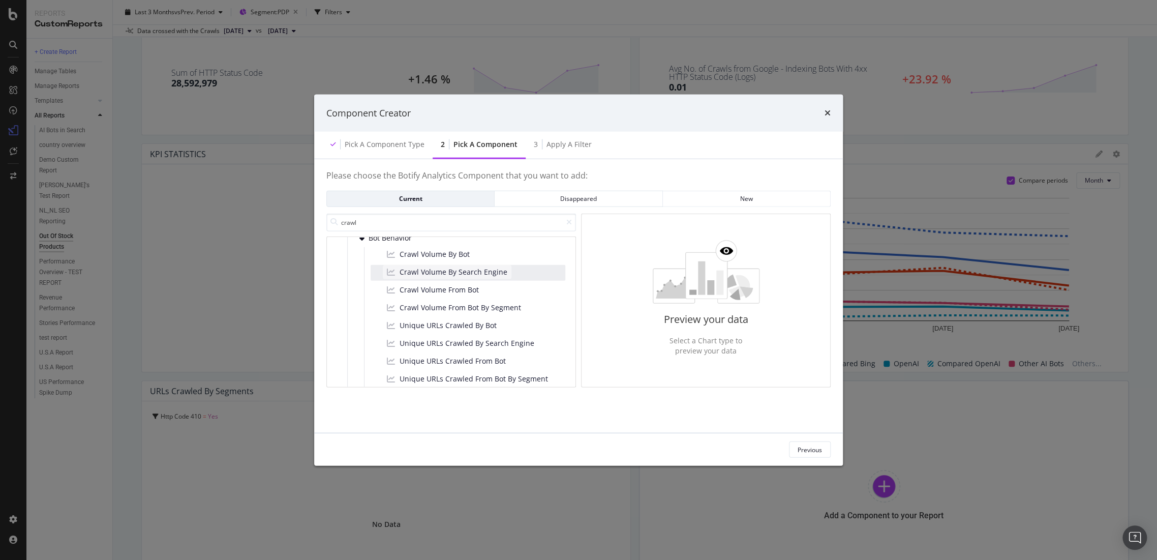
scroll to position [85, 0]
click at [500, 308] on span "Crawl Volume From Bot By Segment" at bounding box center [461, 307] width 122 height 10
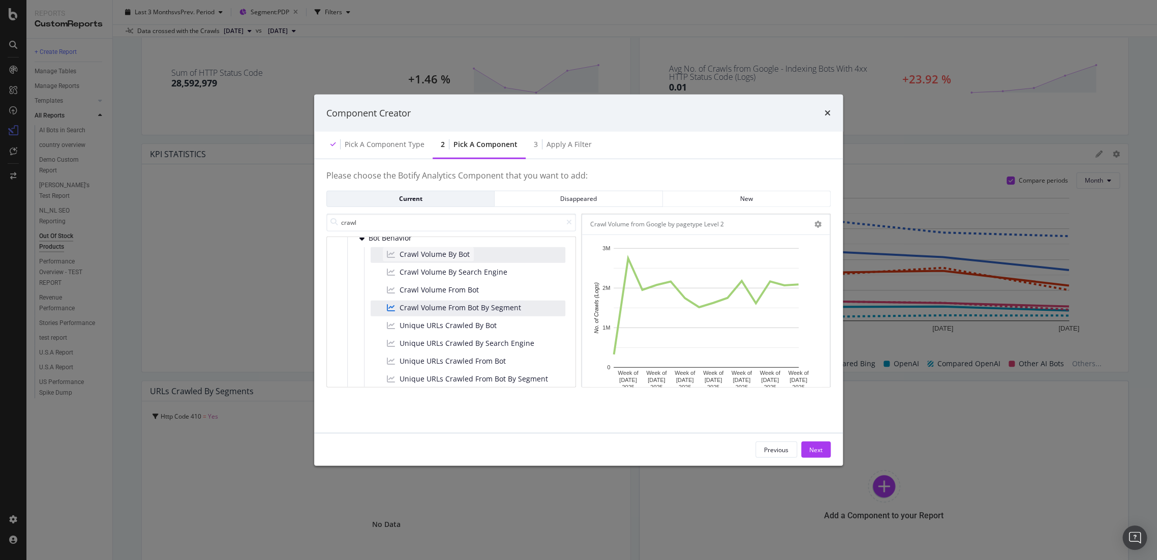
click at [472, 251] on div "Crawl Volume By Bot" at bounding box center [428, 254] width 91 height 14
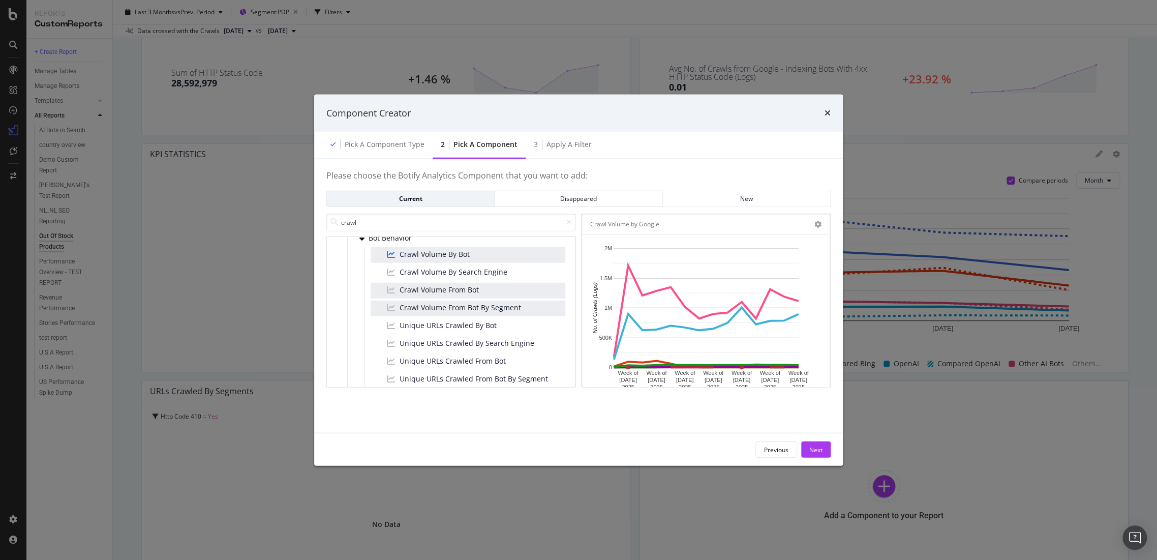
click at [487, 292] on div "Crawl Volume From Bot" at bounding box center [468, 290] width 195 height 16
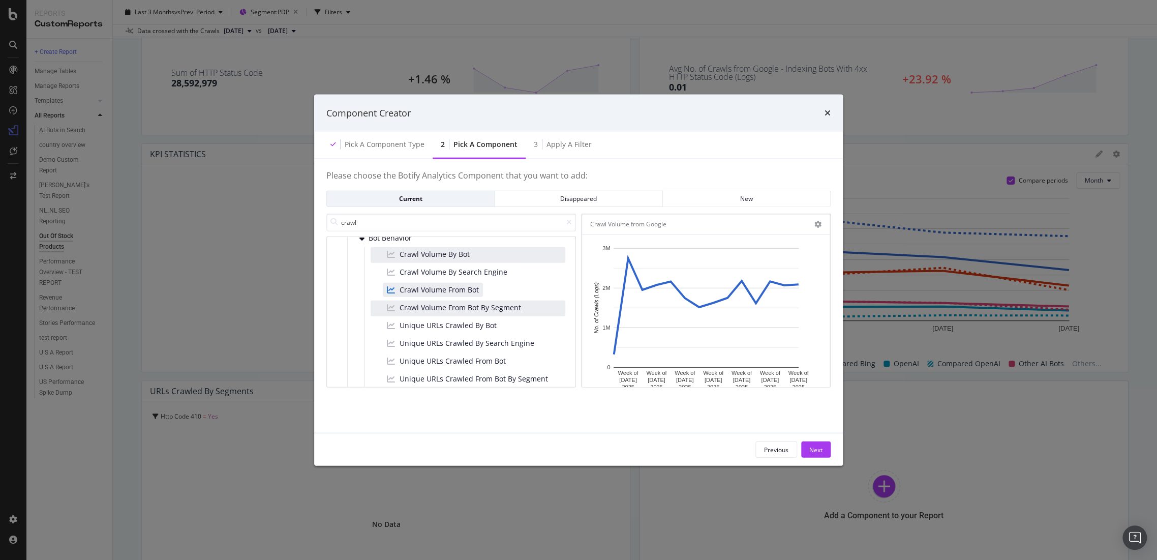
click at [472, 253] on div "Crawl Volume By Bot" at bounding box center [468, 255] width 195 height 16
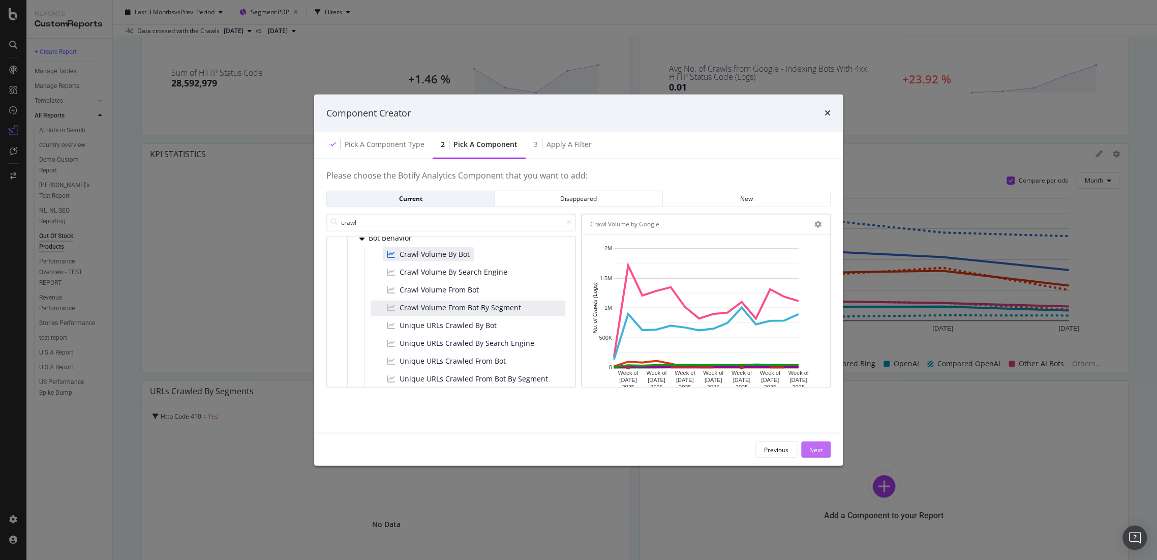
click at [818, 445] on div "Next" at bounding box center [815, 449] width 13 height 9
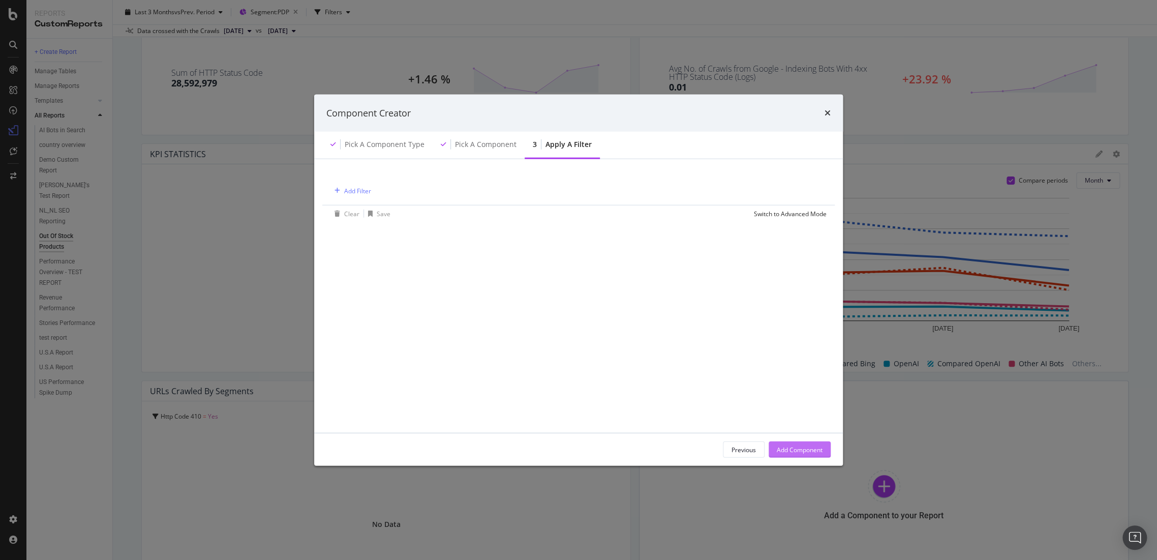
click at [798, 455] on div "Add Component" at bounding box center [800, 449] width 46 height 15
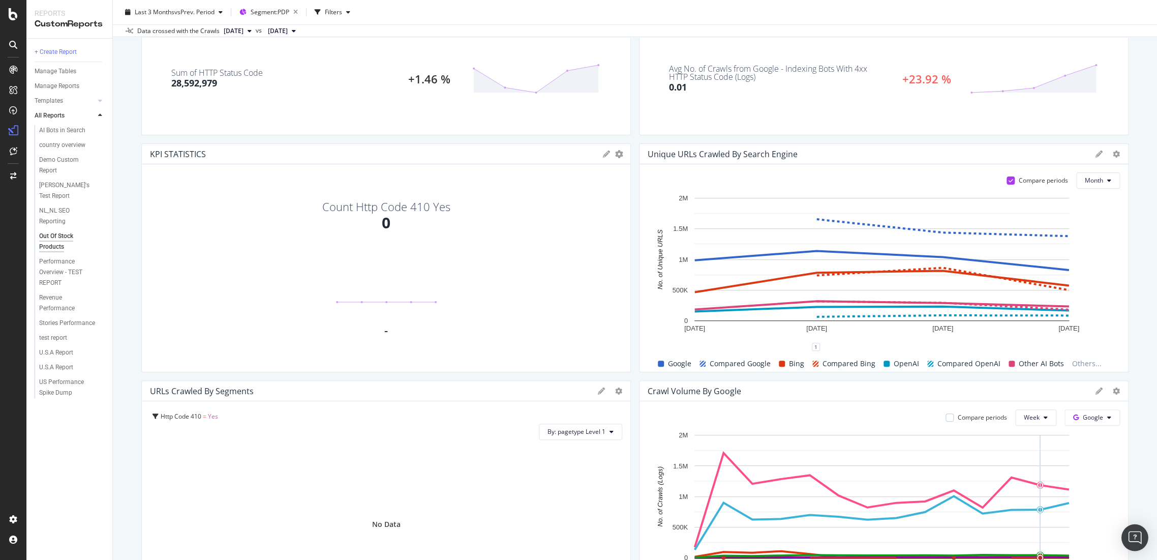
click at [1135, 538] on img "Open Intercom Messenger" at bounding box center [1134, 537] width 13 height 13
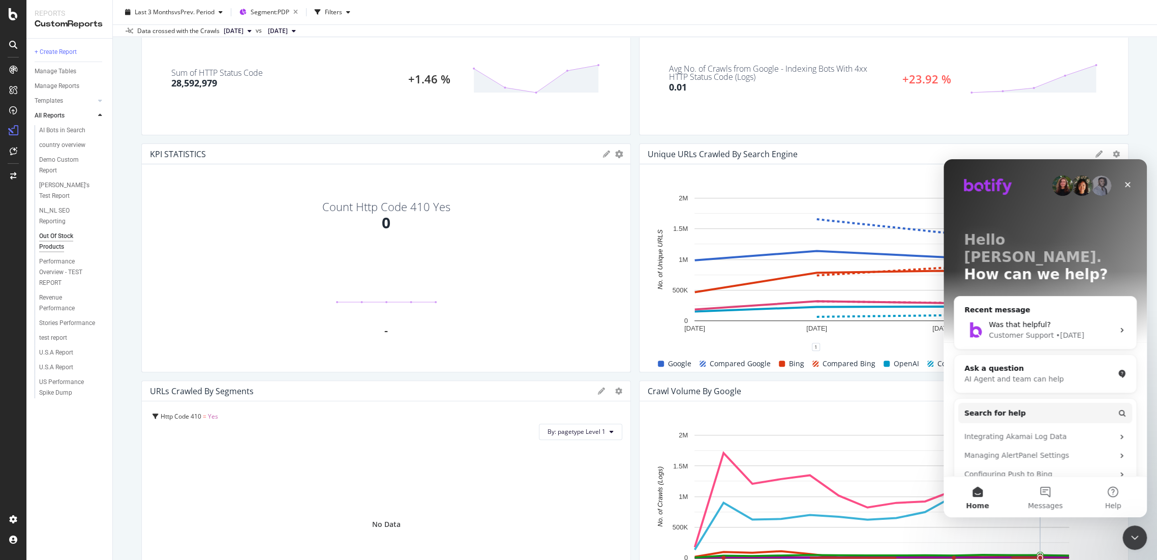
scroll to position [0, 0]
click at [1019, 363] on div "Ask a question" at bounding box center [1038, 368] width 149 height 11
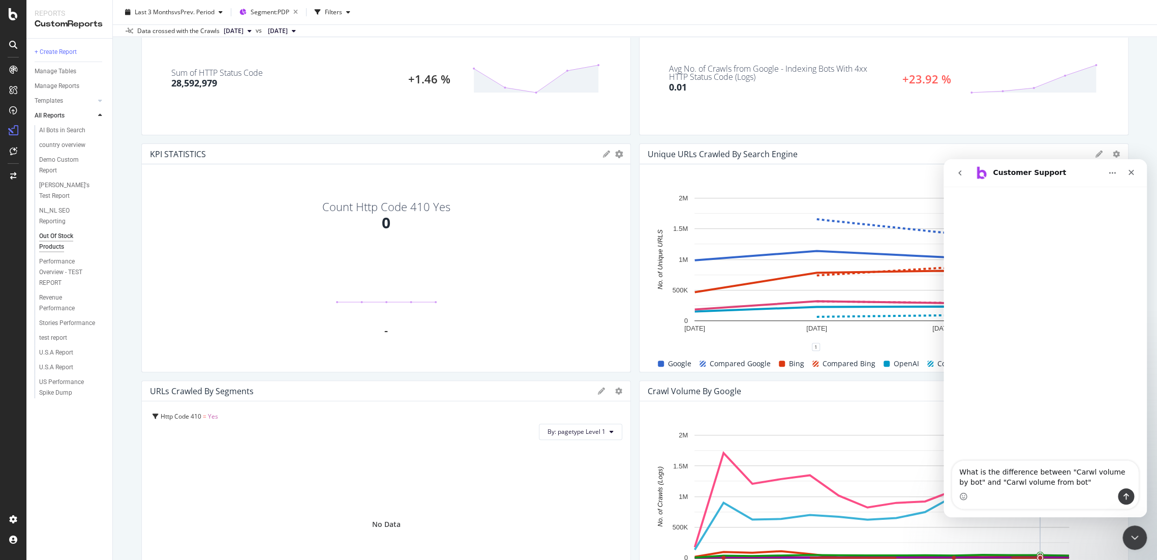
type textarea "What is the difference between "Carwl volume by bot" and "Carwl volume from bot…"
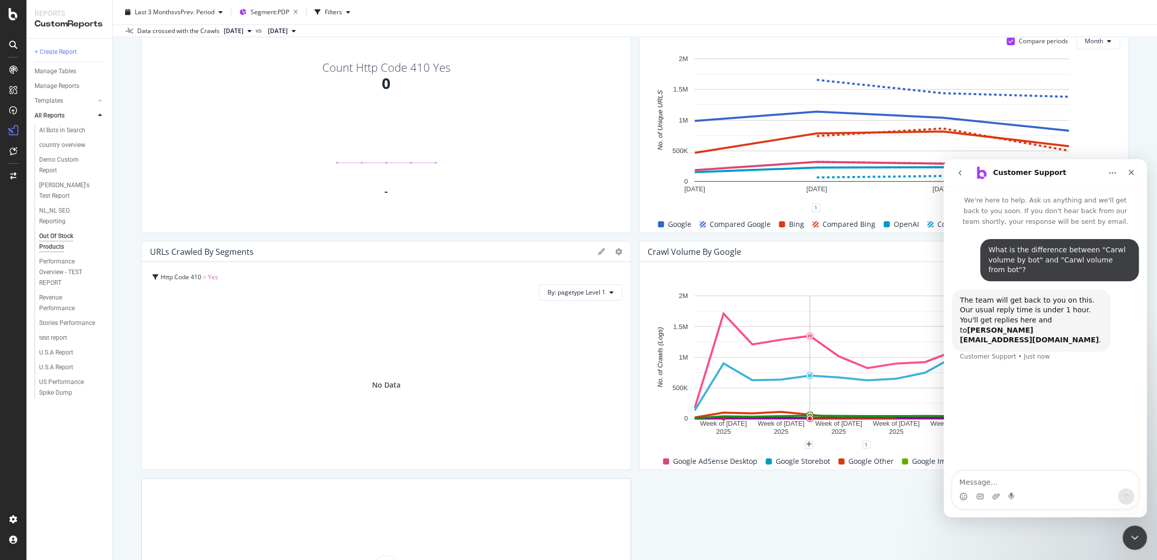
scroll to position [377, 0]
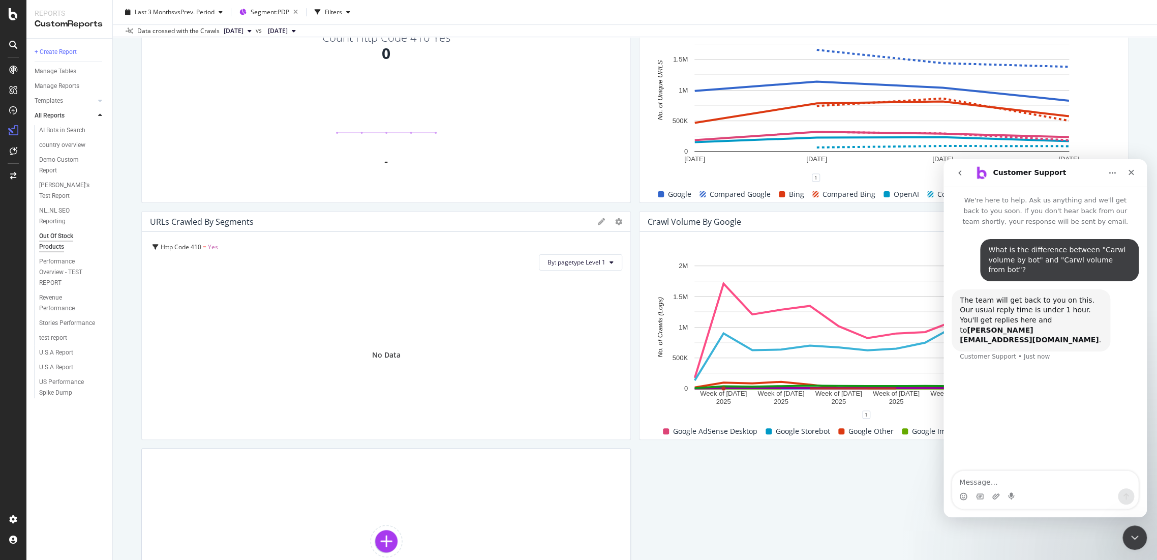
click at [722, 224] on div "Crawl Volume by Google" at bounding box center [695, 222] width 94 height 10
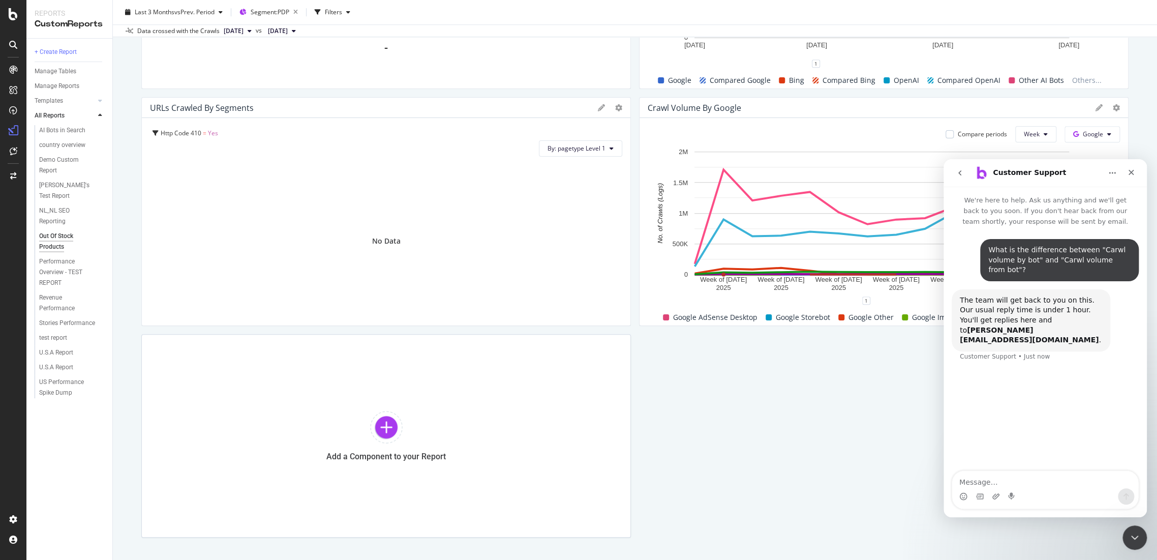
scroll to position [532, 0]
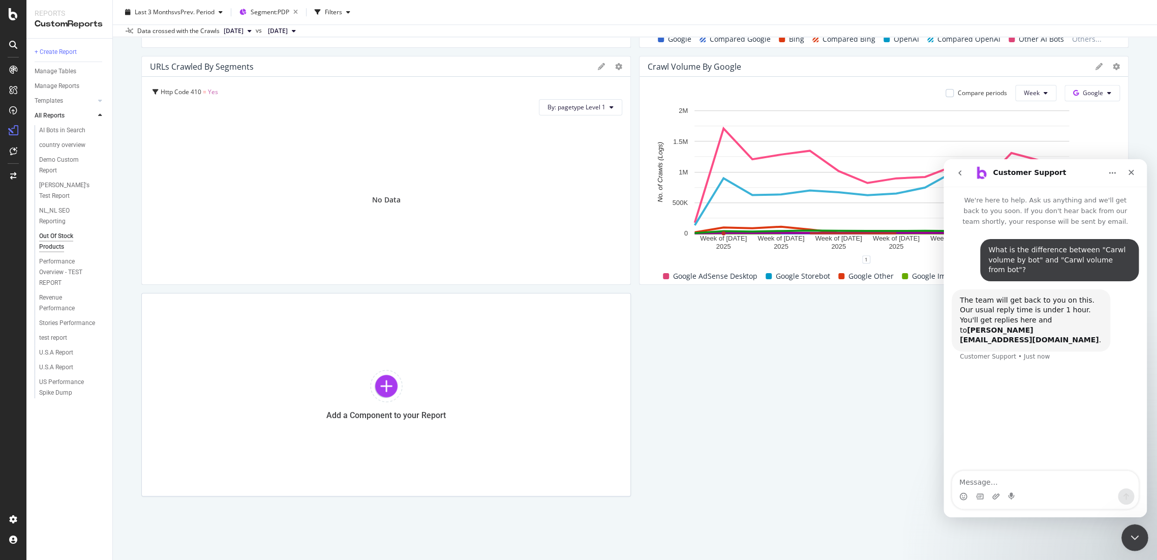
click at [1130, 536] on icon "Close Intercom Messenger" at bounding box center [1134, 536] width 12 height 12
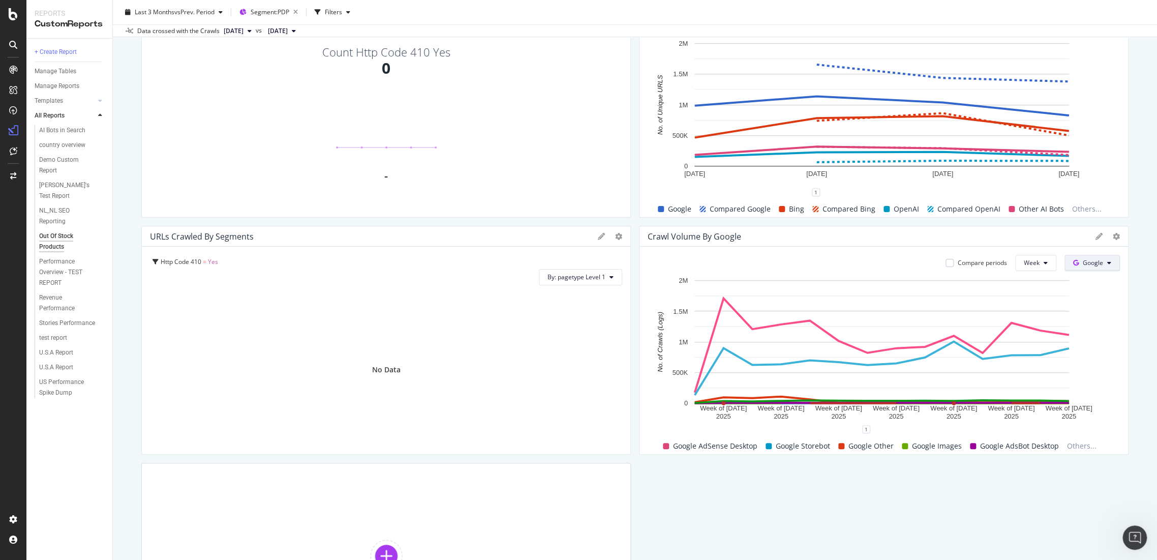
scroll to position [1, 0]
click at [1083, 262] on span "Google" at bounding box center [1093, 262] width 20 height 9
click at [1076, 295] on span at bounding box center [1071, 301] width 12 height 12
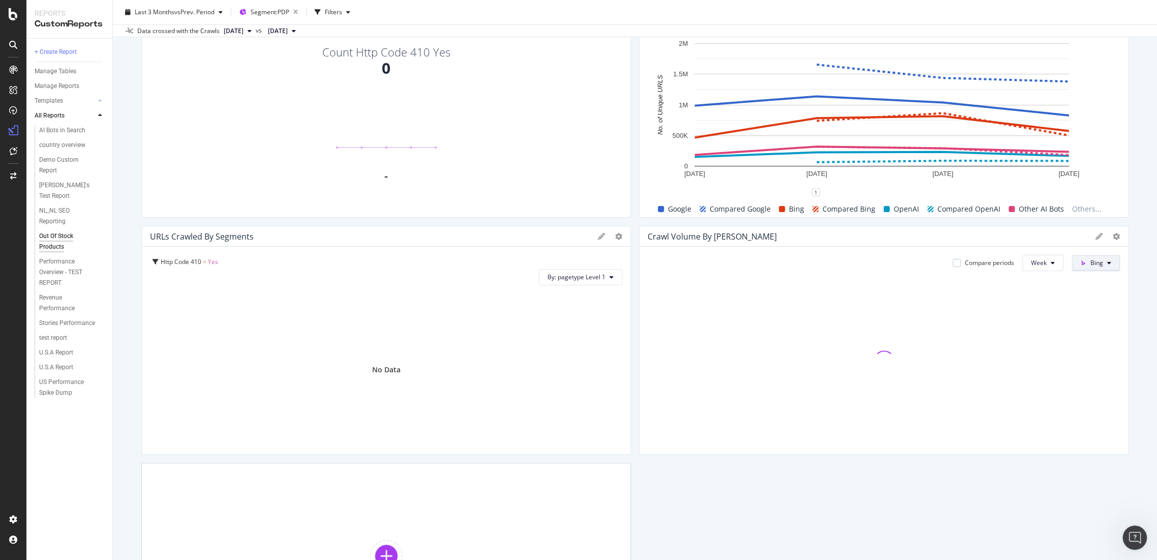
click at [1091, 266] on span "Bing" at bounding box center [1097, 262] width 13 height 9
click at [1089, 325] on div "OpenAI" at bounding box center [1099, 320] width 70 height 15
click at [1078, 267] on button "OpenAI" at bounding box center [1092, 263] width 56 height 16
click at [1070, 284] on icon at bounding box center [1070, 282] width 6 height 6
click at [896, 508] on div "KPI STATISTICS KPIs Table Edit KPIs Apply Filter Export as CSV Delete Add to Cu…" at bounding box center [634, 209] width 987 height 914
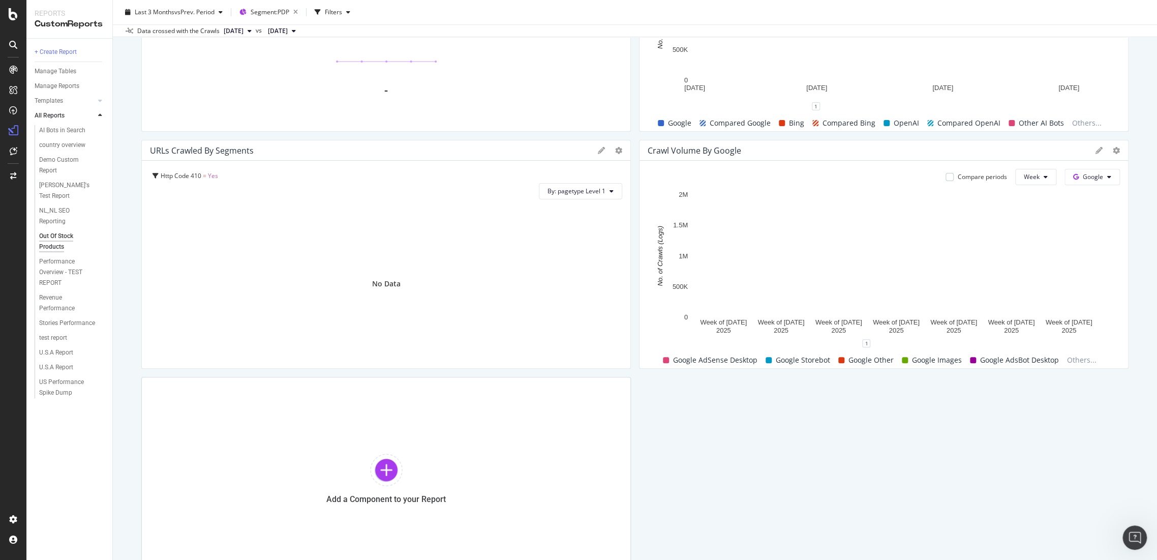
scroll to position [532, 0]
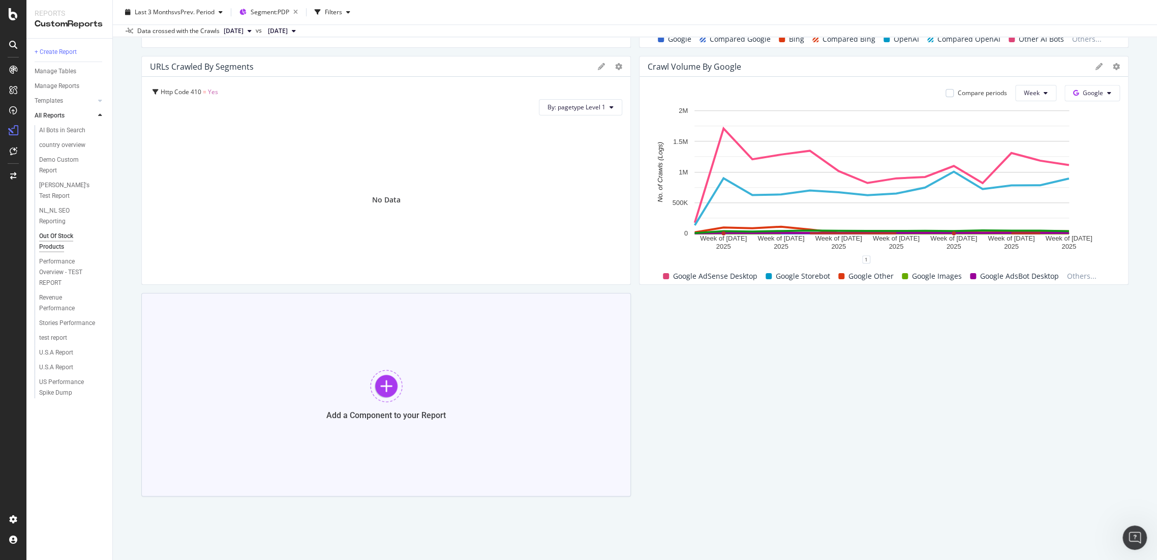
click at [375, 384] on div at bounding box center [386, 386] width 33 height 33
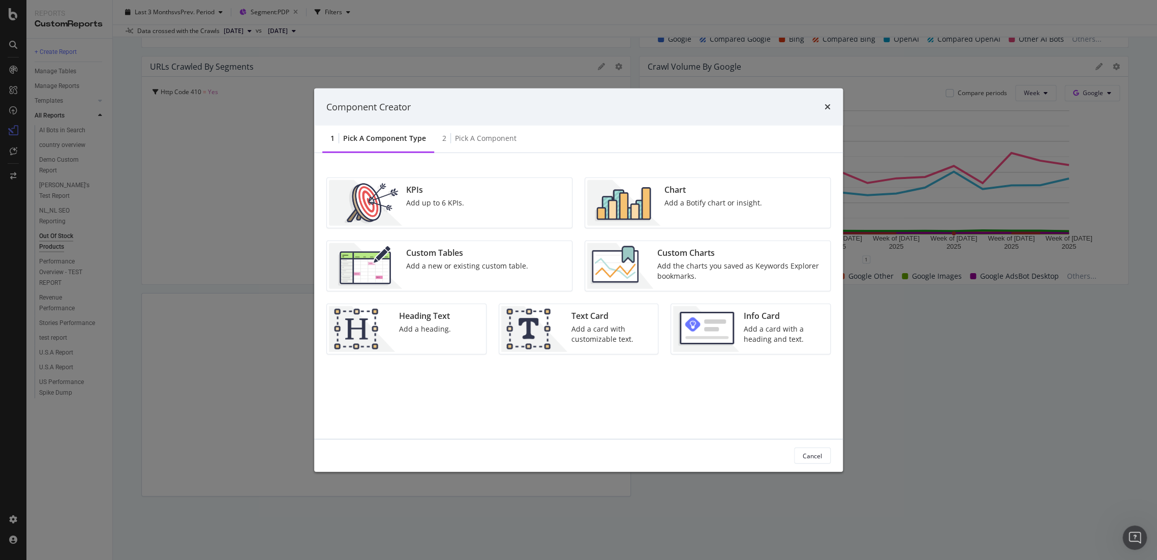
click at [651, 198] on img "modal" at bounding box center [623, 203] width 73 height 46
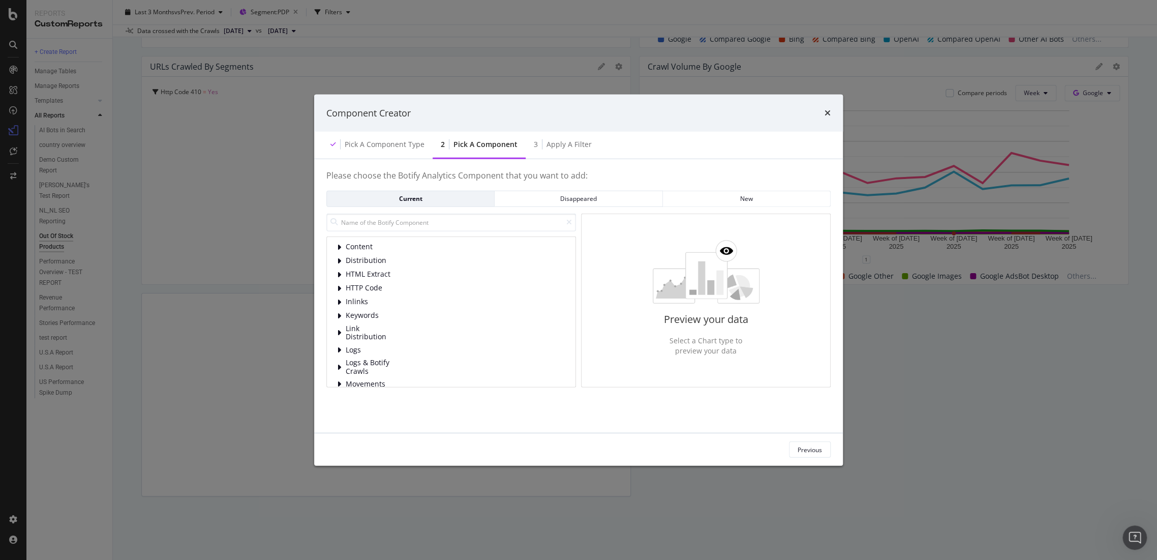
click at [383, 232] on div "Content Distribution HTML Extract HTTP Code Inlinks Keywords Link Distribution …" at bounding box center [451, 300] width 250 height 174
click at [382, 228] on input "modal" at bounding box center [451, 222] width 250 height 18
type input "not in stru"
click at [451, 262] on span "Sample of URLs Not in Crawled Structure" at bounding box center [447, 262] width 140 height 10
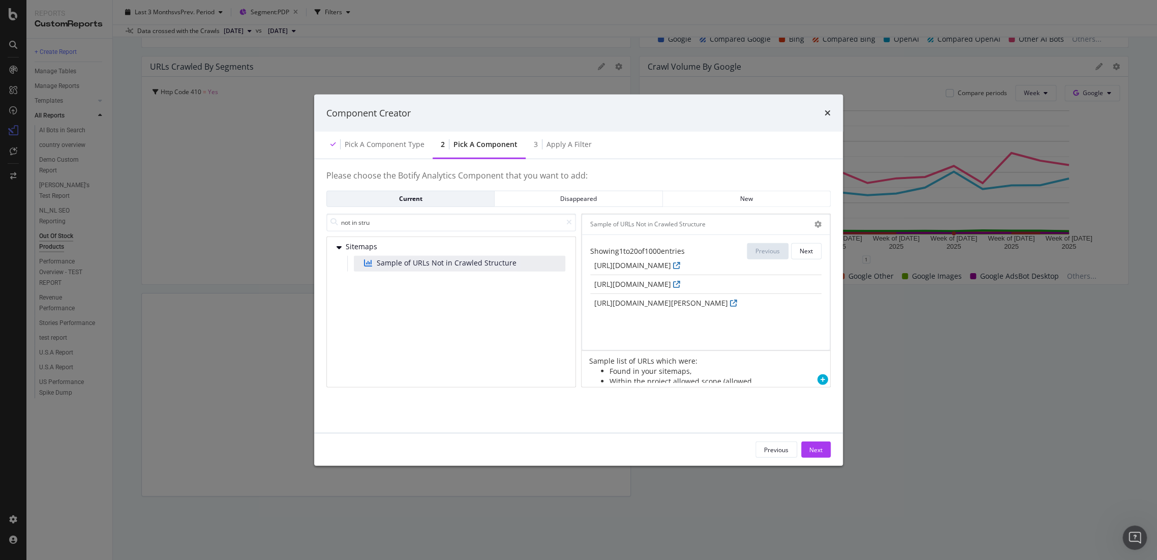
scroll to position [390, 0]
click at [819, 449] on div "Next" at bounding box center [815, 449] width 13 height 9
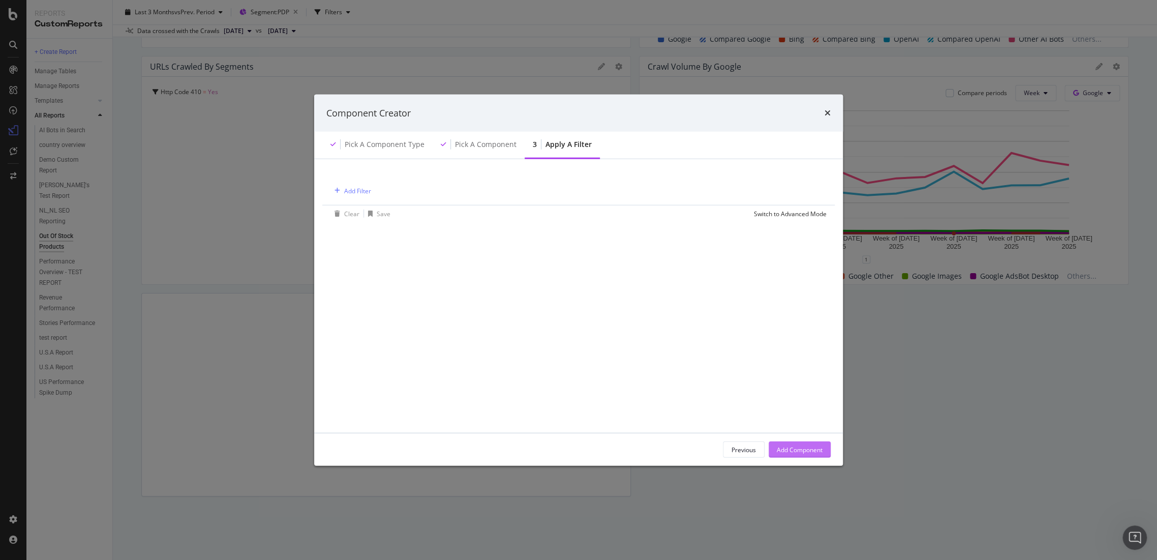
click at [819, 450] on div "Add Component" at bounding box center [800, 449] width 46 height 9
